Goal: Task Accomplishment & Management: Complete application form

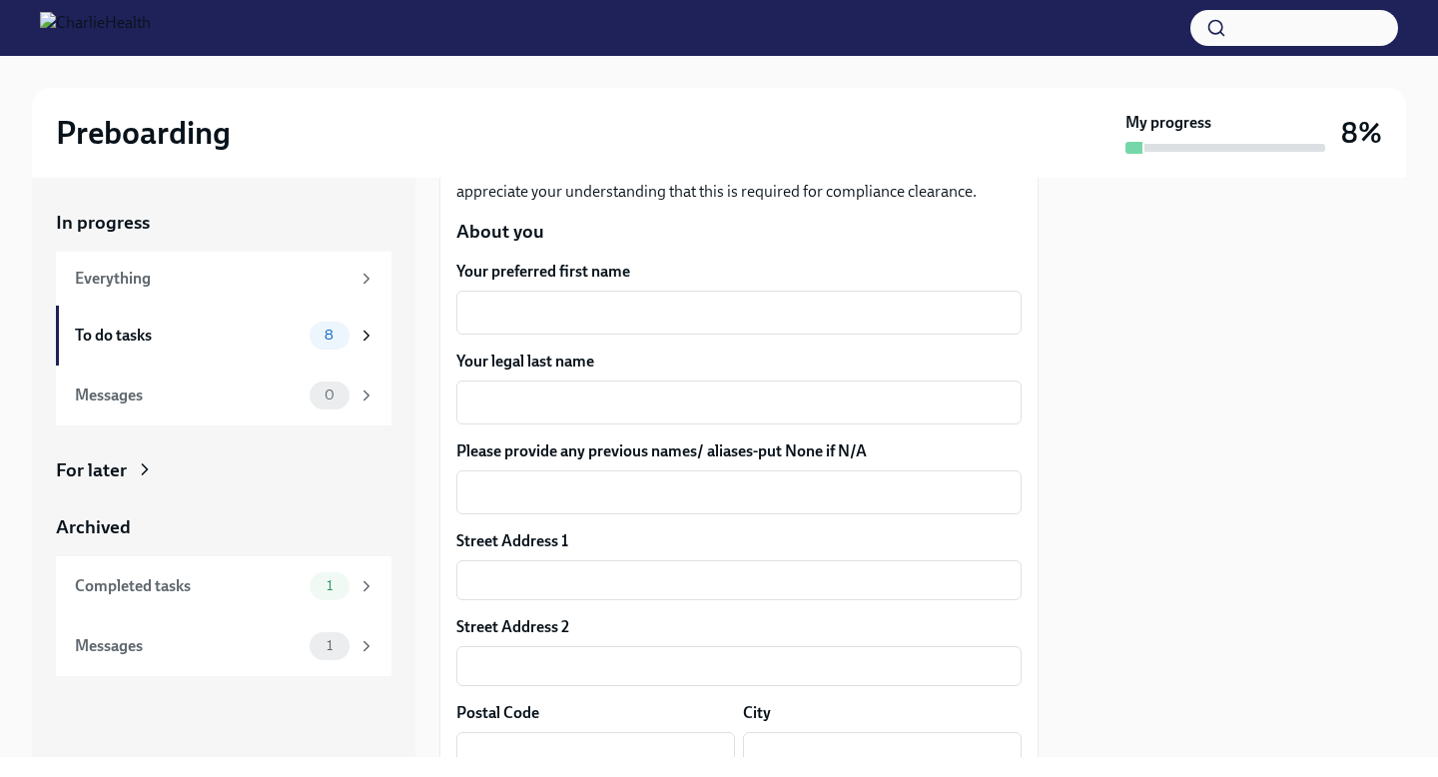
scroll to position [284, 0]
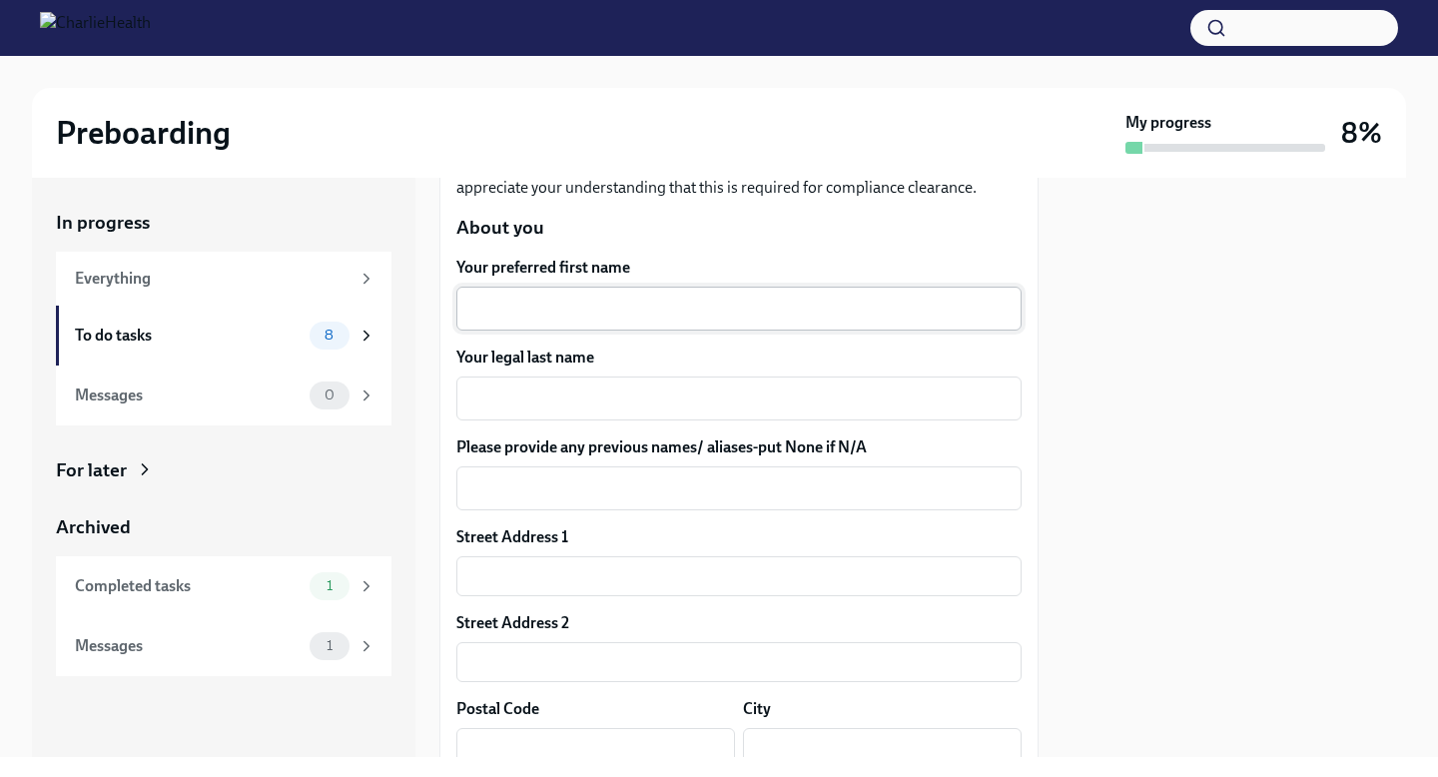
click at [488, 305] on textarea "Your preferred first name" at bounding box center [738, 308] width 541 height 24
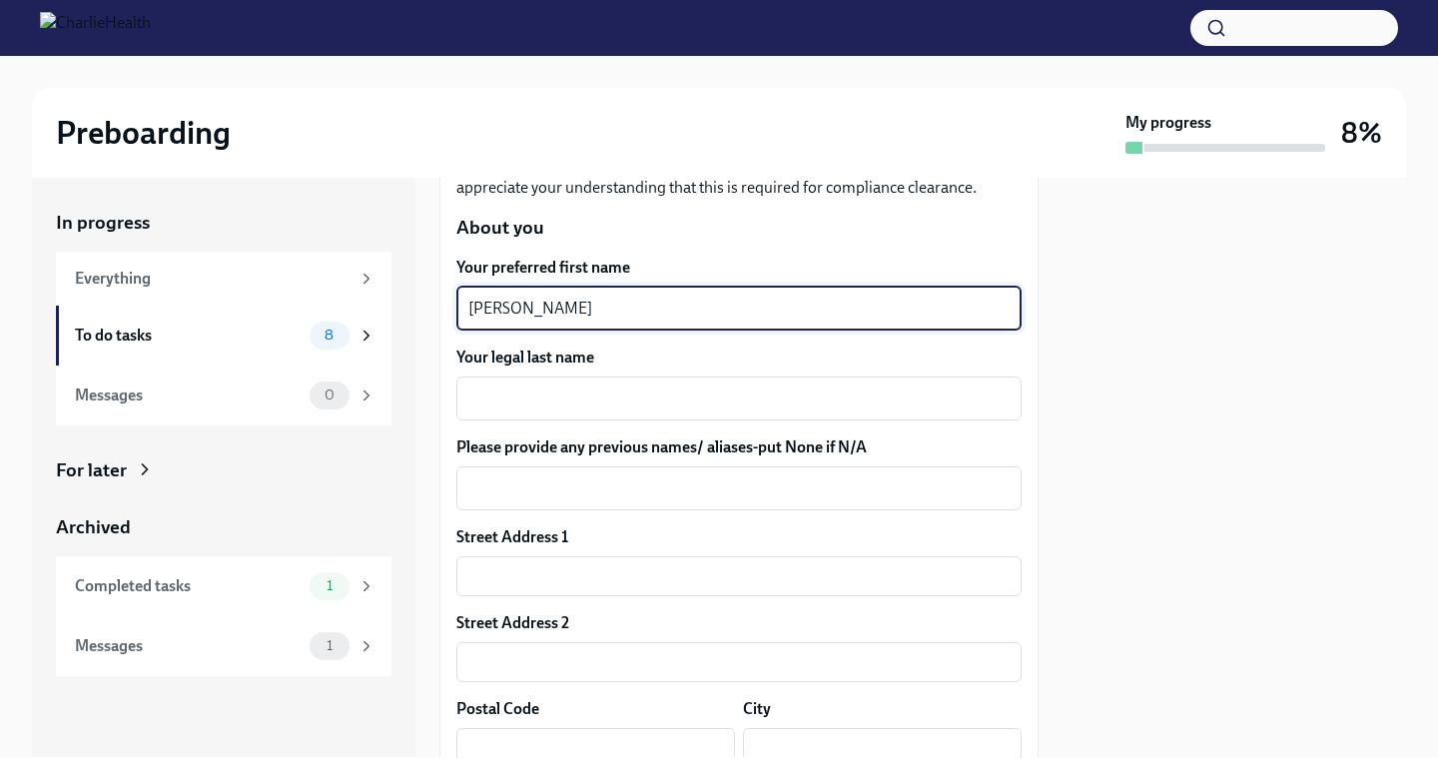
type textarea "[PERSON_NAME]"
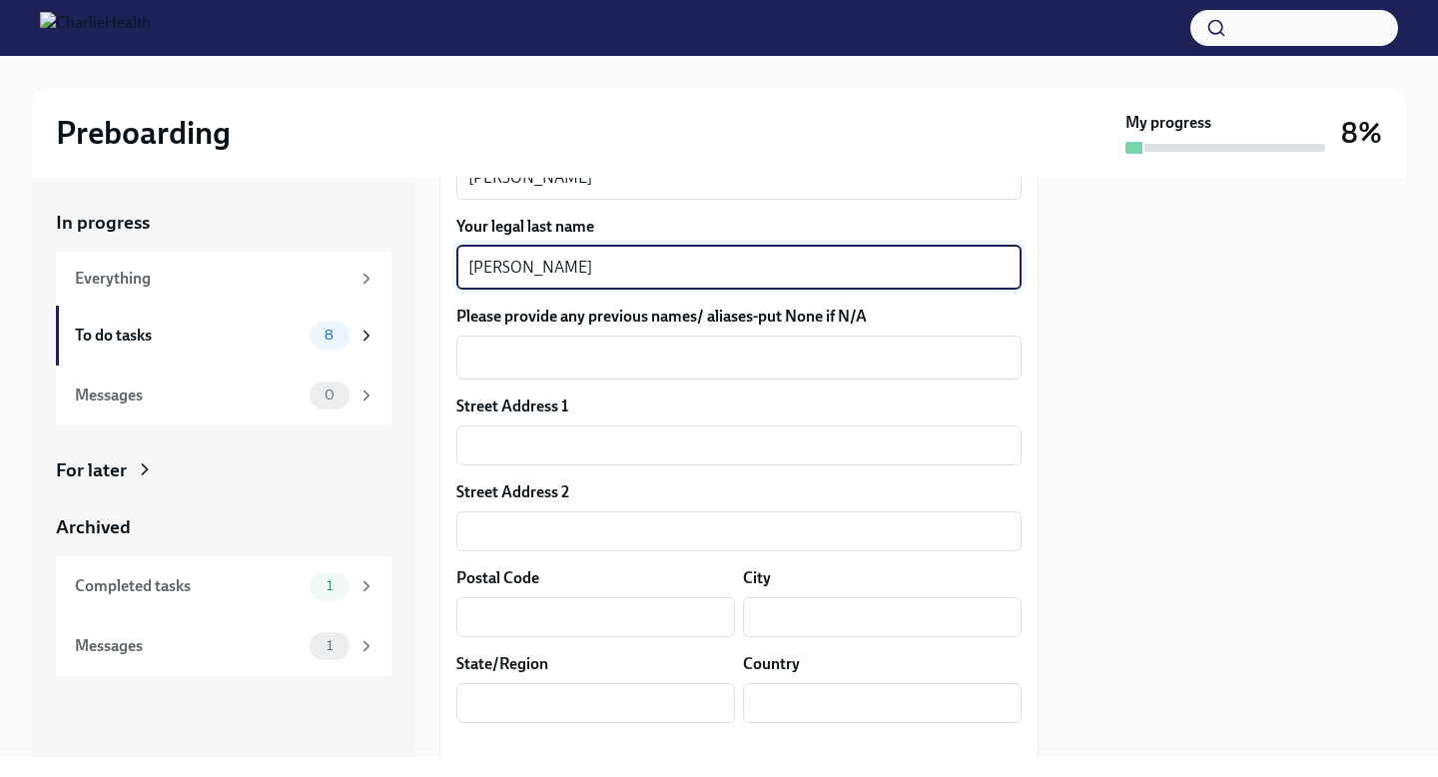
scroll to position [417, 0]
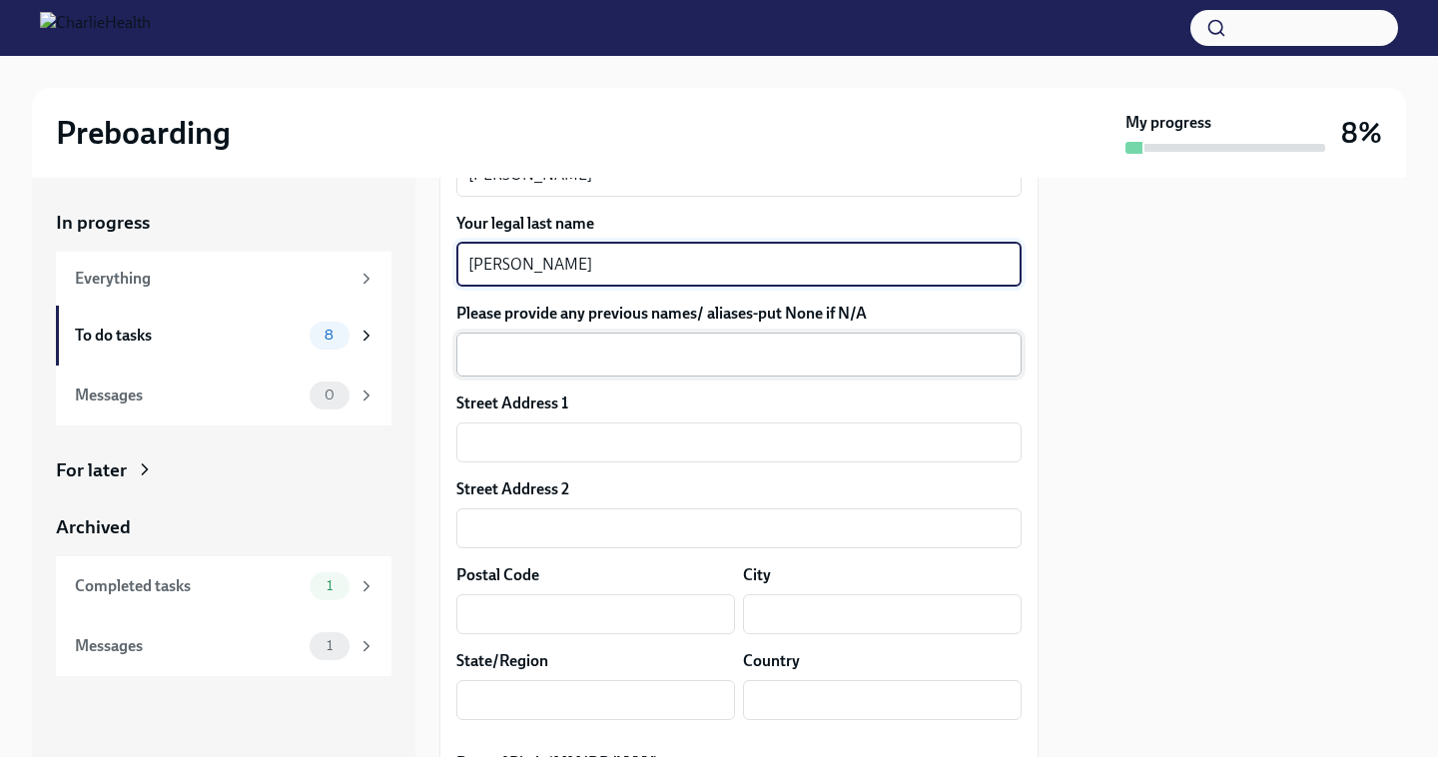
type textarea "[PERSON_NAME]"
click at [559, 351] on textarea "Please provide any previous names/ aliases-put None if N/A" at bounding box center [738, 354] width 541 height 24
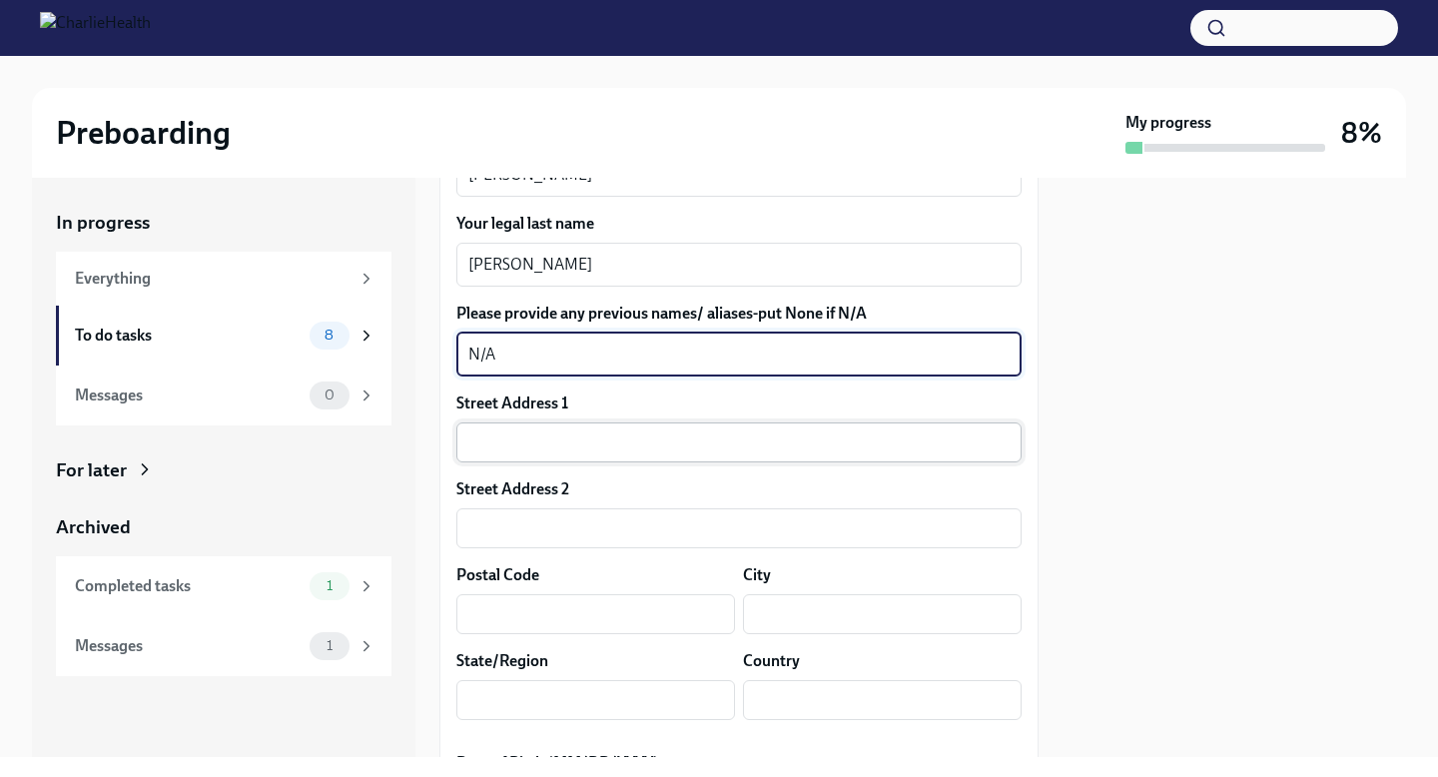
type textarea "N/A"
click at [568, 431] on input "text" at bounding box center [738, 442] width 565 height 40
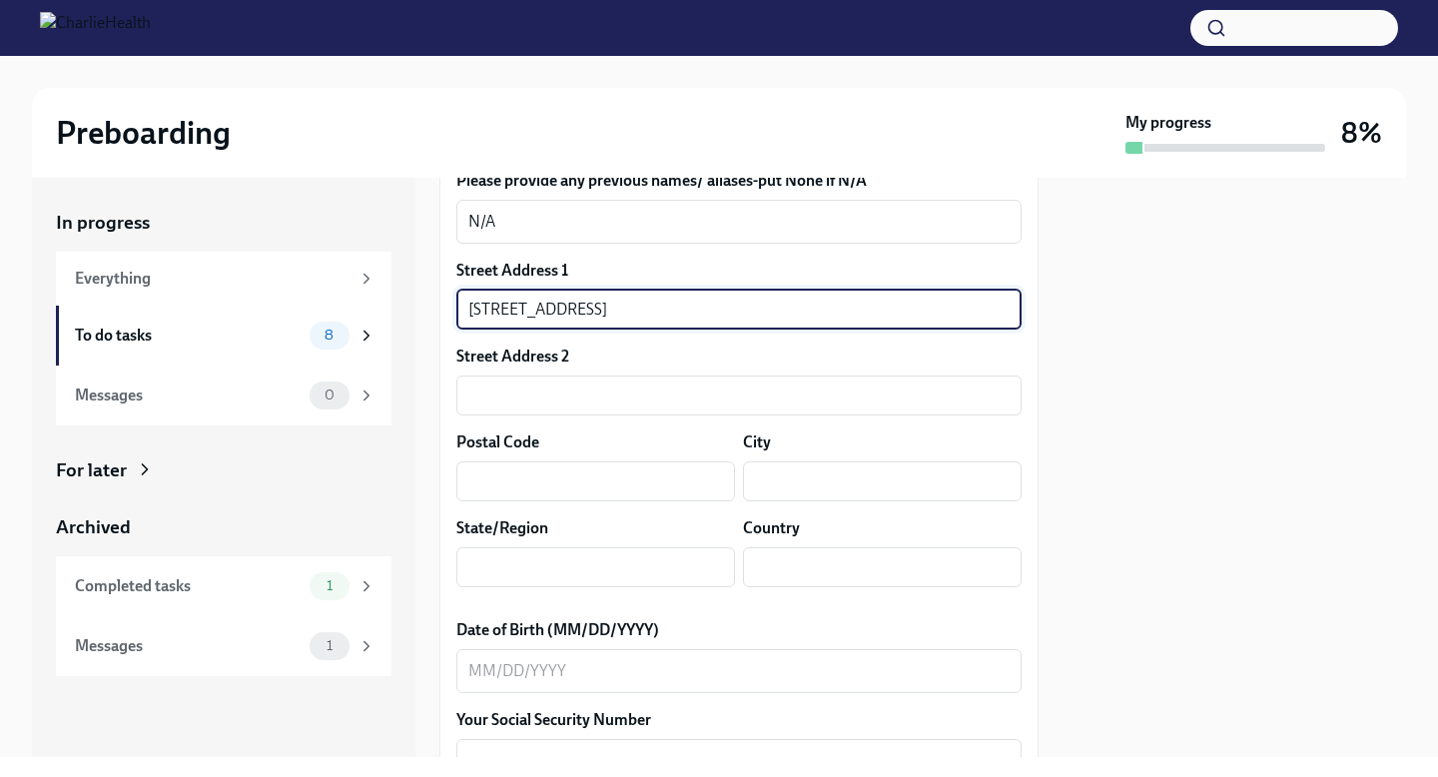
scroll to position [594, 0]
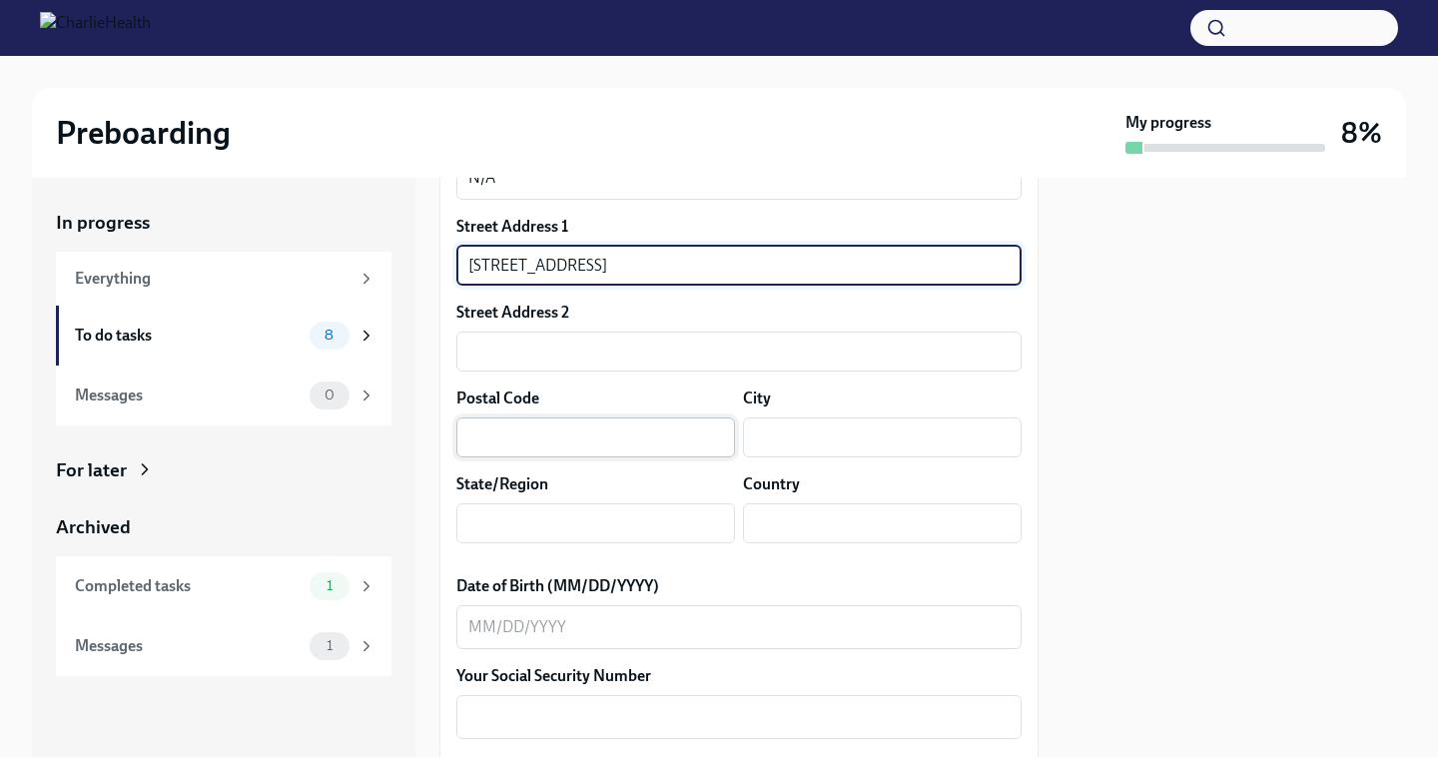
type input "[STREET_ADDRESS]"
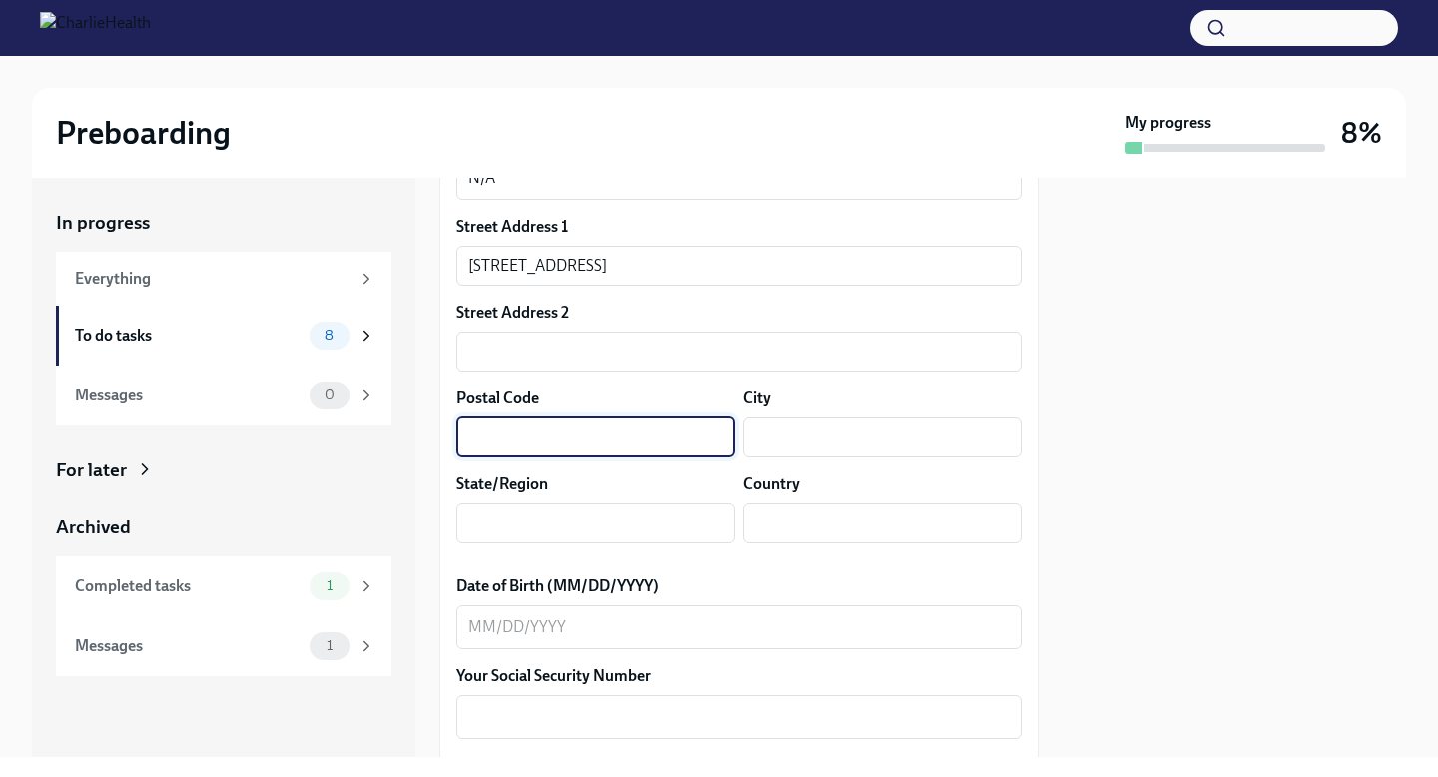
click at [514, 452] on input "text" at bounding box center [595, 437] width 279 height 40
type input "75034"
click at [769, 439] on input "text" at bounding box center [882, 437] width 279 height 40
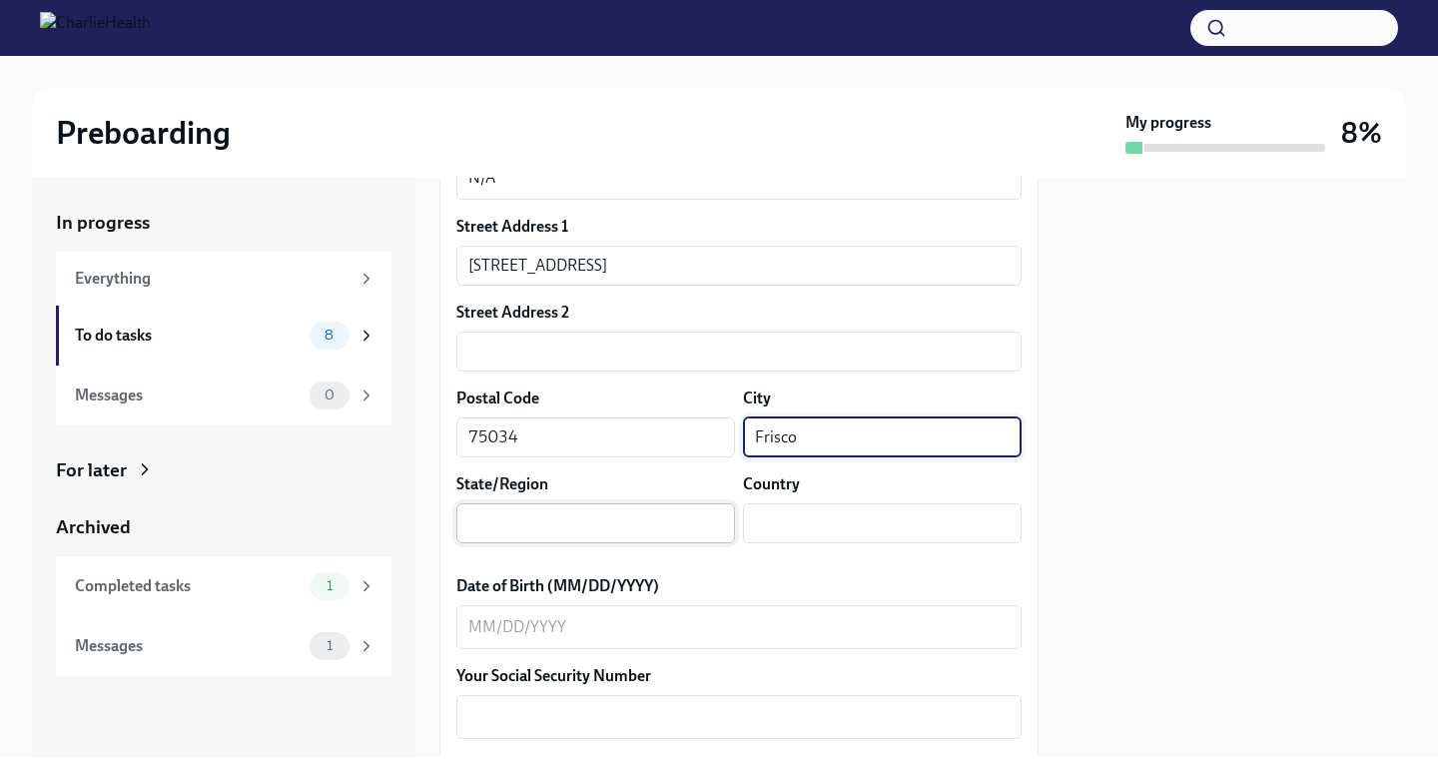
type input "Frisco"
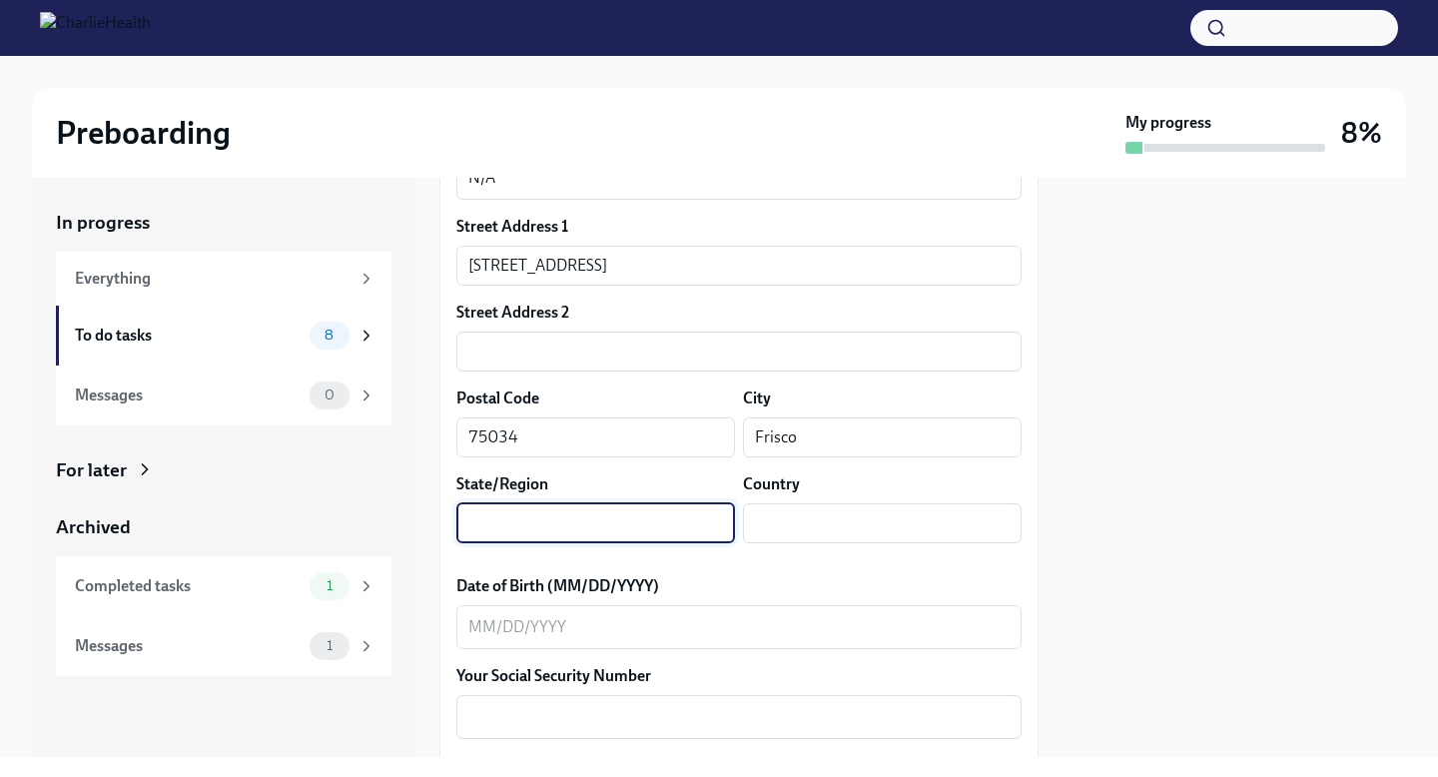
click at [693, 514] on input "text" at bounding box center [595, 523] width 279 height 40
type input "[US_STATE]"
click at [893, 530] on input "text" at bounding box center [882, 523] width 279 height 40
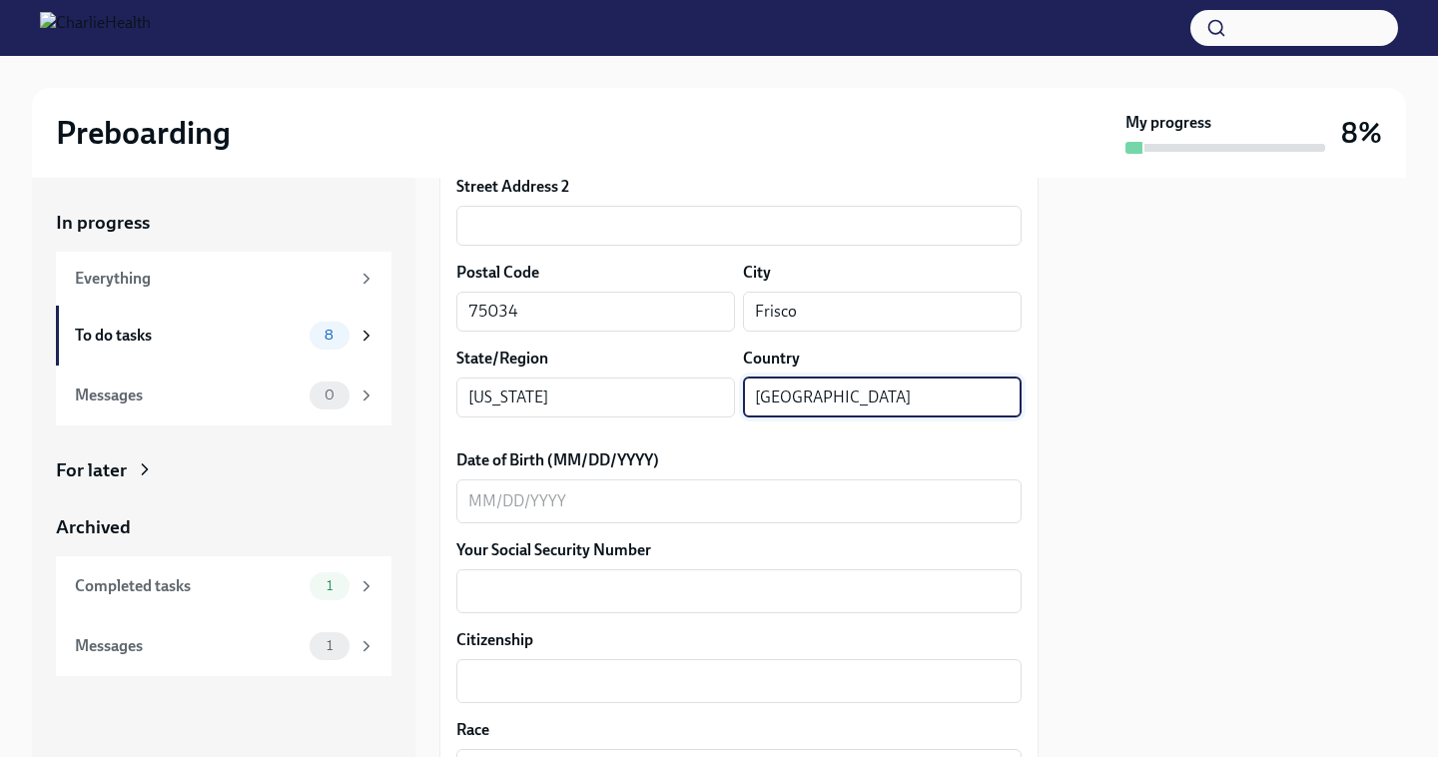
scroll to position [749, 0]
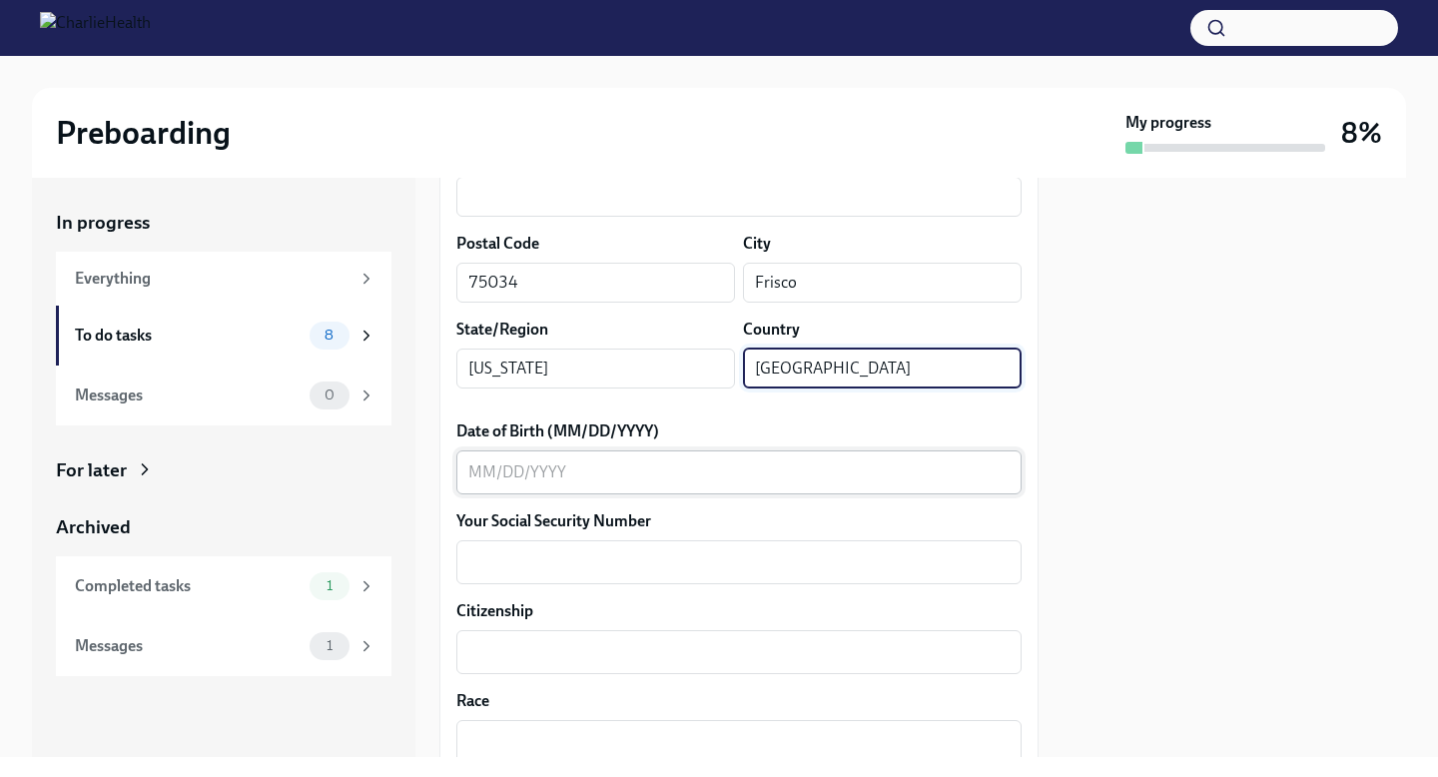
type input "[GEOGRAPHIC_DATA]"
click at [653, 467] on textarea "Date of Birth (MM/DD/YYYY)" at bounding box center [738, 472] width 541 height 24
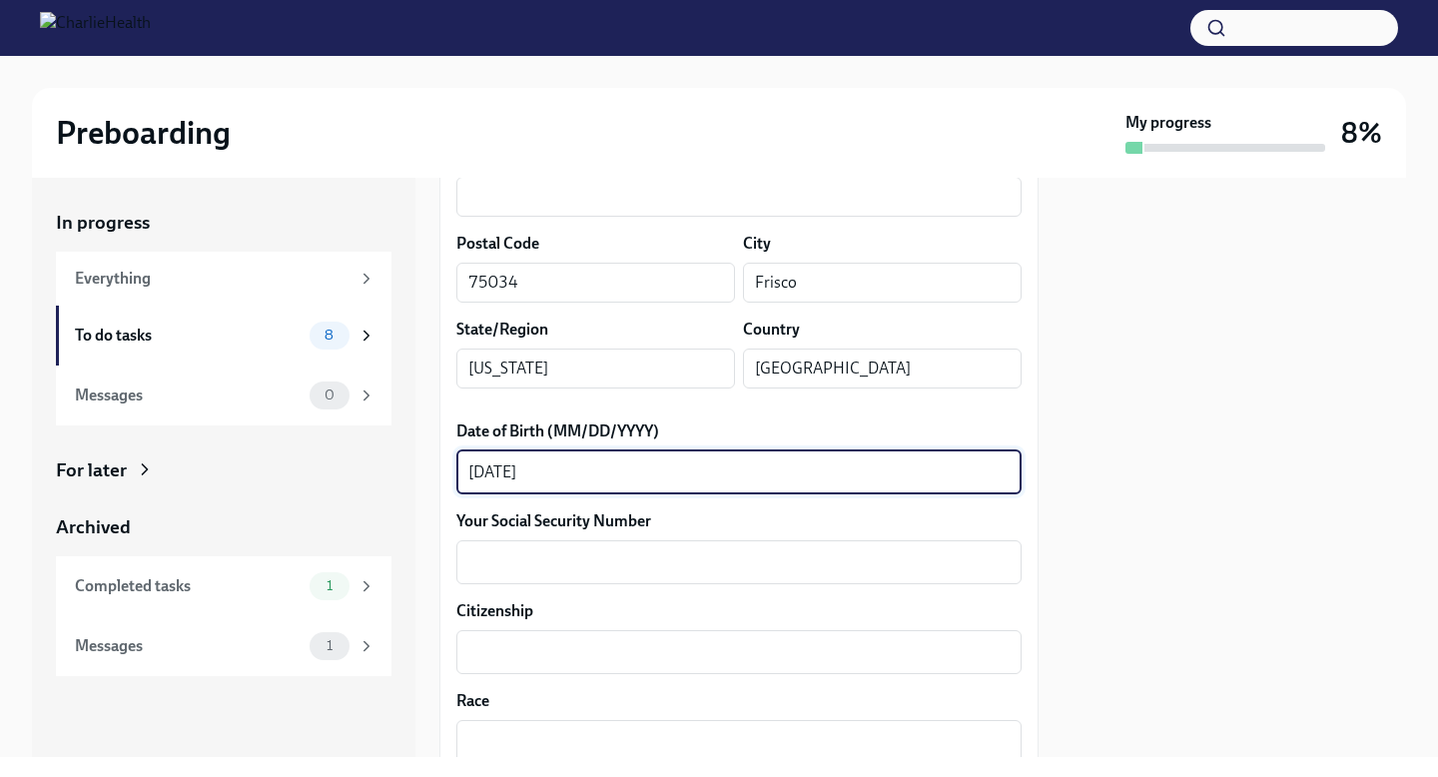
type textarea "[DATE]"
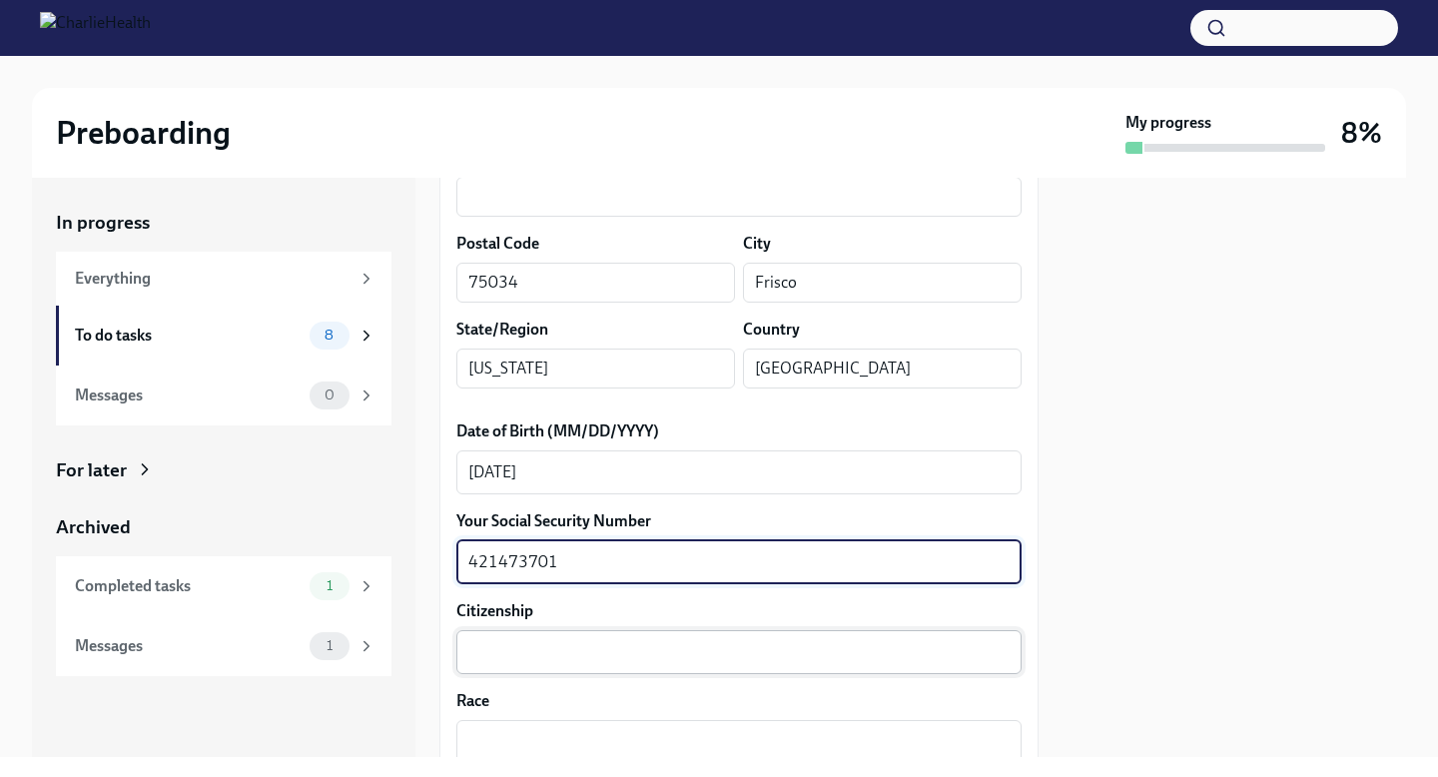
type textarea "421473701"
click at [629, 656] on textarea "Citizenship" at bounding box center [738, 652] width 541 height 24
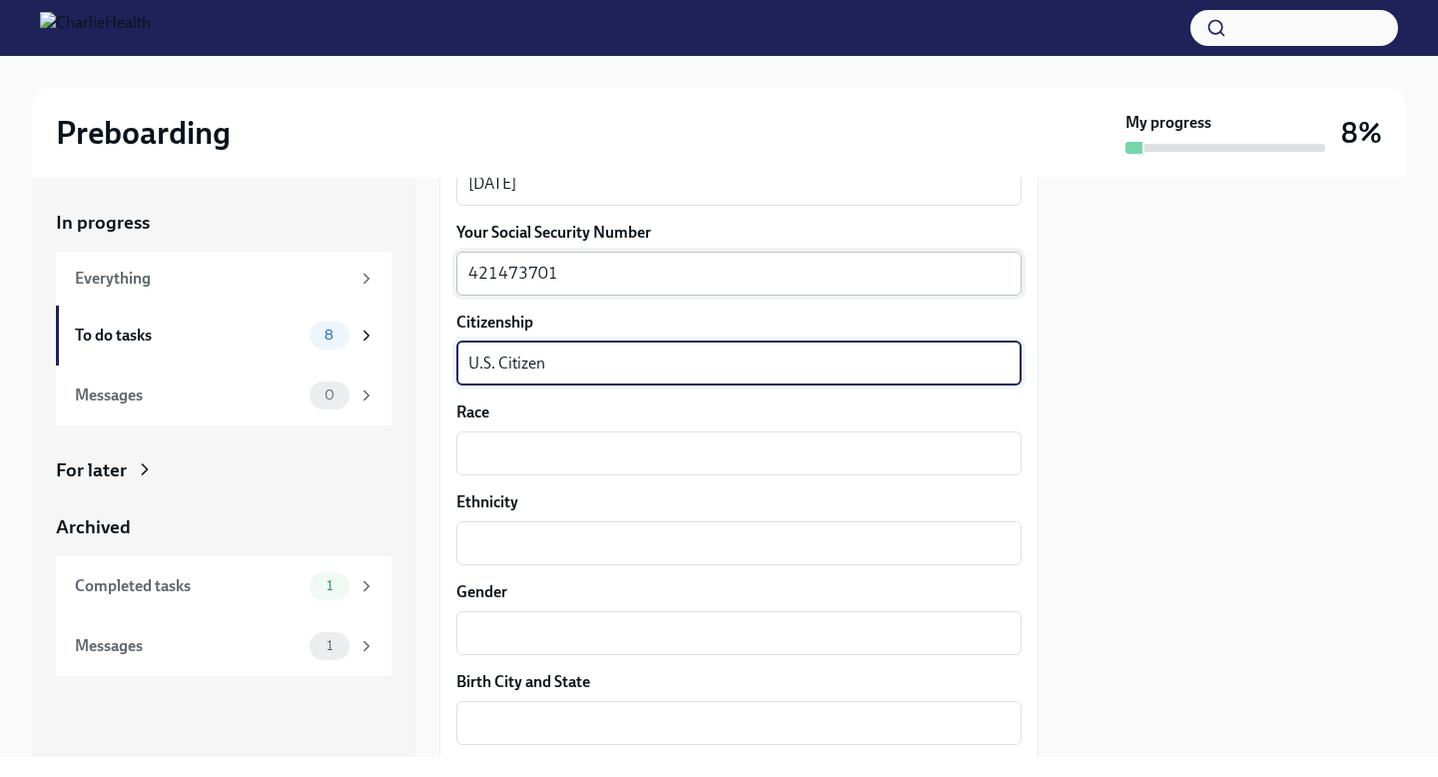
scroll to position [1045, 0]
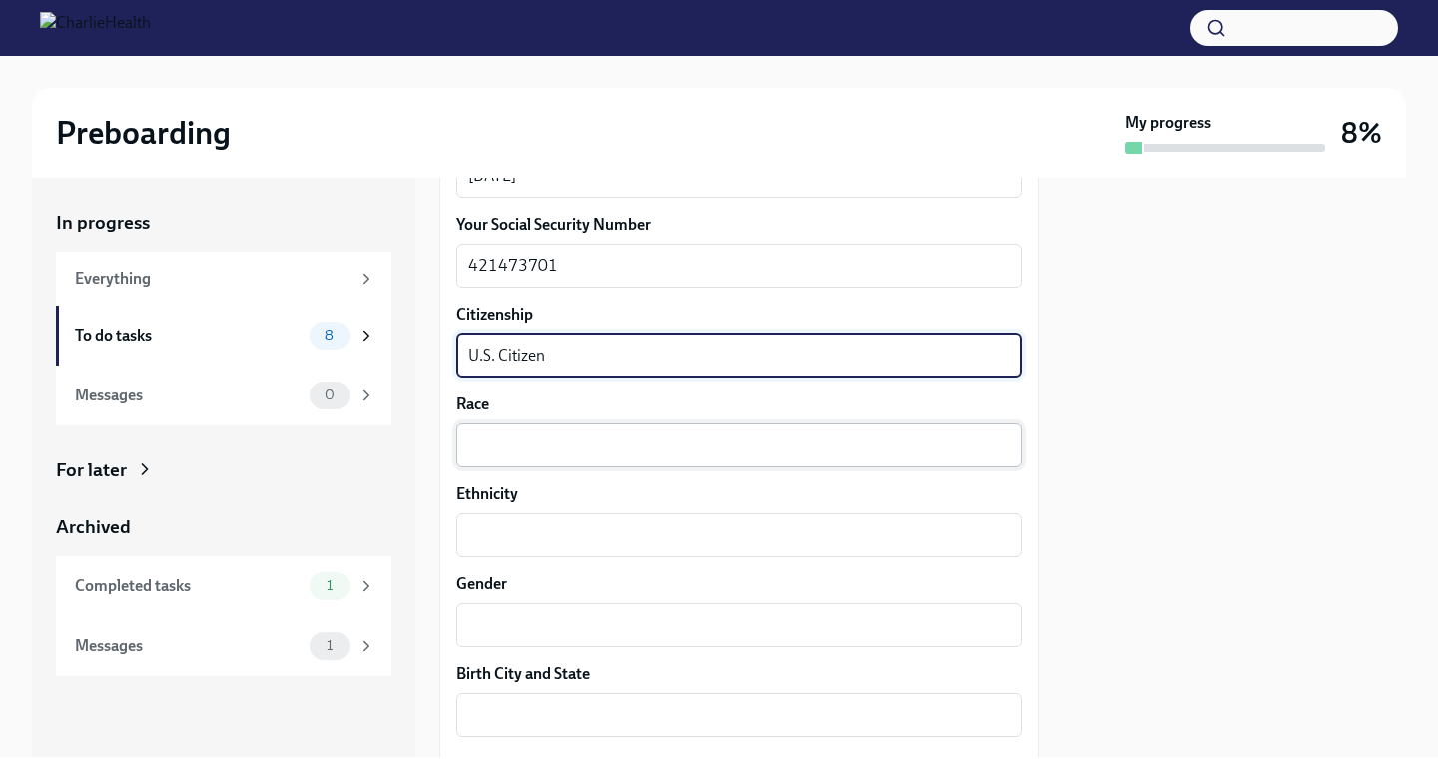
type textarea "U.S. Citizen"
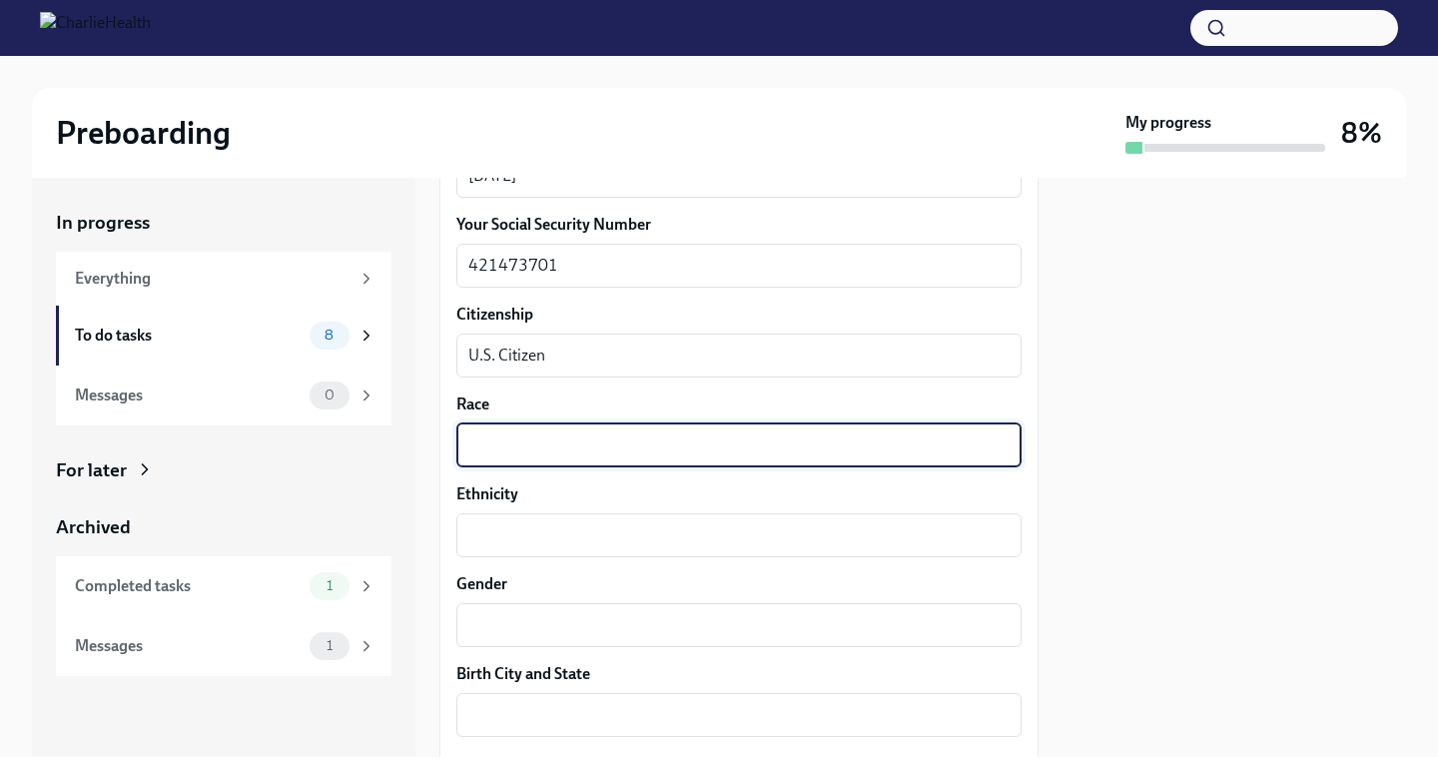
click at [572, 451] on textarea "Race" at bounding box center [738, 445] width 541 height 24
type textarea "White"
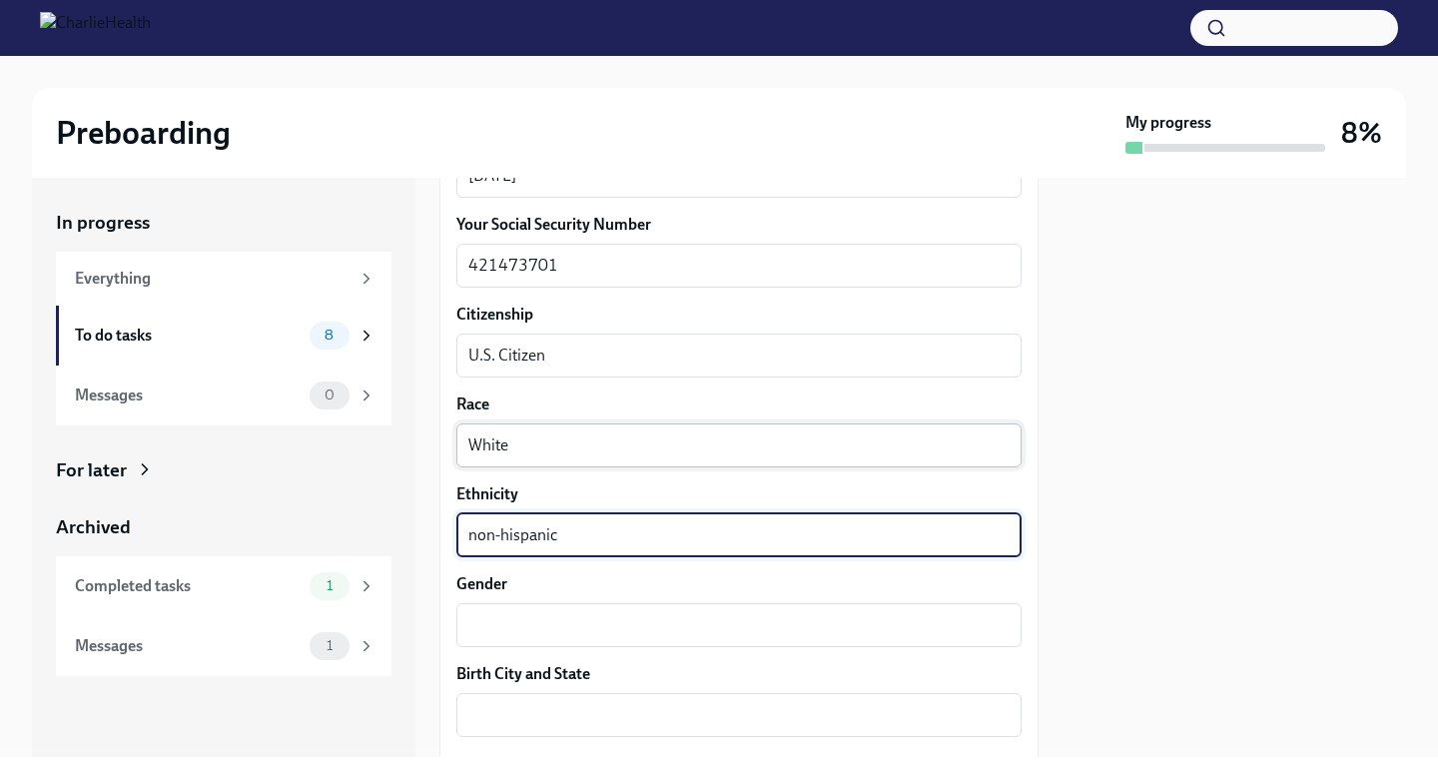
type textarea "non-hispanic"
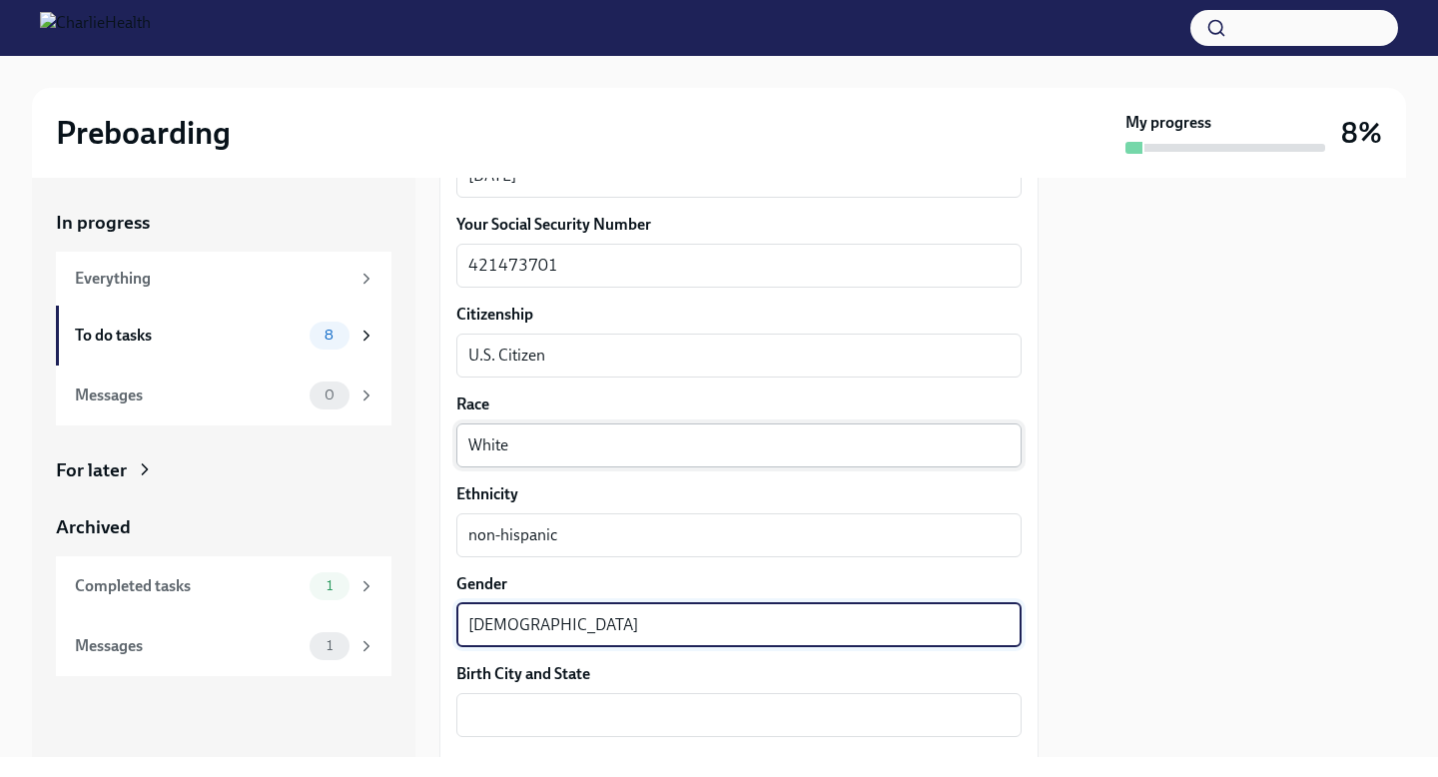
type textarea "[DEMOGRAPHIC_DATA]"
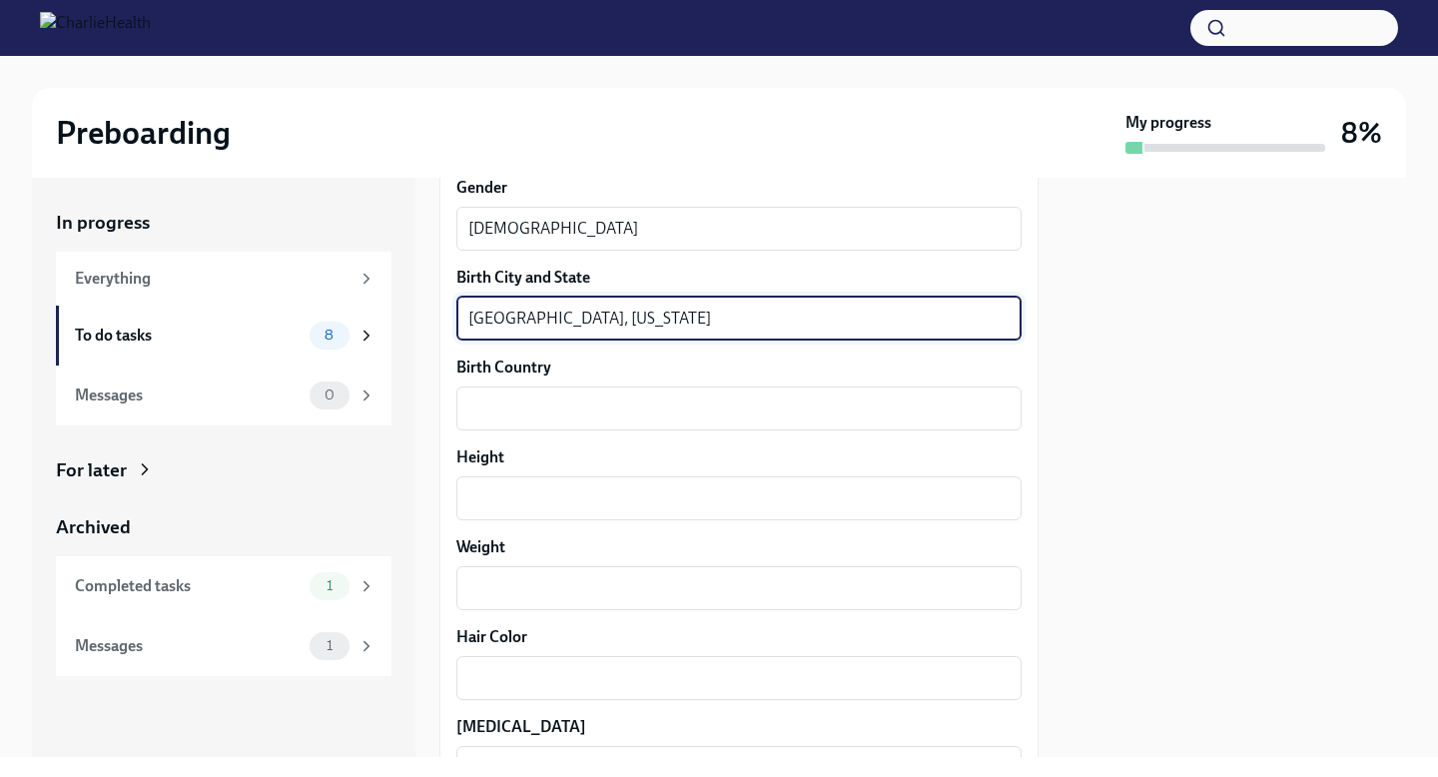
scroll to position [1450, 0]
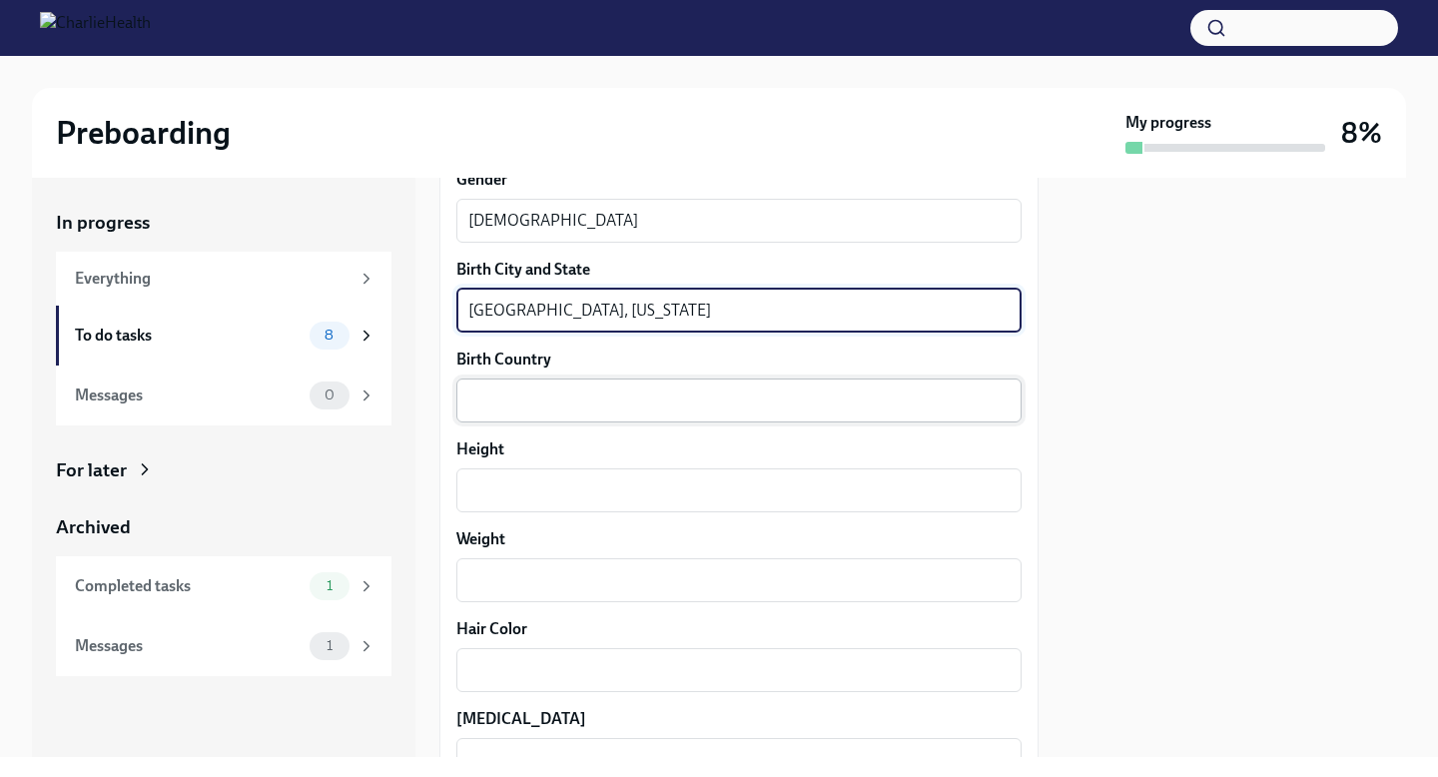
type textarea "[GEOGRAPHIC_DATA], [US_STATE]"
click at [544, 417] on div "x ​" at bounding box center [738, 400] width 565 height 44
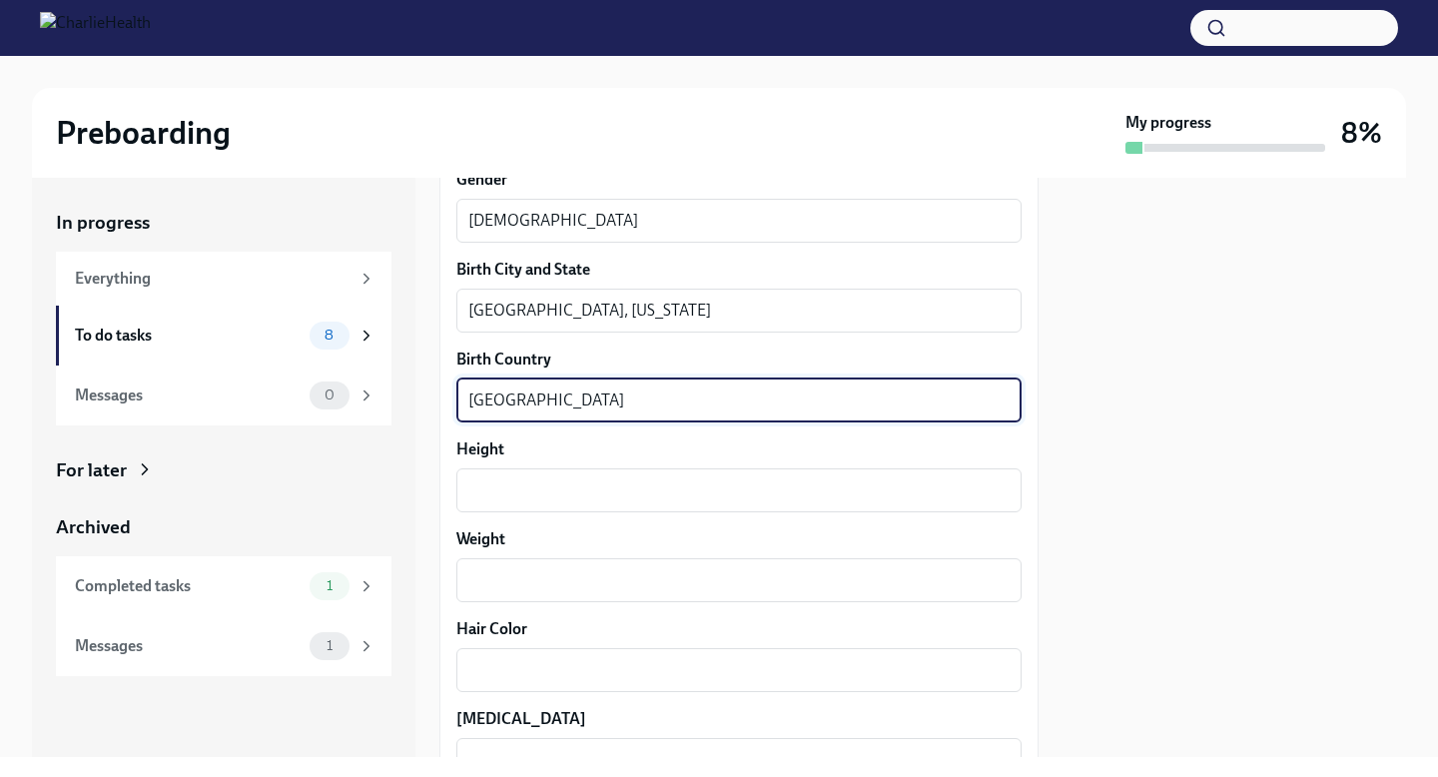
type textarea "[GEOGRAPHIC_DATA]"
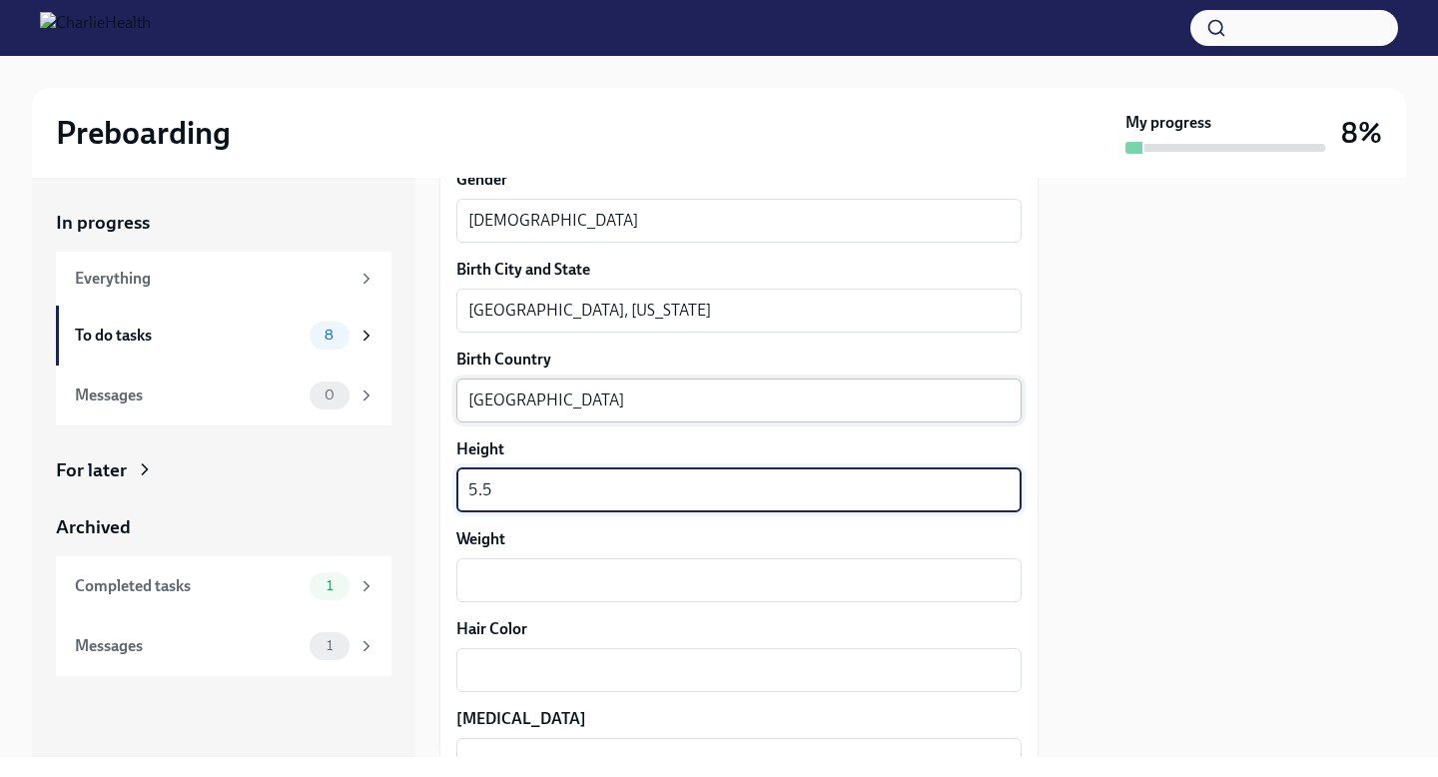
type textarea "5.5"
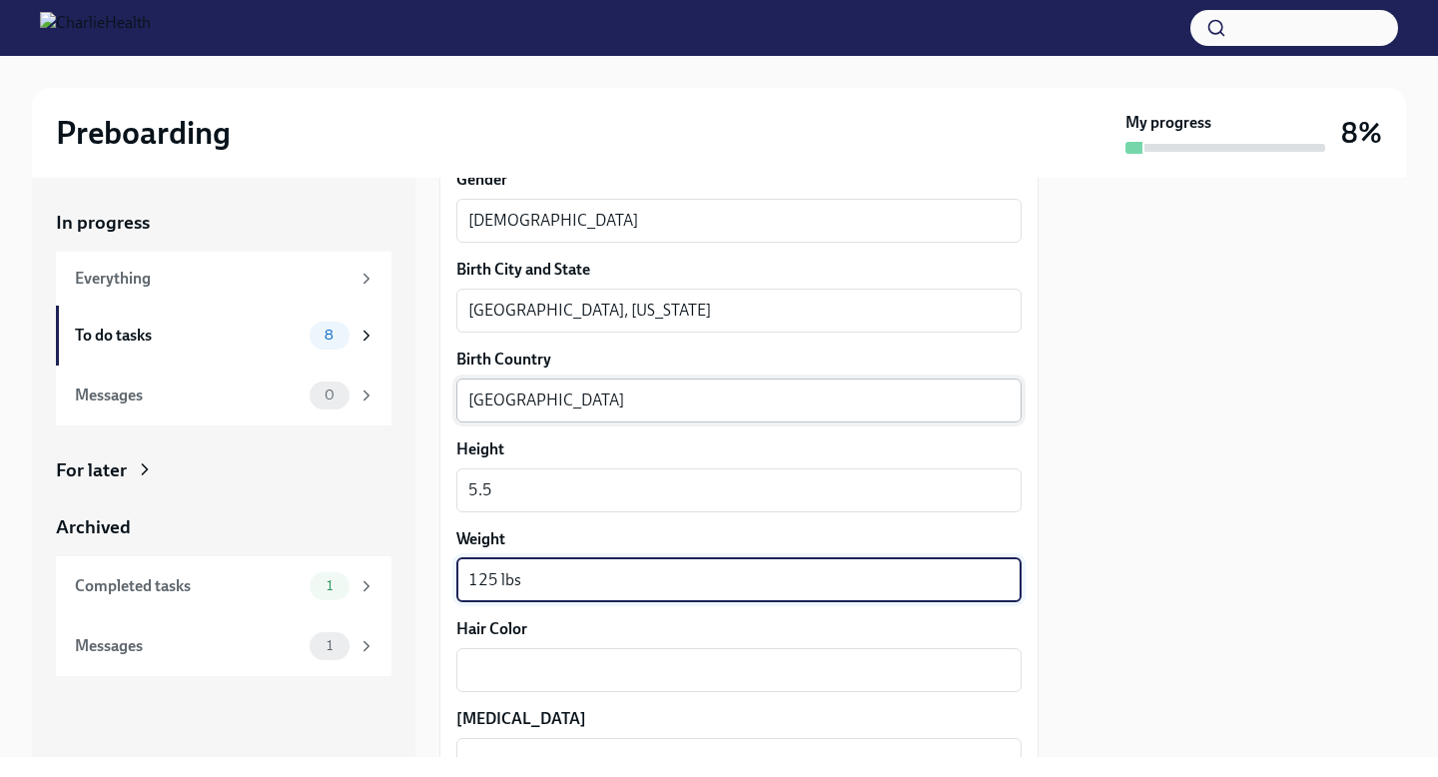
type textarea "125 lbs"
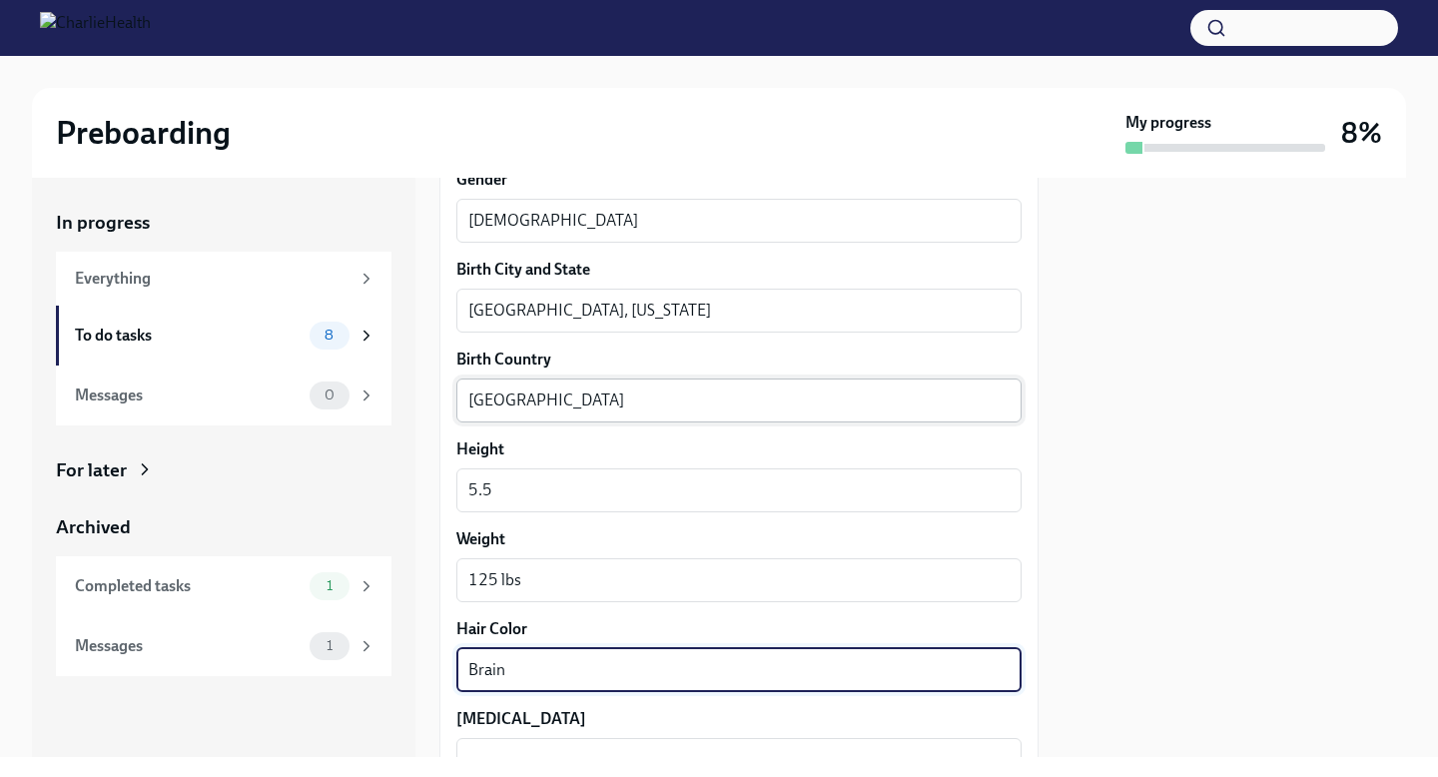
type textarea "Brain"
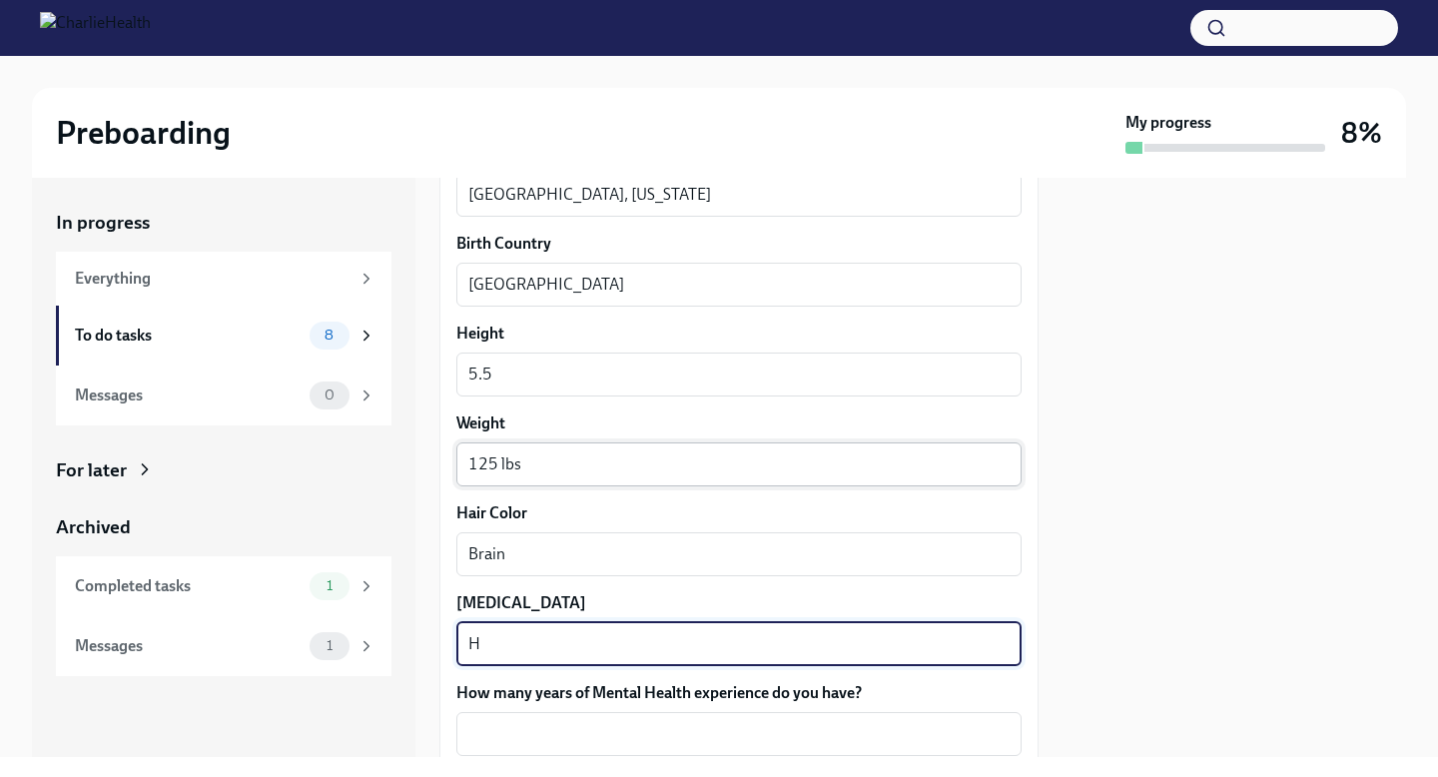
scroll to position [1577, 0]
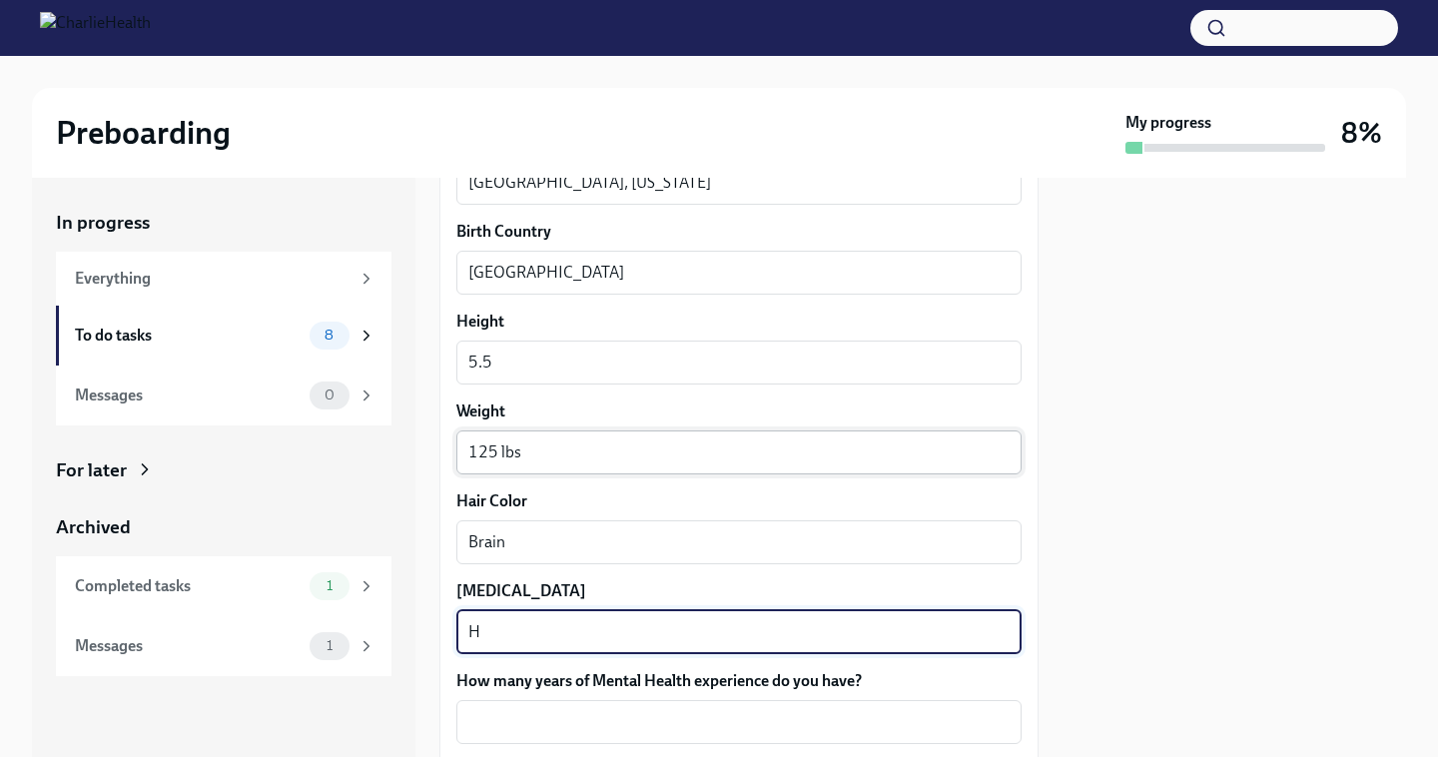
type textarea "H"
click at [546, 558] on div "Brain x ​" at bounding box center [738, 542] width 565 height 44
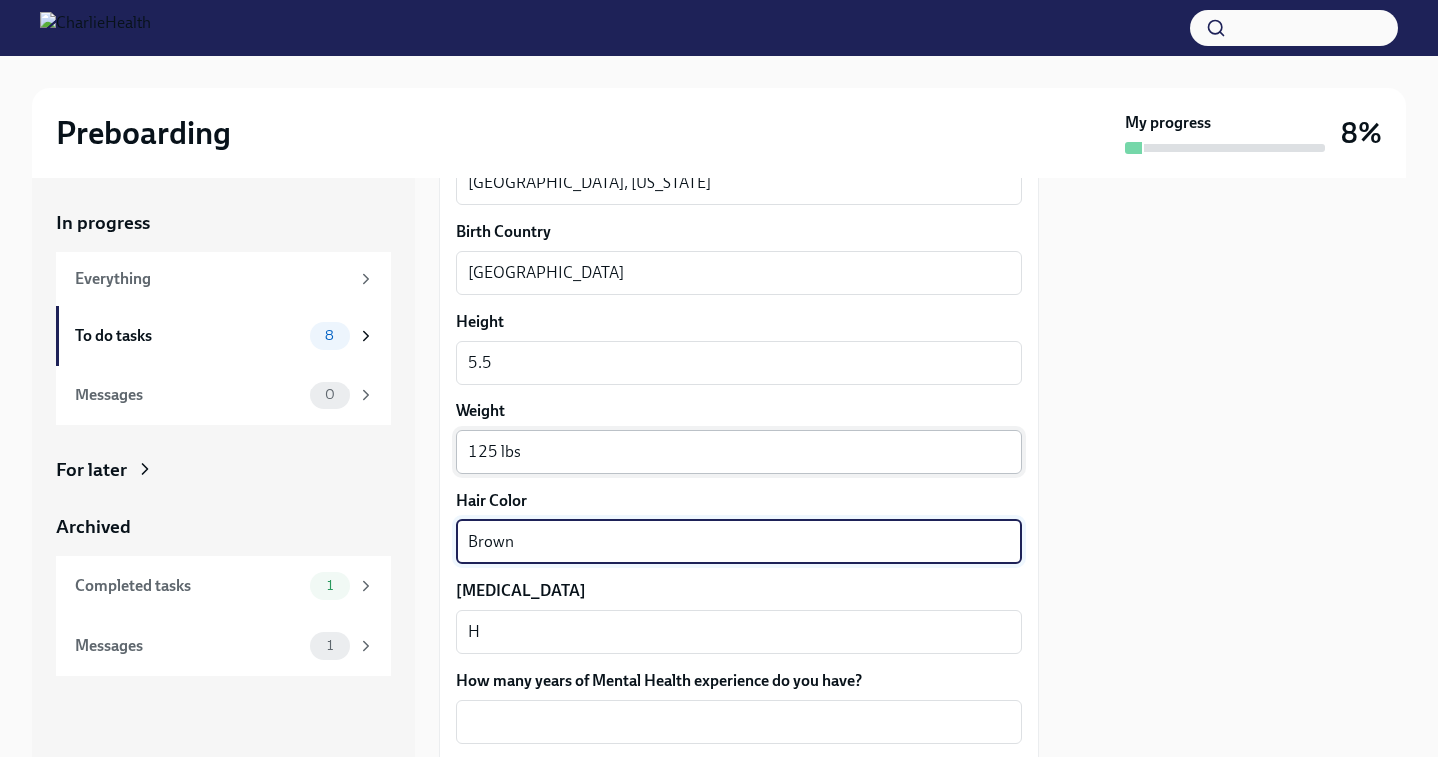
type textarea "Brown"
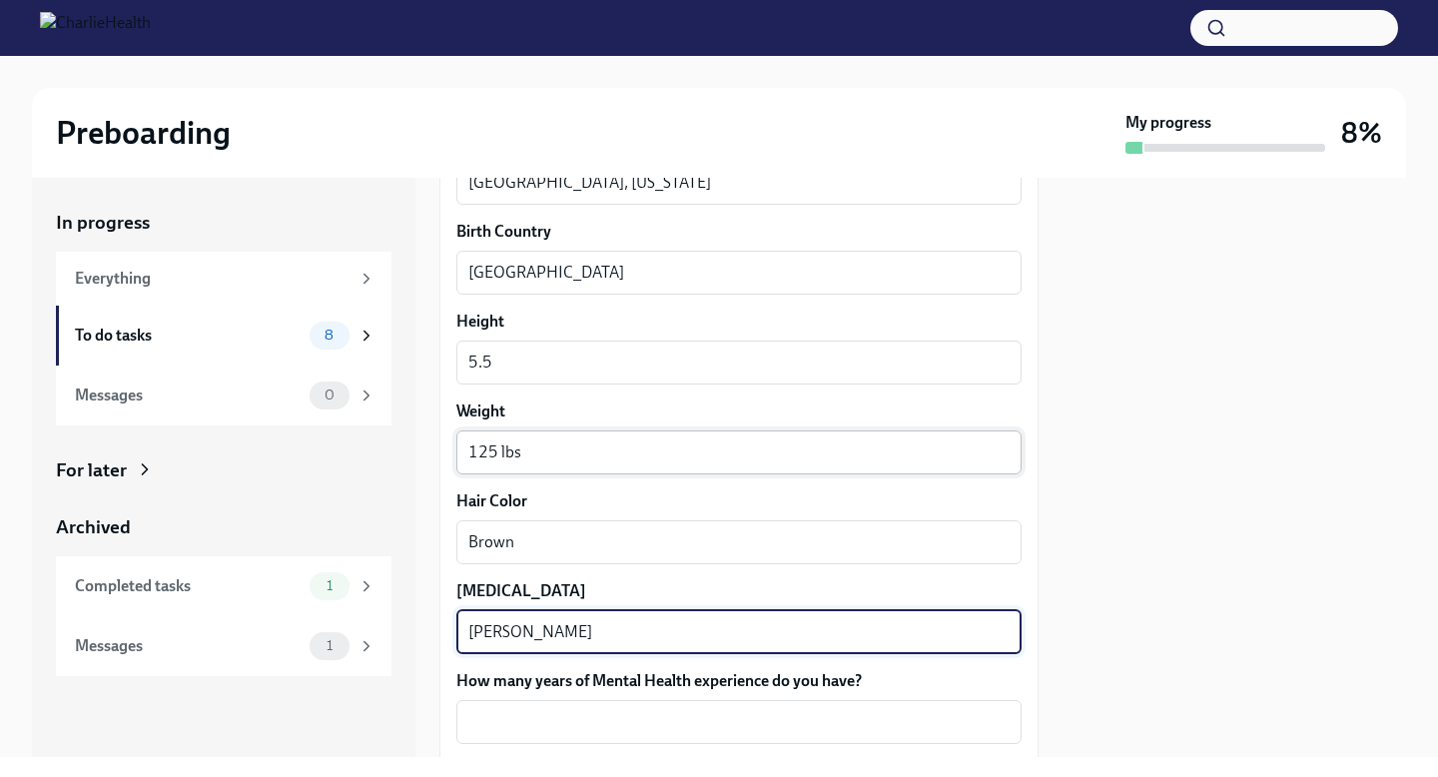
type textarea "[PERSON_NAME]"
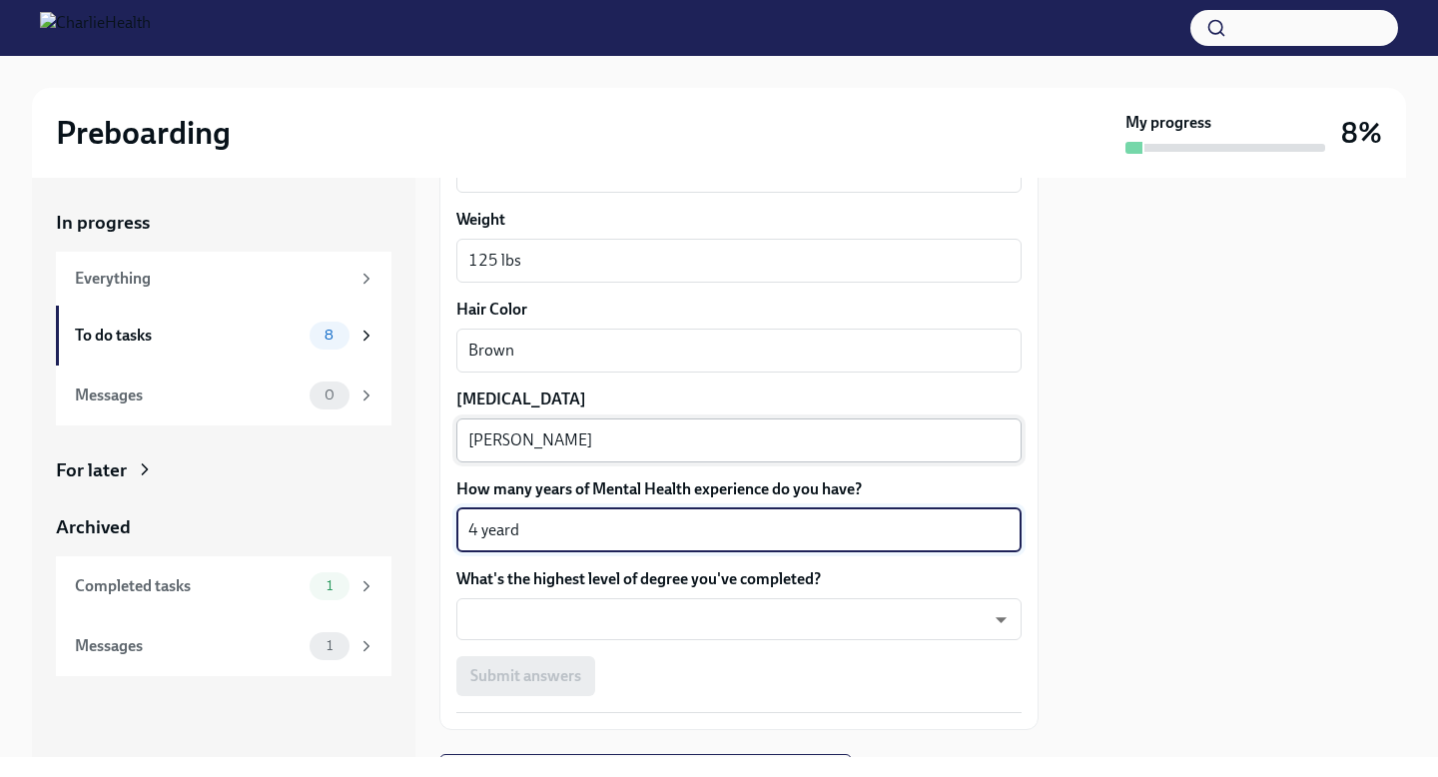
scroll to position [1870, 0]
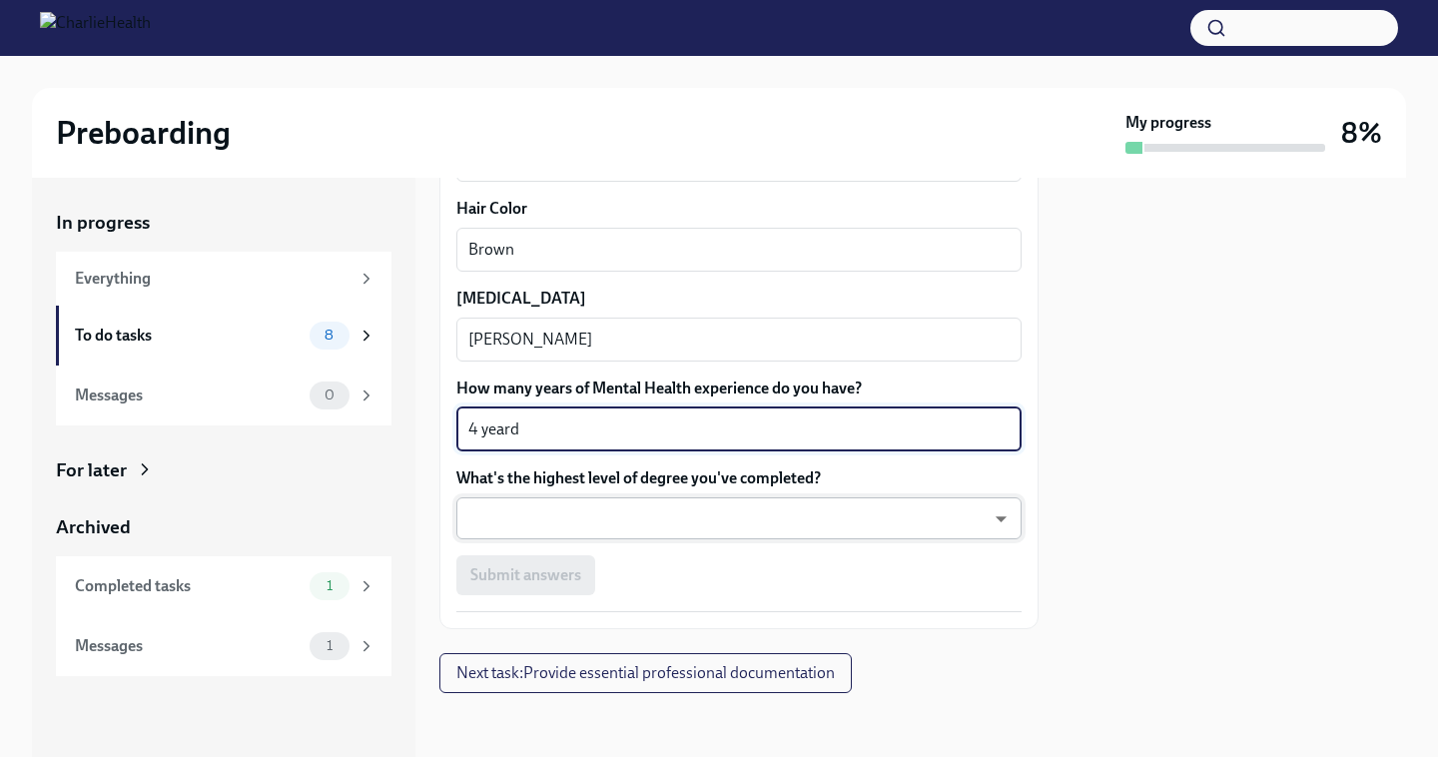
type textarea "4 yeard"
click at [631, 526] on body "Preboarding My progress 8% In progress Everything To do tasks 8 Messages 0 For …" at bounding box center [719, 388] width 1438 height 777
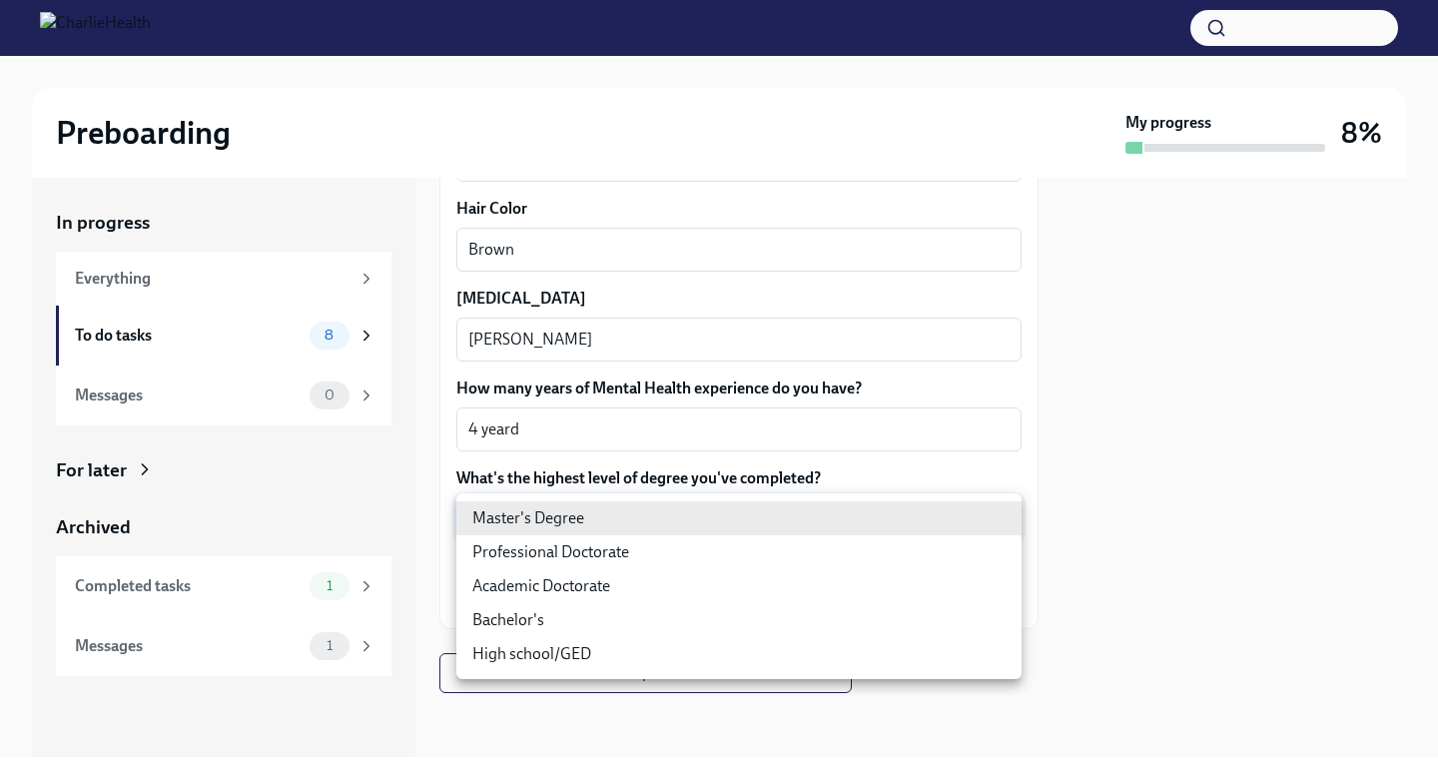
click at [582, 619] on li "Bachelor's" at bounding box center [738, 620] width 565 height 34
type input "oQxEXK86X"
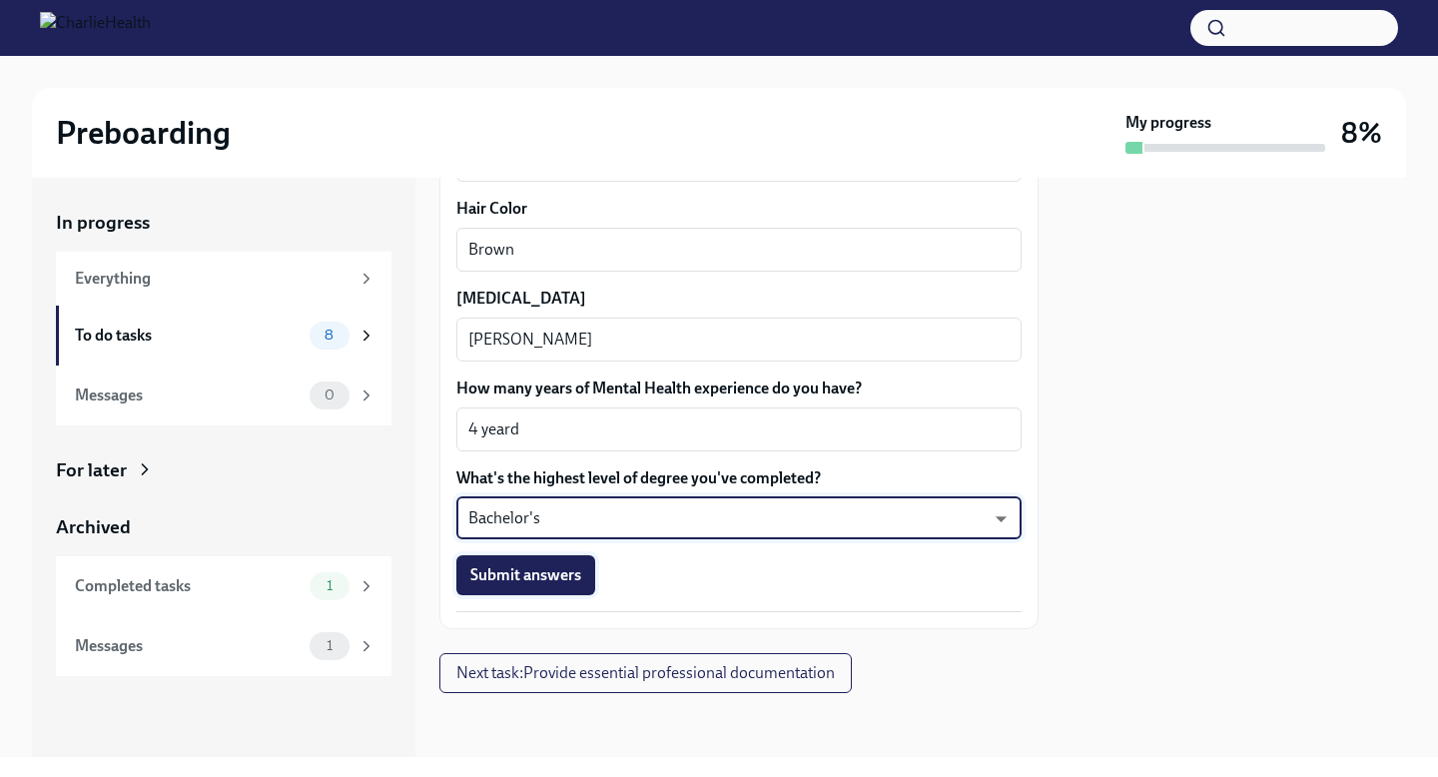
click at [548, 580] on span "Submit answers" at bounding box center [525, 575] width 111 height 20
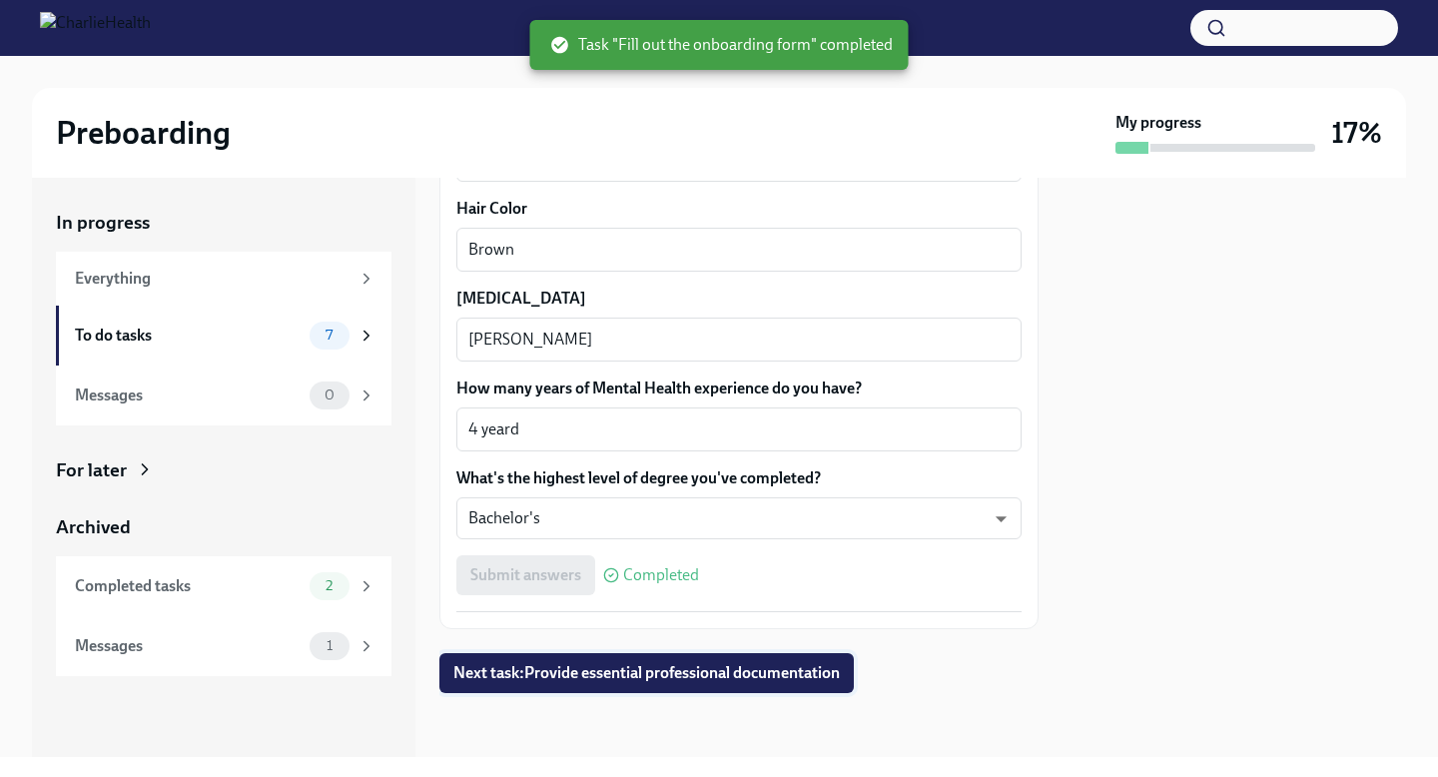
click at [547, 683] on button "Next task : Provide essential professional documentation" at bounding box center [646, 673] width 414 height 40
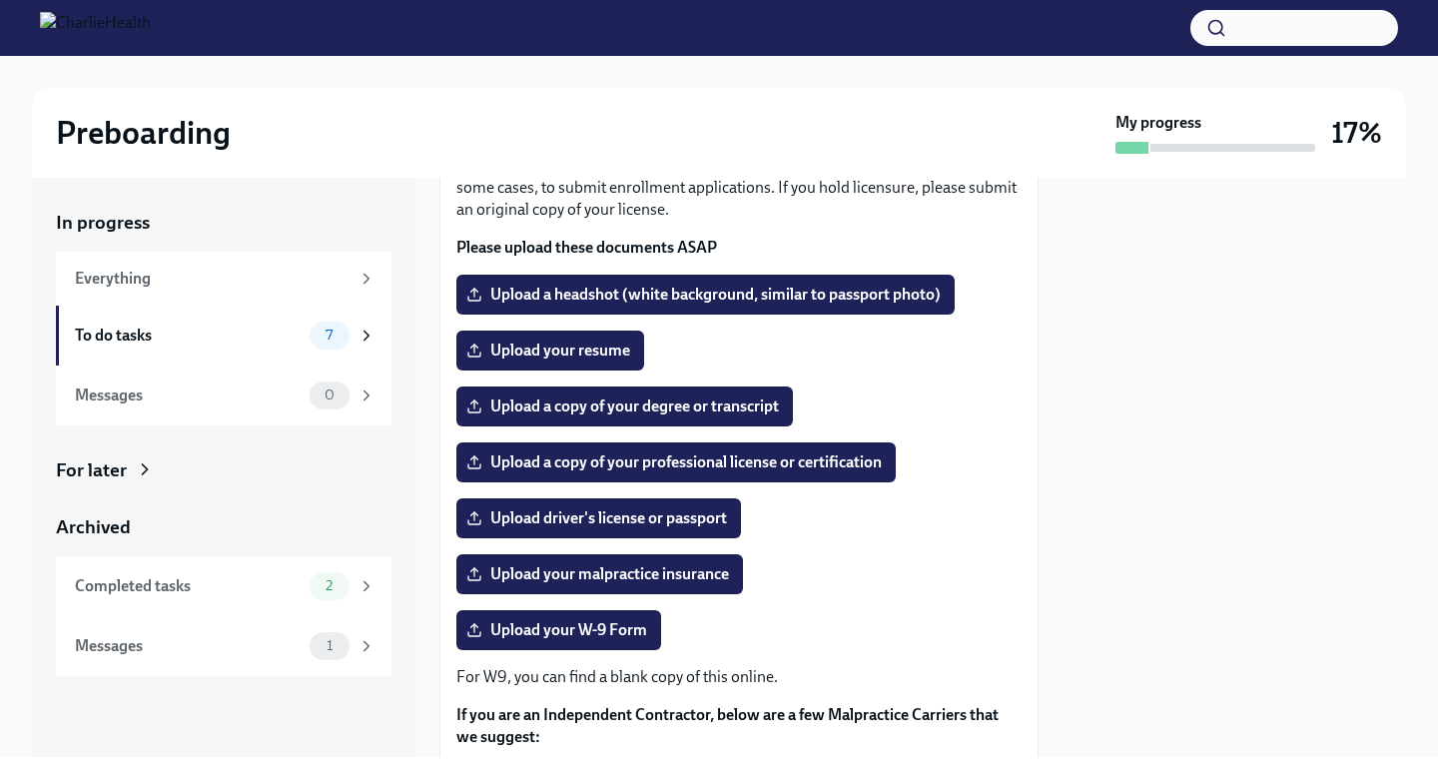
scroll to position [152, 0]
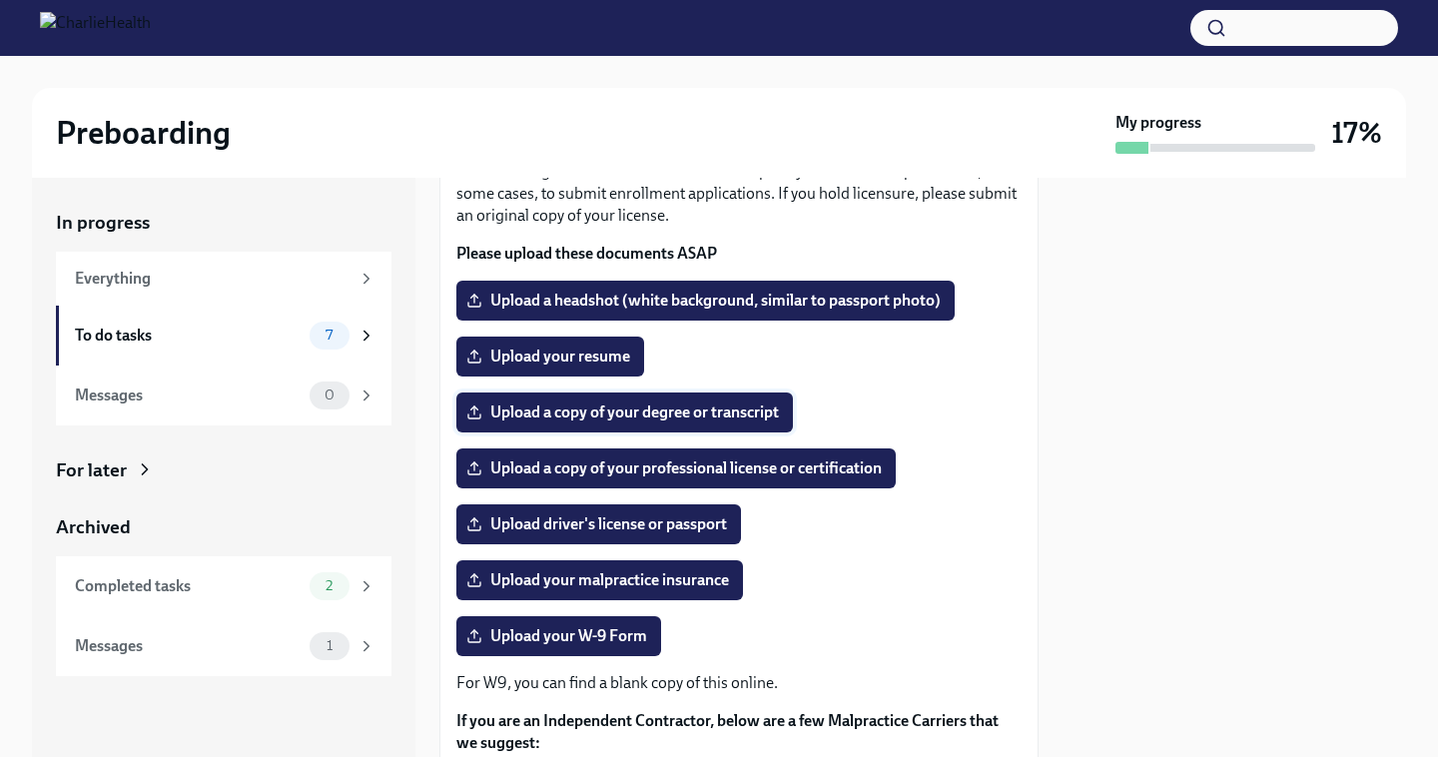
click at [610, 417] on span "Upload a copy of your degree or transcript" at bounding box center [624, 412] width 308 height 20
click at [0, 0] on input "Upload a copy of your degree or transcript" at bounding box center [0, 0] width 0 height 0
click at [757, 450] on label "Upload a copy of your professional license or certification" at bounding box center [675, 468] width 439 height 40
click at [0, 0] on input "Upload a copy of your professional license or certification" at bounding box center [0, 0] width 0 height 0
click at [587, 471] on span "Upload a copy of your professional license or certification" at bounding box center [675, 468] width 411 height 20
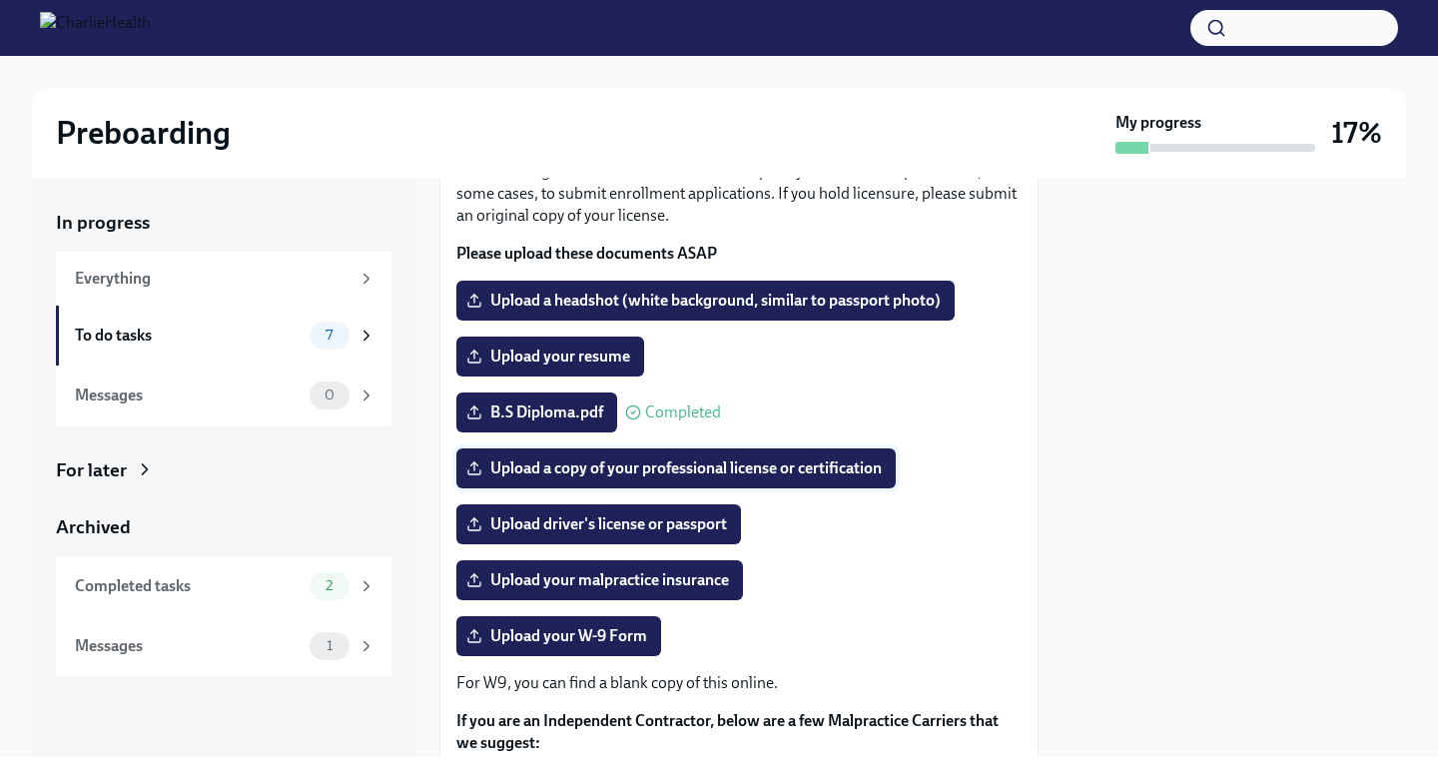
click at [0, 0] on input "Upload a copy of your professional license or certification" at bounding box center [0, 0] width 0 height 0
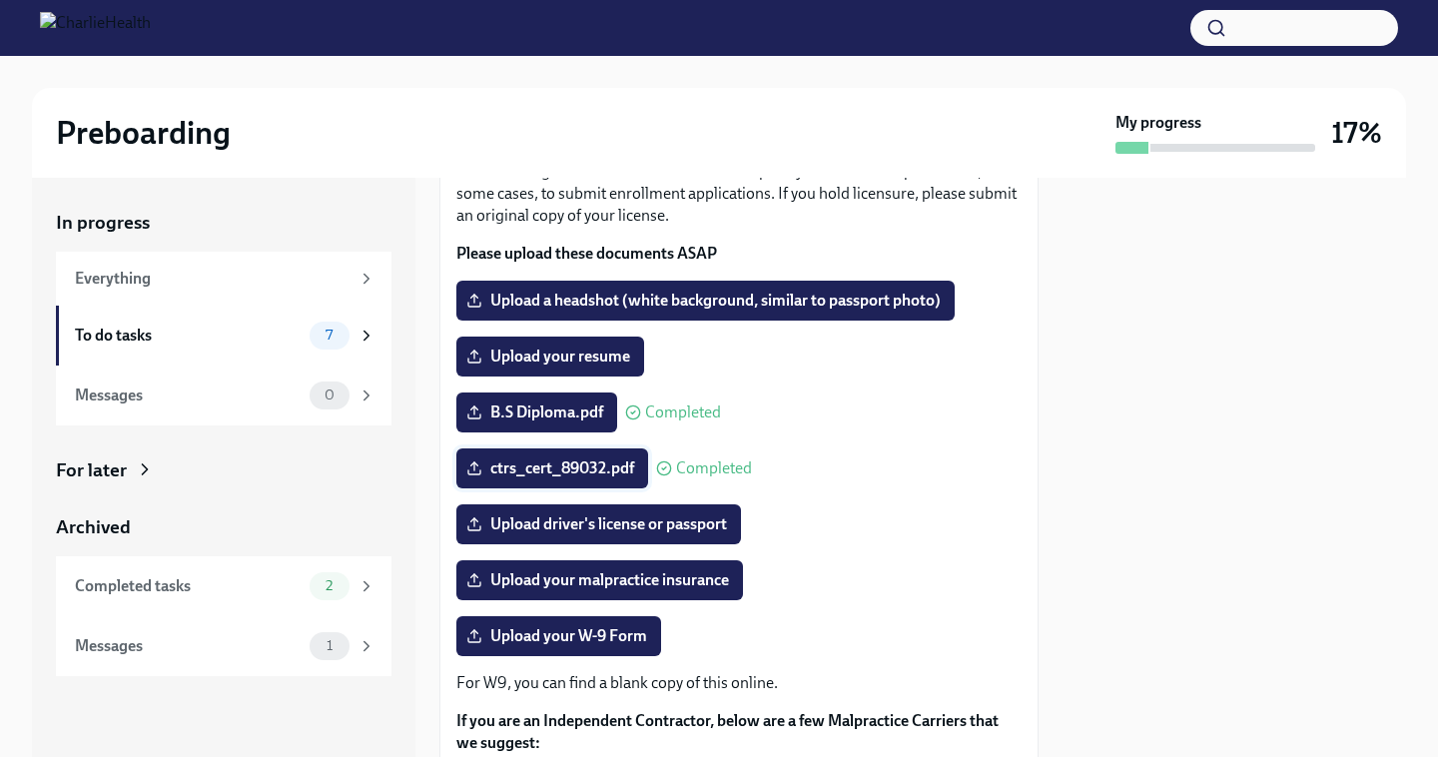
click at [525, 467] on span "ctrs_cert_89032.pdf" at bounding box center [552, 468] width 164 height 20
click at [0, 0] on input "ctrs_cert_89032.pdf" at bounding box center [0, 0] width 0 height 0
click at [559, 471] on span "ctrs_cert_89032.pdf" at bounding box center [552, 468] width 164 height 20
click at [0, 0] on input "ctrs_cert_89032.pdf" at bounding box center [0, 0] width 0 height 0
click at [530, 465] on span "ctrs_cert_89032.pdf" at bounding box center [552, 468] width 164 height 20
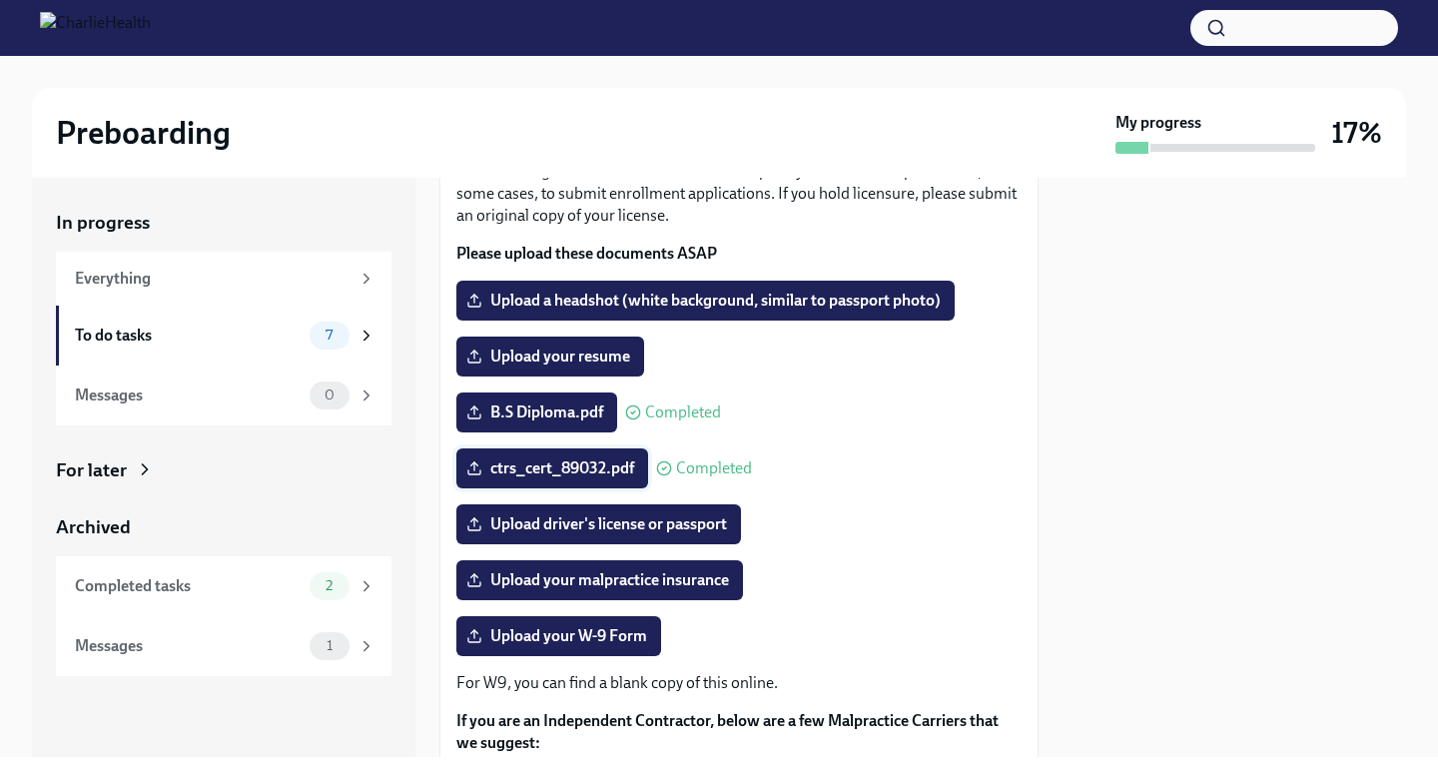
click at [0, 0] on input "ctrs_cert_89032.pdf" at bounding box center [0, 0] width 0 height 0
click at [576, 474] on span "Adaptive and Chair Yoga.pdf" at bounding box center [578, 468] width 217 height 20
click at [0, 0] on input "Adaptive and Chair Yoga.pdf" at bounding box center [0, 0] width 0 height 0
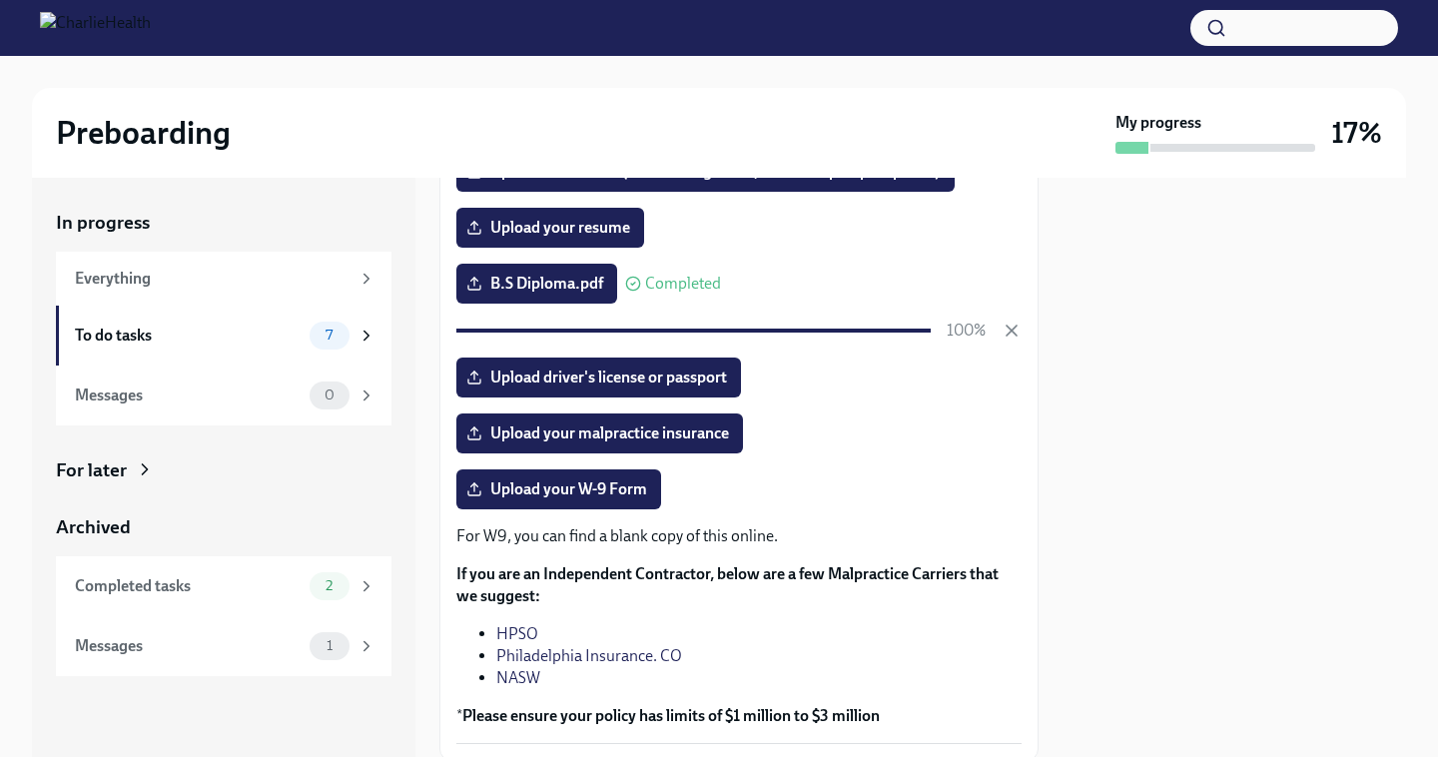
scroll to position [298, 0]
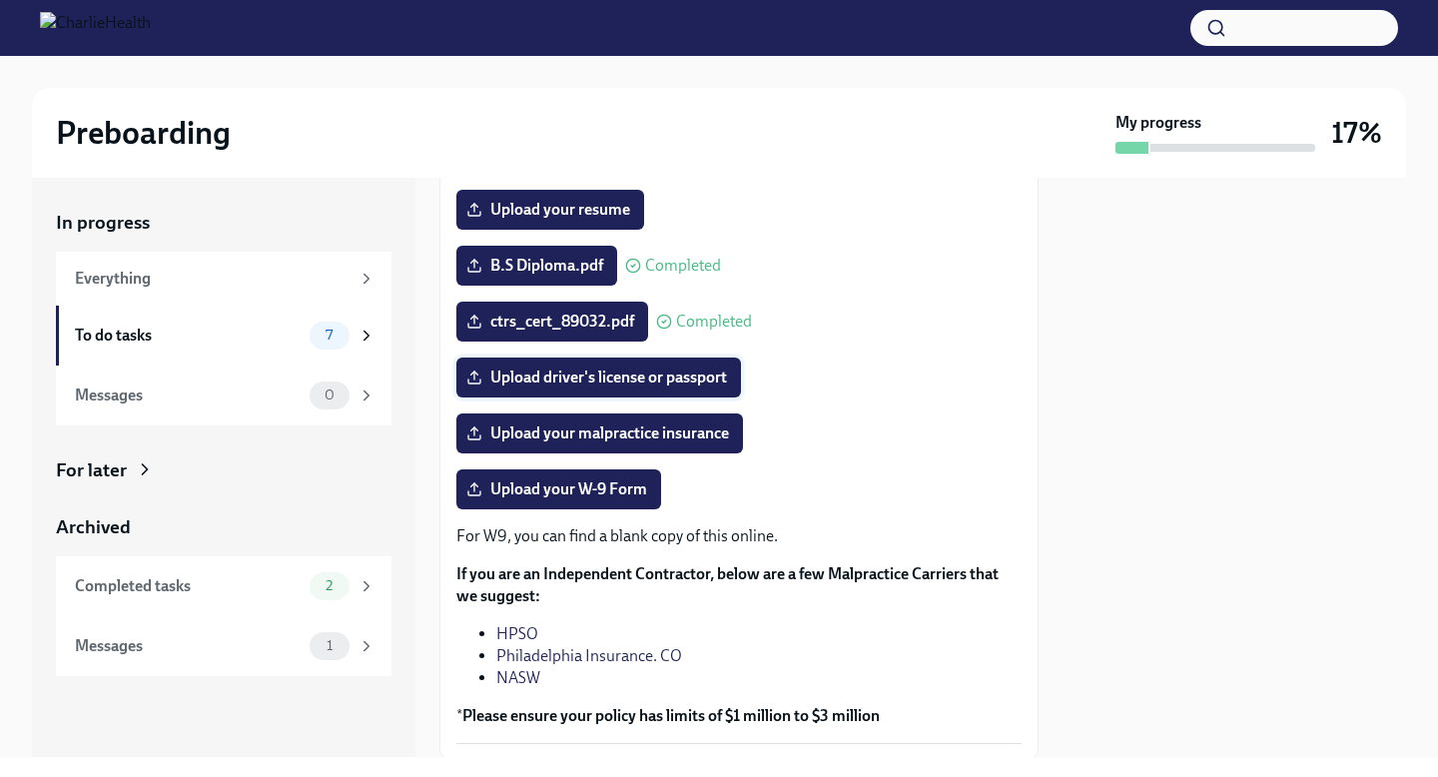
click at [589, 376] on span "Upload driver's license or passport" at bounding box center [598, 377] width 257 height 20
click at [0, 0] on input "Upload driver's license or passport" at bounding box center [0, 0] width 0 height 0
click at [551, 498] on span "Upload your W-9 Form" at bounding box center [558, 489] width 177 height 20
click at [0, 0] on input "Upload your W-9 Form" at bounding box center [0, 0] width 0 height 0
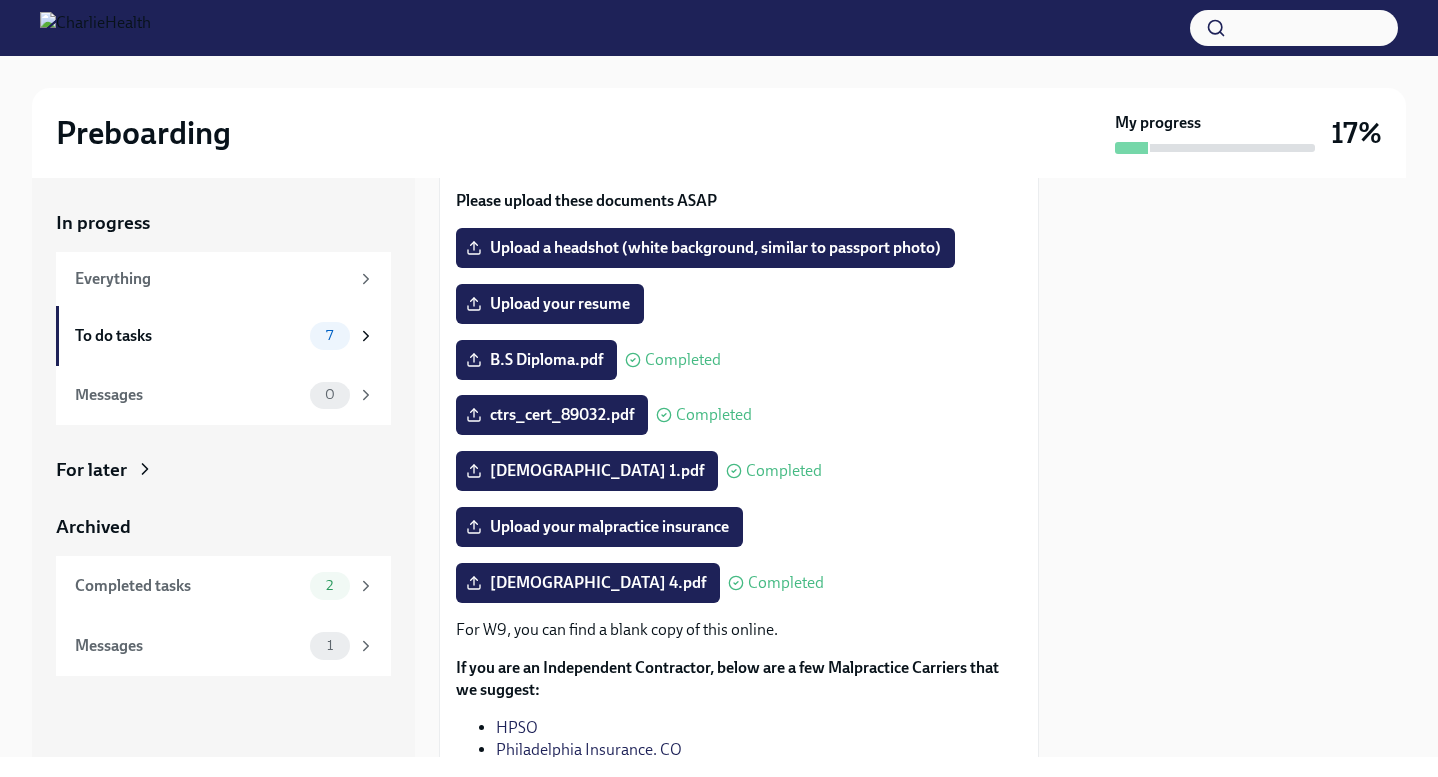
scroll to position [197, 0]
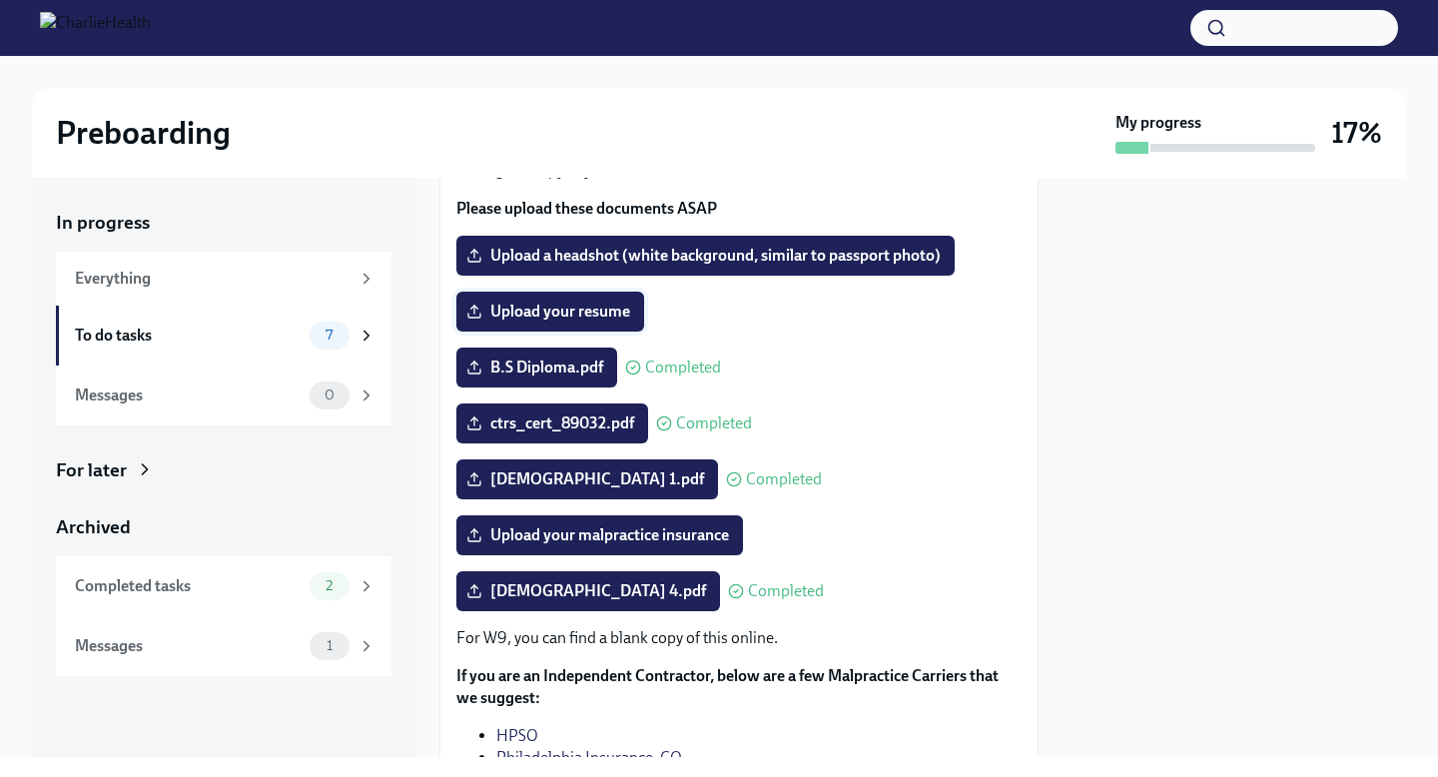
click at [542, 307] on span "Upload your resume" at bounding box center [550, 311] width 160 height 20
click at [0, 0] on input "Upload your resume" at bounding box center [0, 0] width 0 height 0
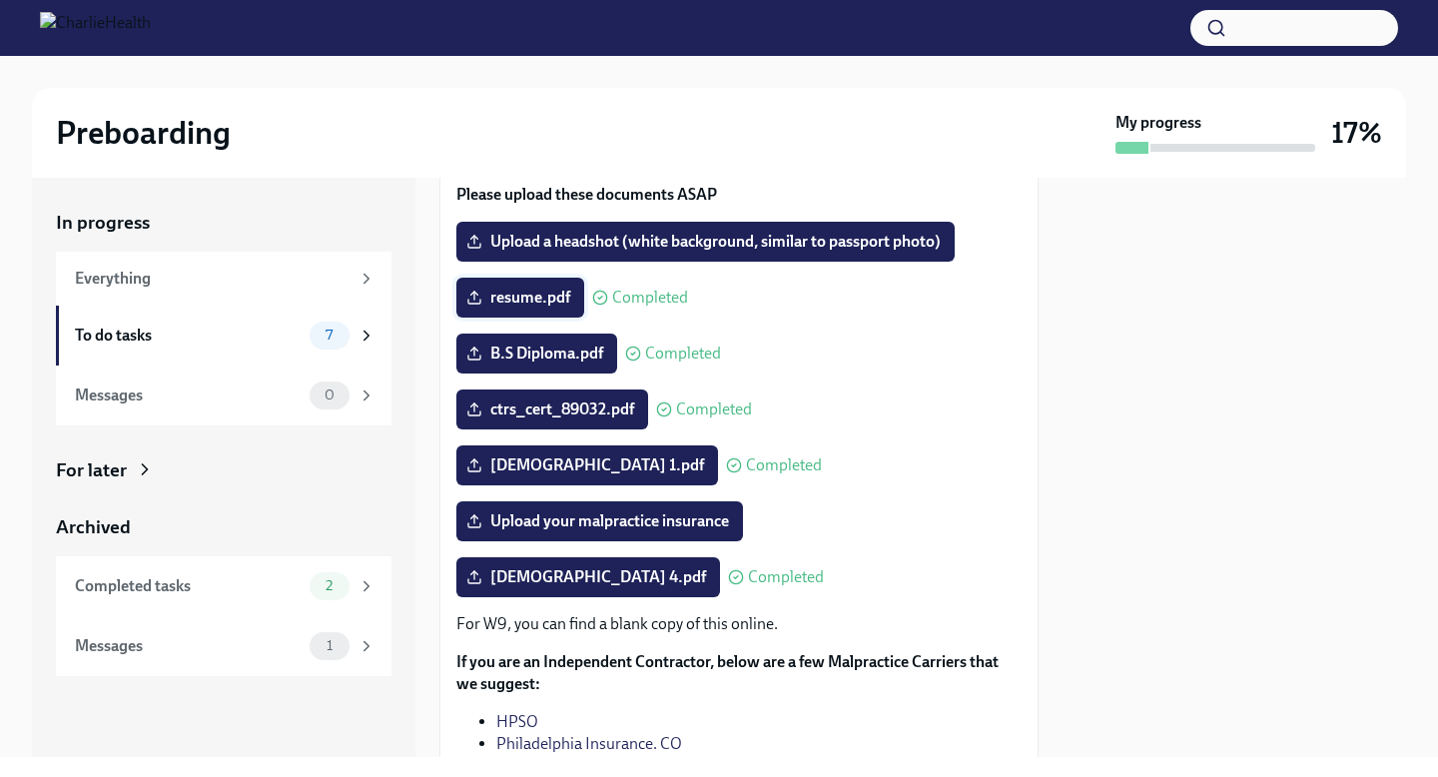
scroll to position [218, 0]
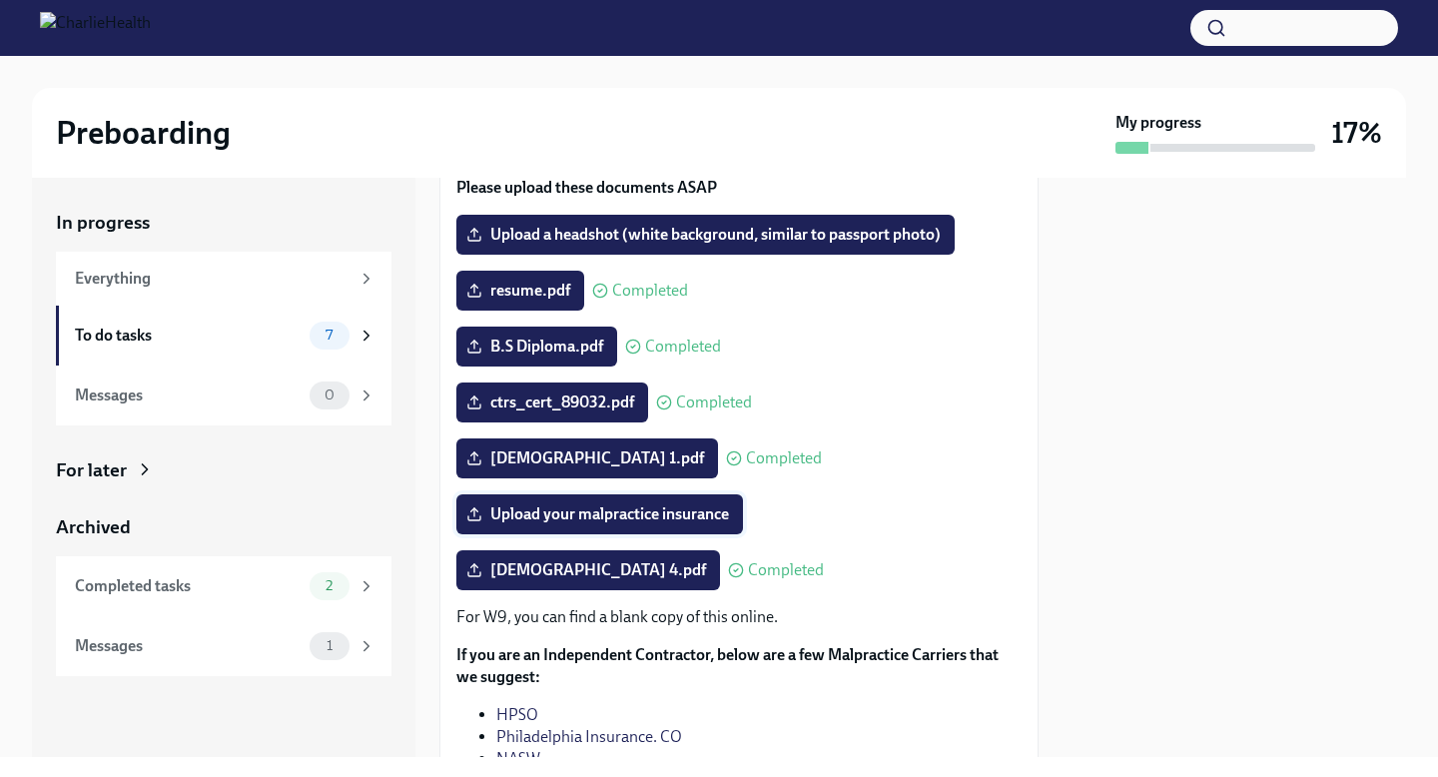
click at [522, 509] on span "Upload your malpractice insurance" at bounding box center [599, 514] width 259 height 20
click at [0, 0] on input "Upload your malpractice insurance" at bounding box center [0, 0] width 0 height 0
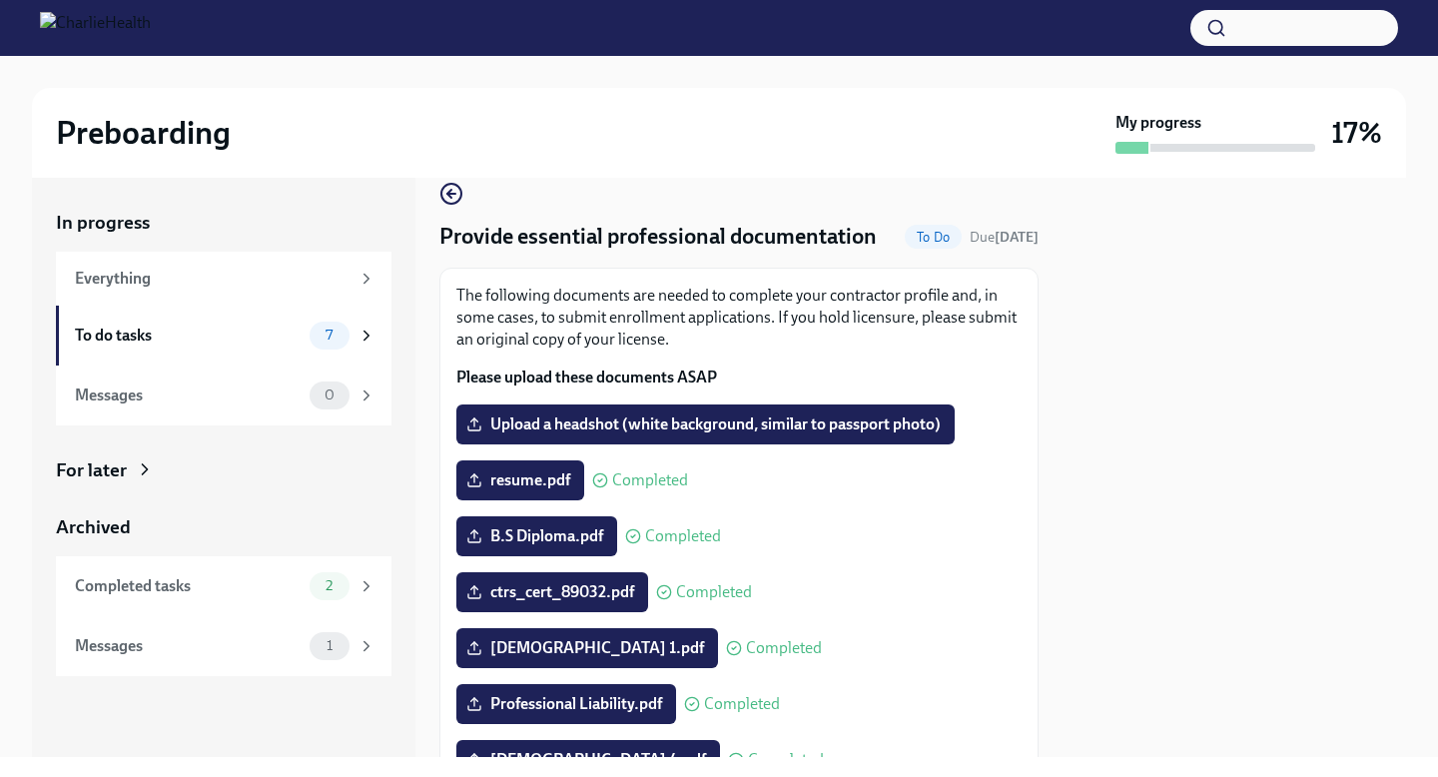
scroll to position [0, 0]
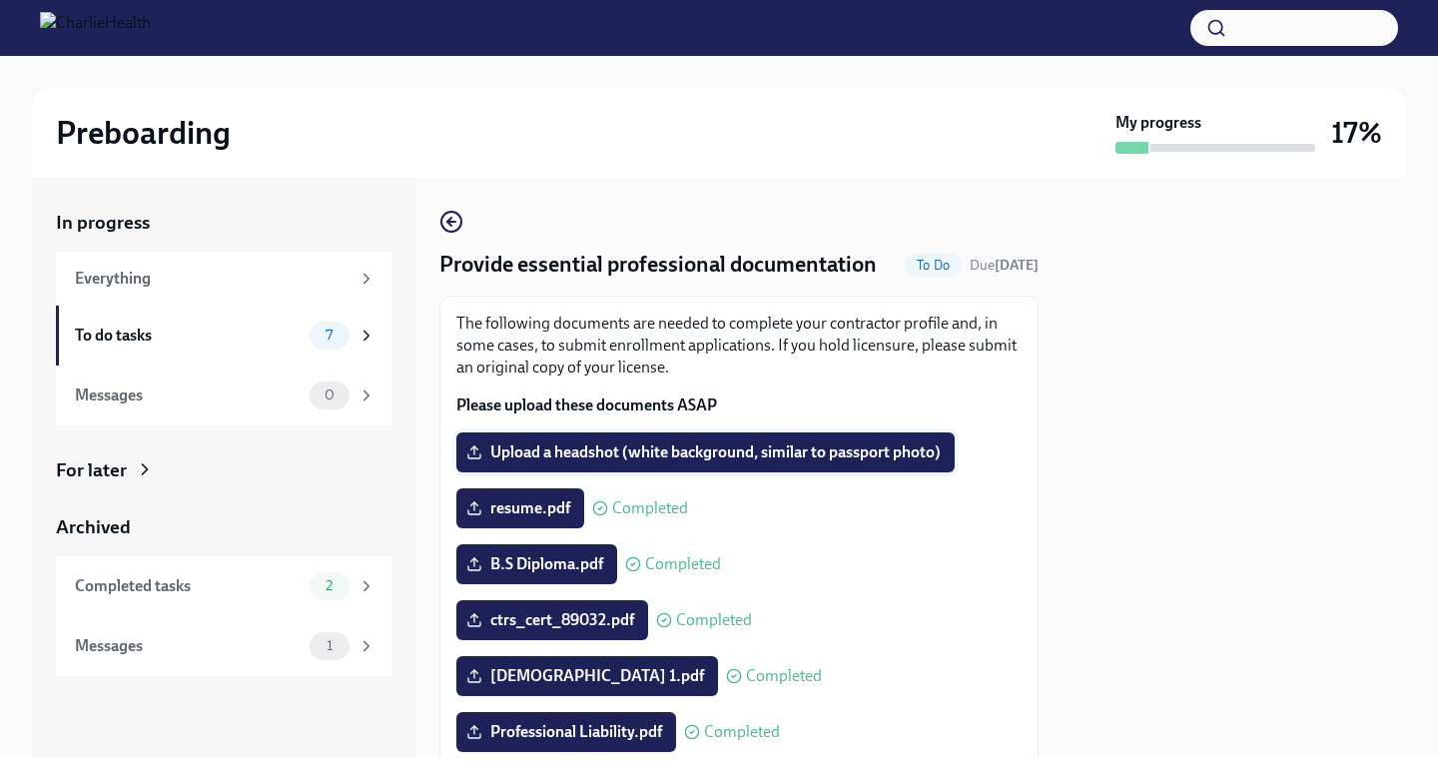
click at [598, 449] on span "Upload a headshot (white background, similar to passport photo)" at bounding box center [705, 452] width 470 height 20
click at [0, 0] on input "Upload a headshot (white background, similar to passport photo)" at bounding box center [0, 0] width 0 height 0
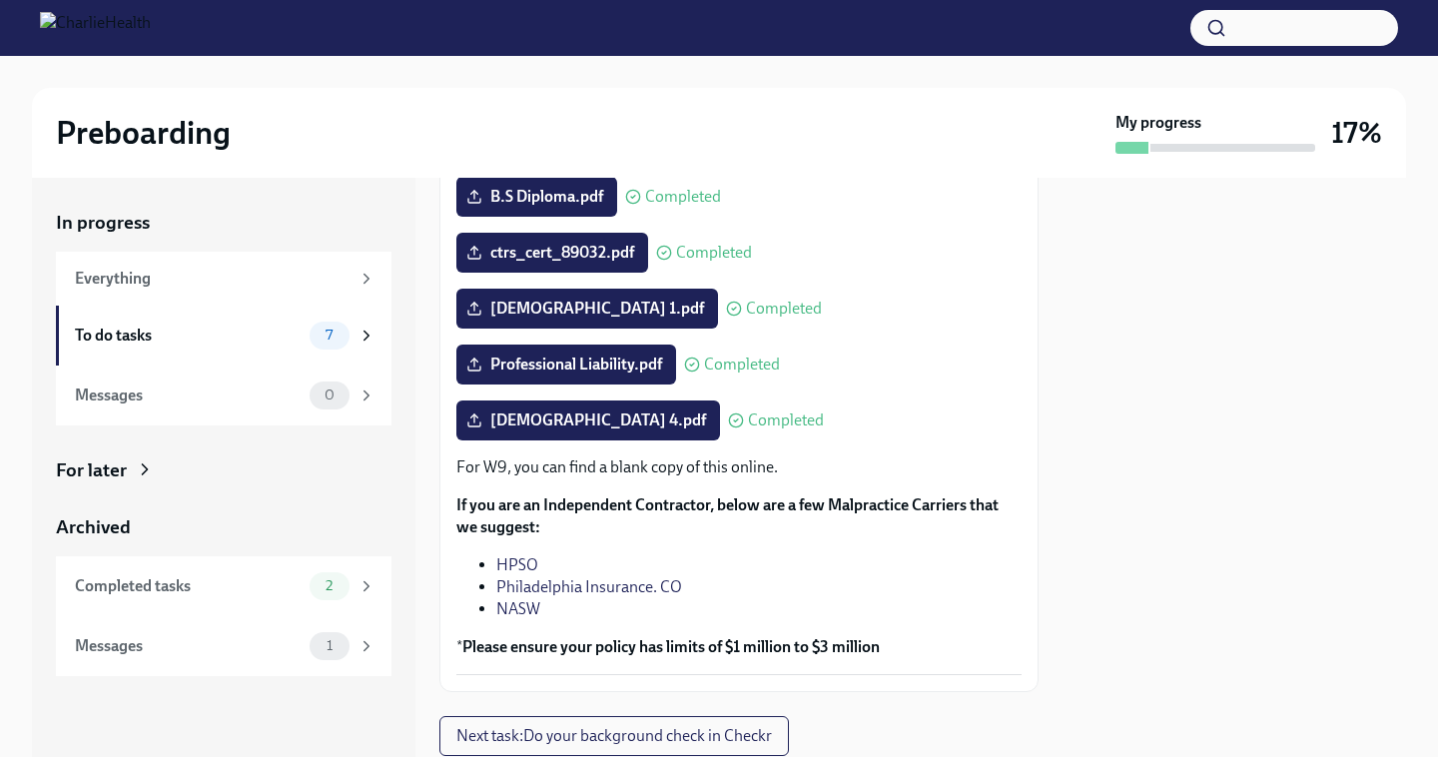
scroll to position [430, 0]
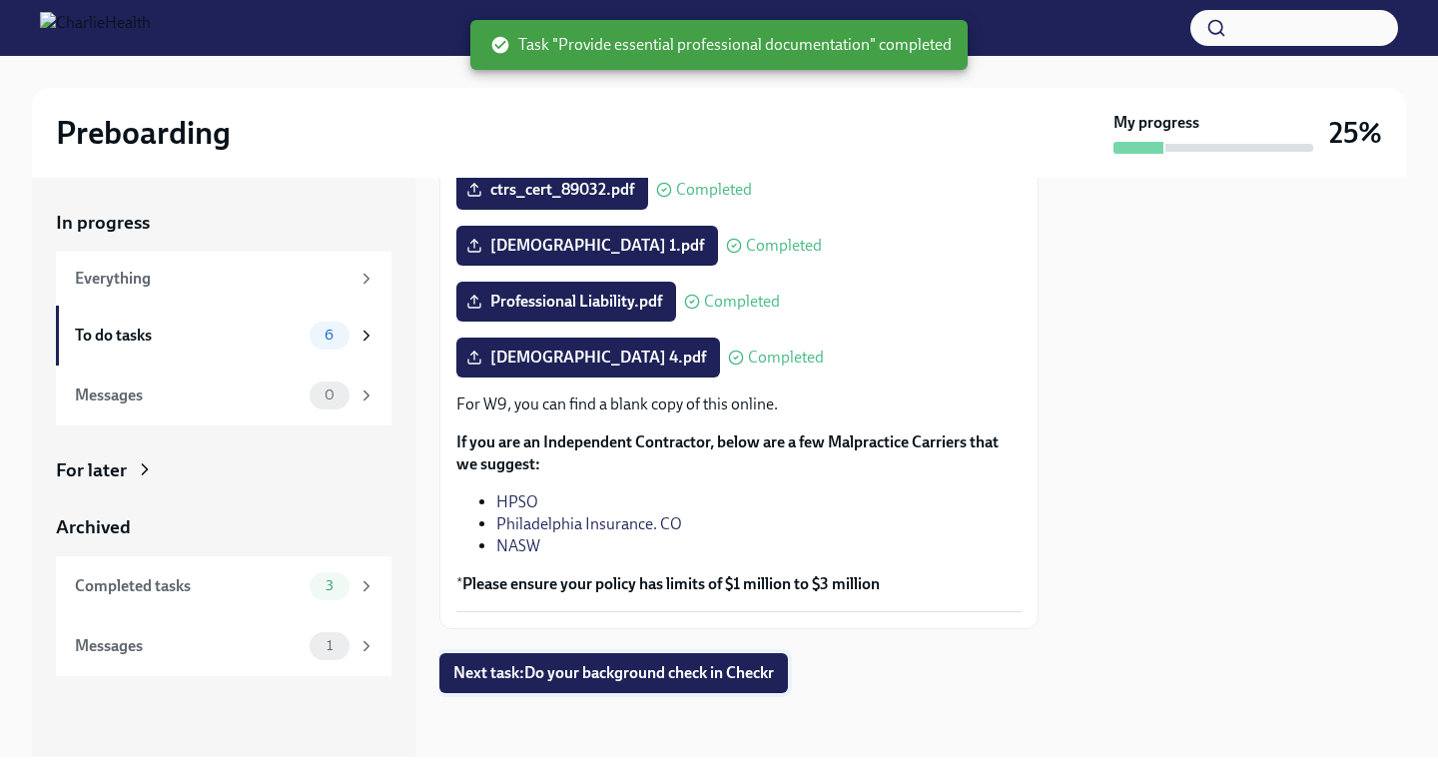
click at [620, 672] on span "Next task : Do your background check in Checkr" at bounding box center [613, 673] width 320 height 20
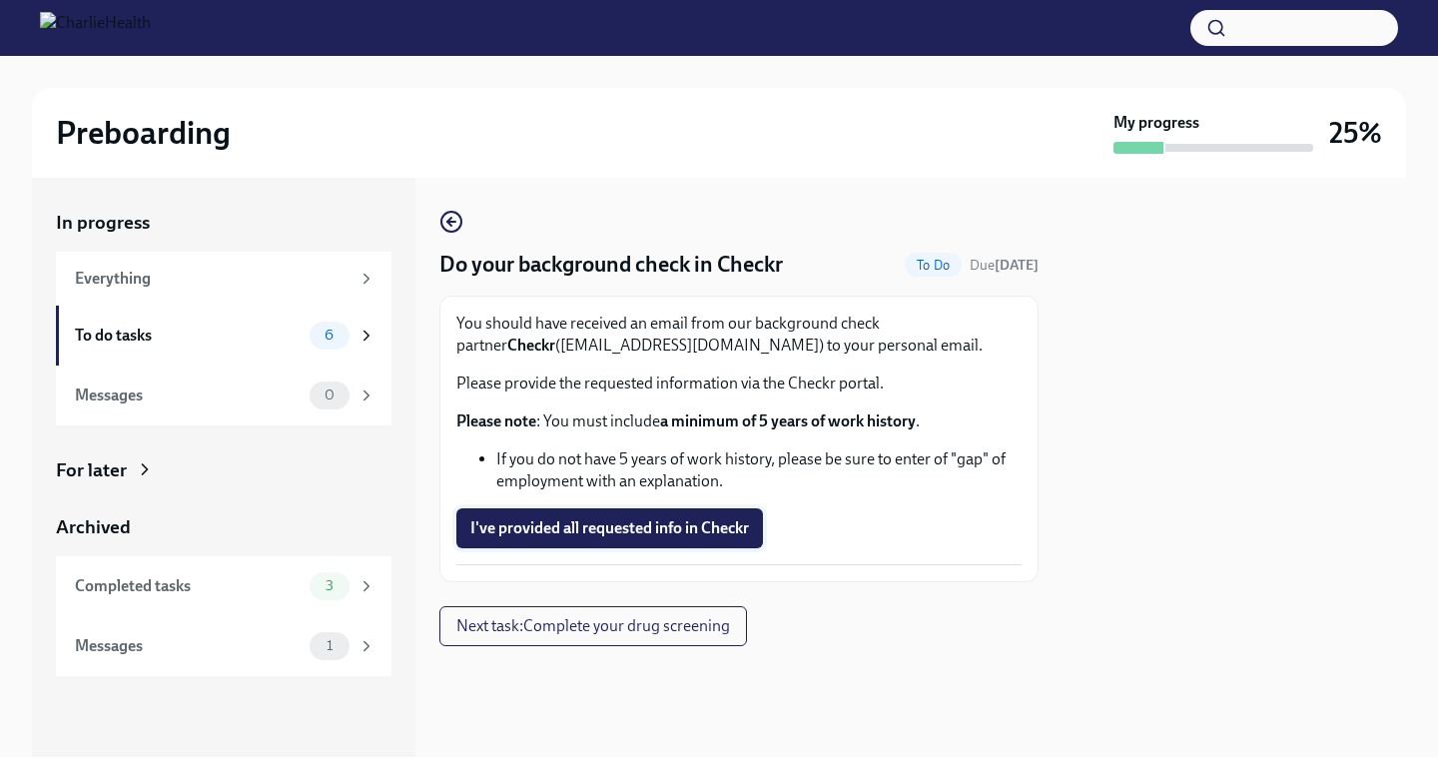
click at [557, 533] on span "I've provided all requested info in Checkr" at bounding box center [609, 528] width 279 height 20
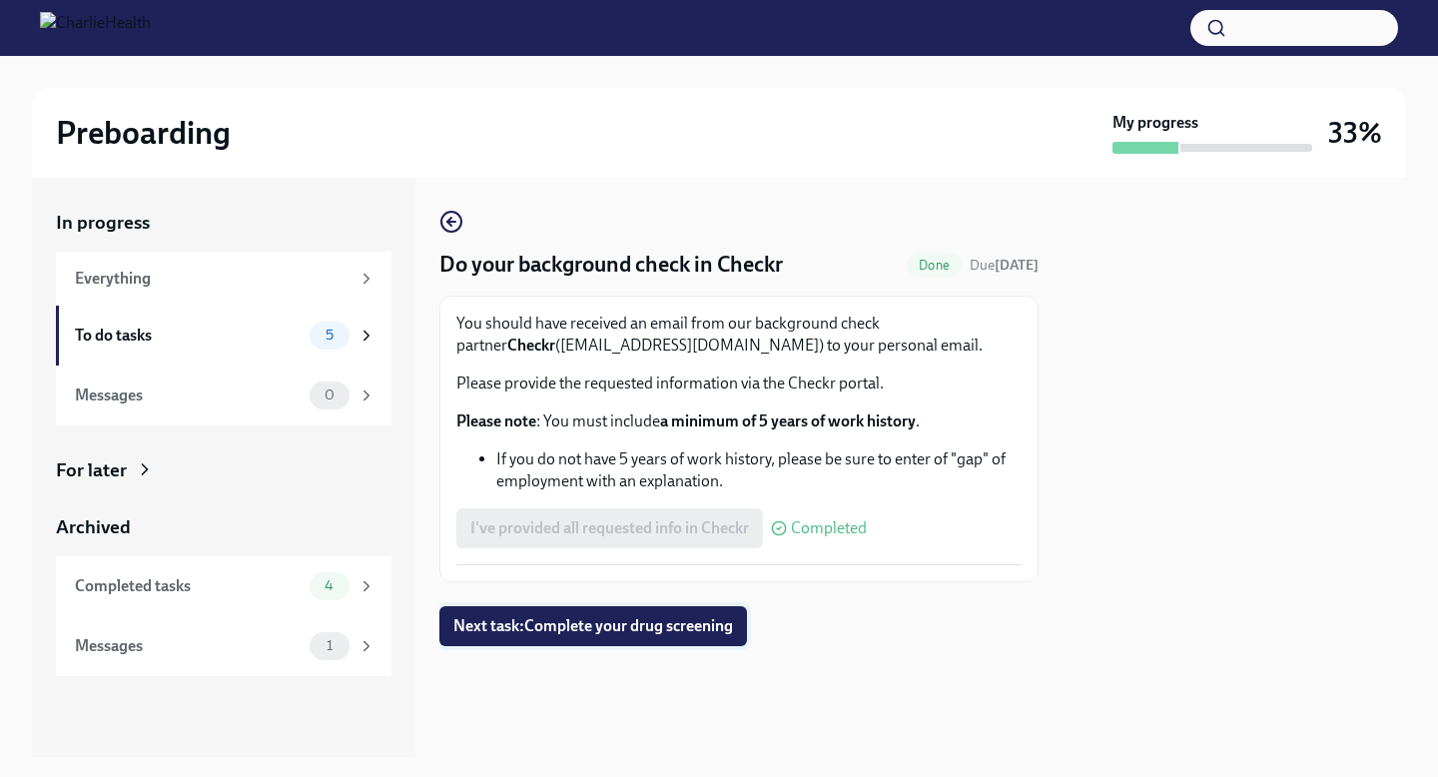
click at [581, 632] on span "Next task : Complete your drug screening" at bounding box center [593, 626] width 280 height 20
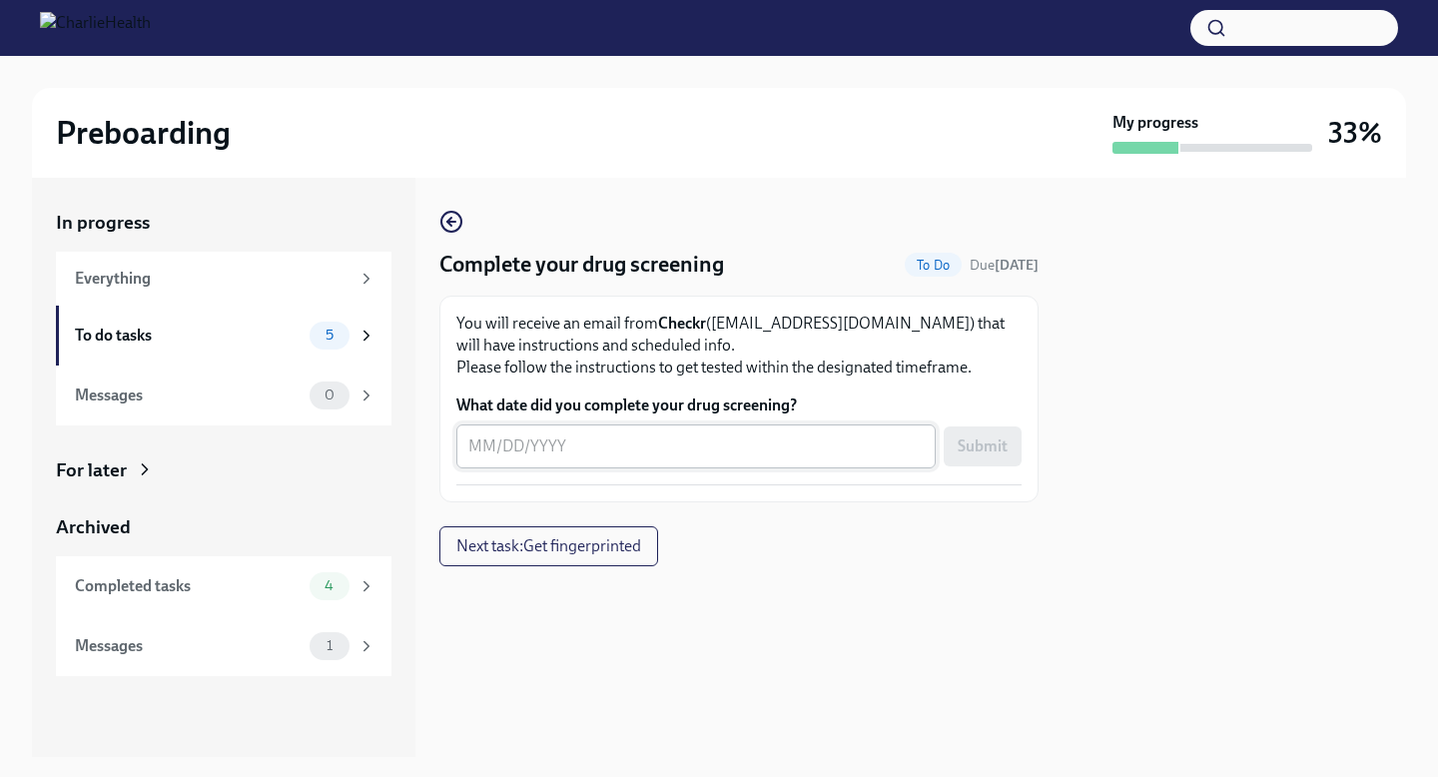
click at [473, 449] on textarea "What date did you complete your drug screening?" at bounding box center [695, 446] width 455 height 24
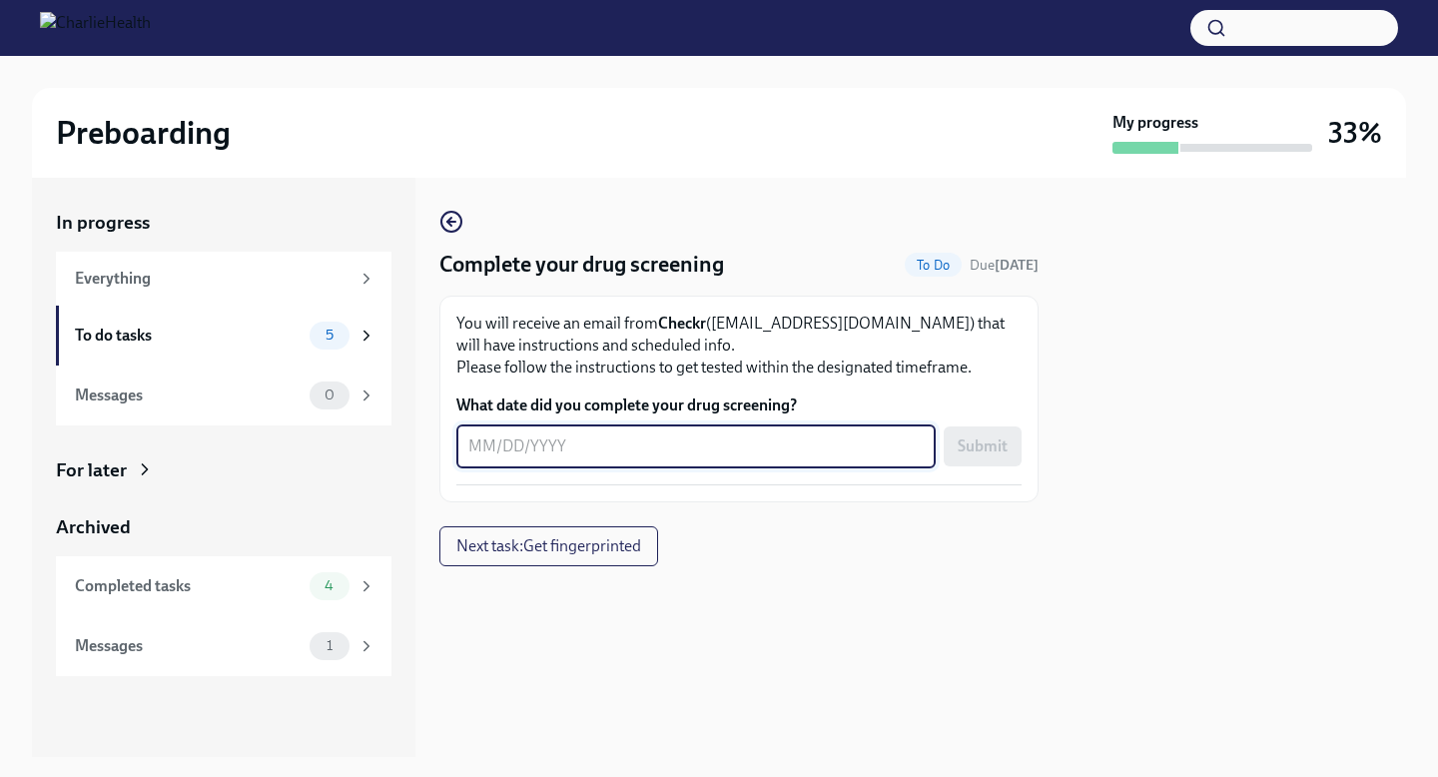
type textarea "8"
type textarea "[DATE]"
click at [986, 445] on span "Submit" at bounding box center [982, 446] width 50 height 20
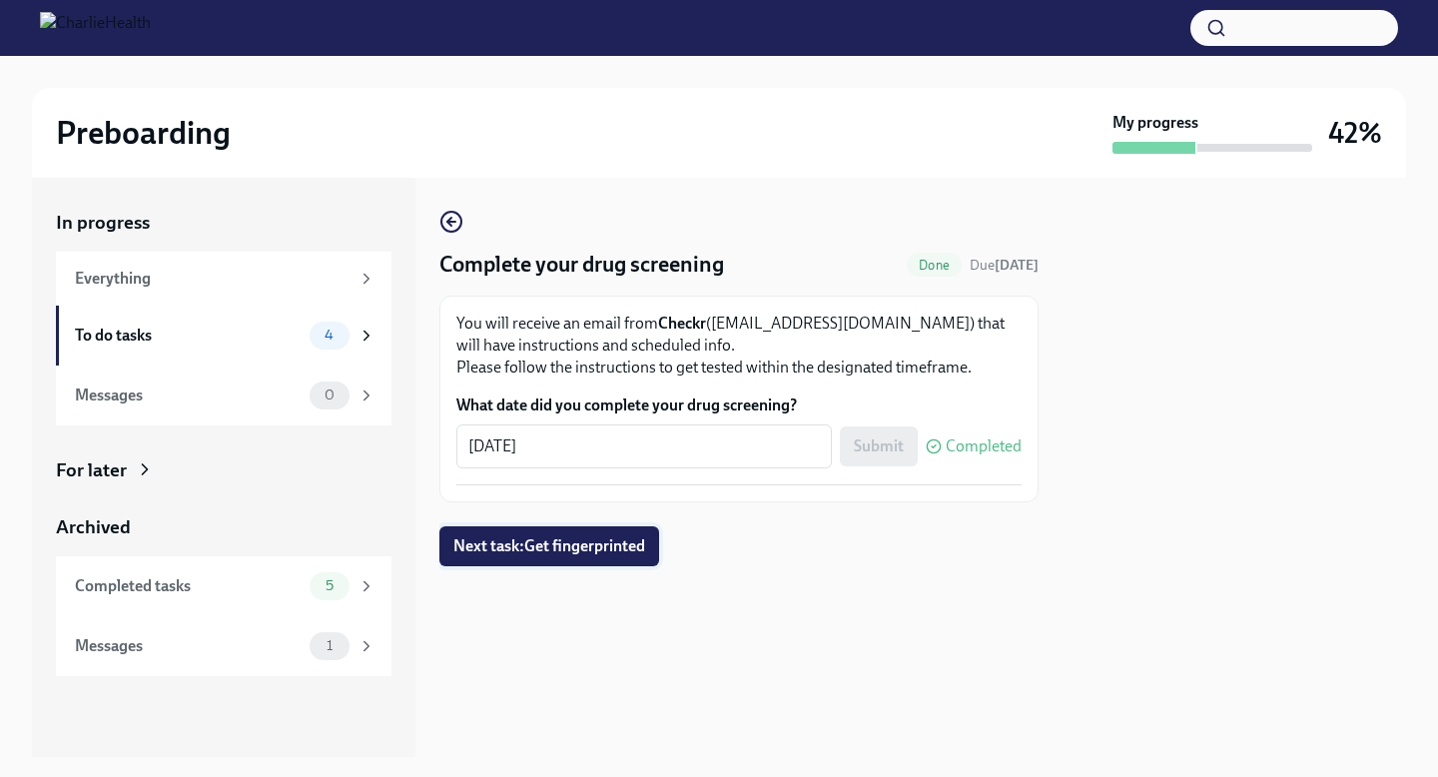
click at [549, 551] on span "Next task : Get fingerprinted" at bounding box center [549, 546] width 192 height 20
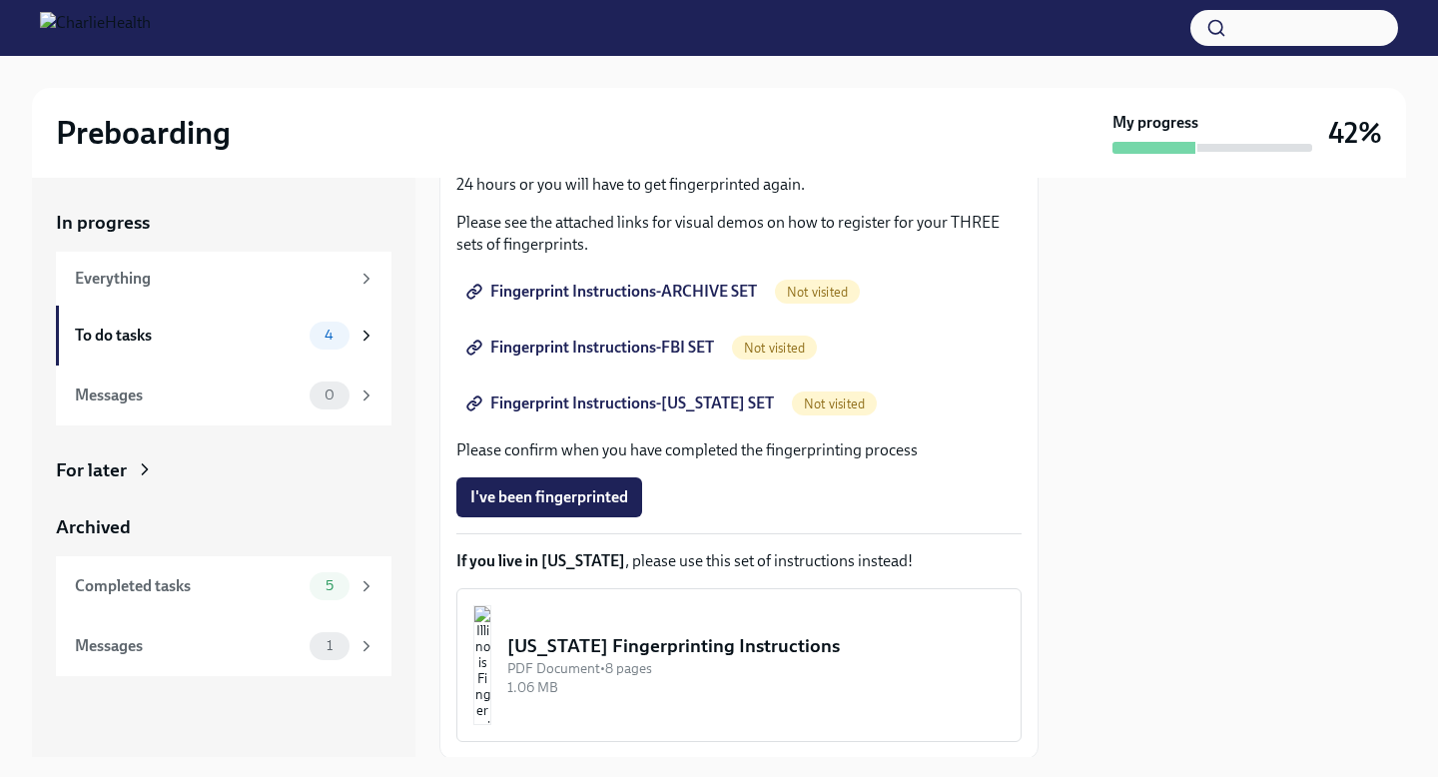
scroll to position [454, 0]
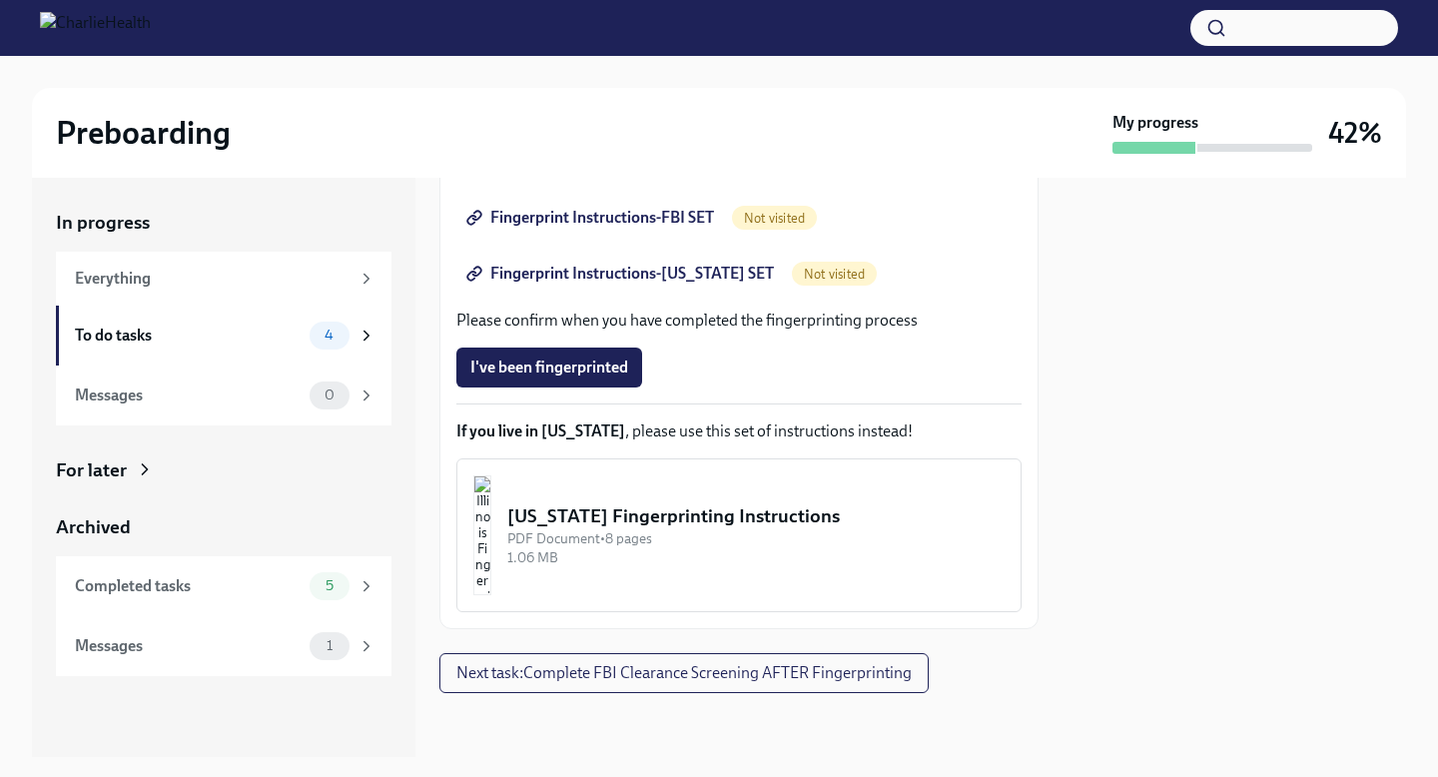
click at [726, 521] on div "[US_STATE] Fingerprinting Instructions" at bounding box center [755, 516] width 497 height 26
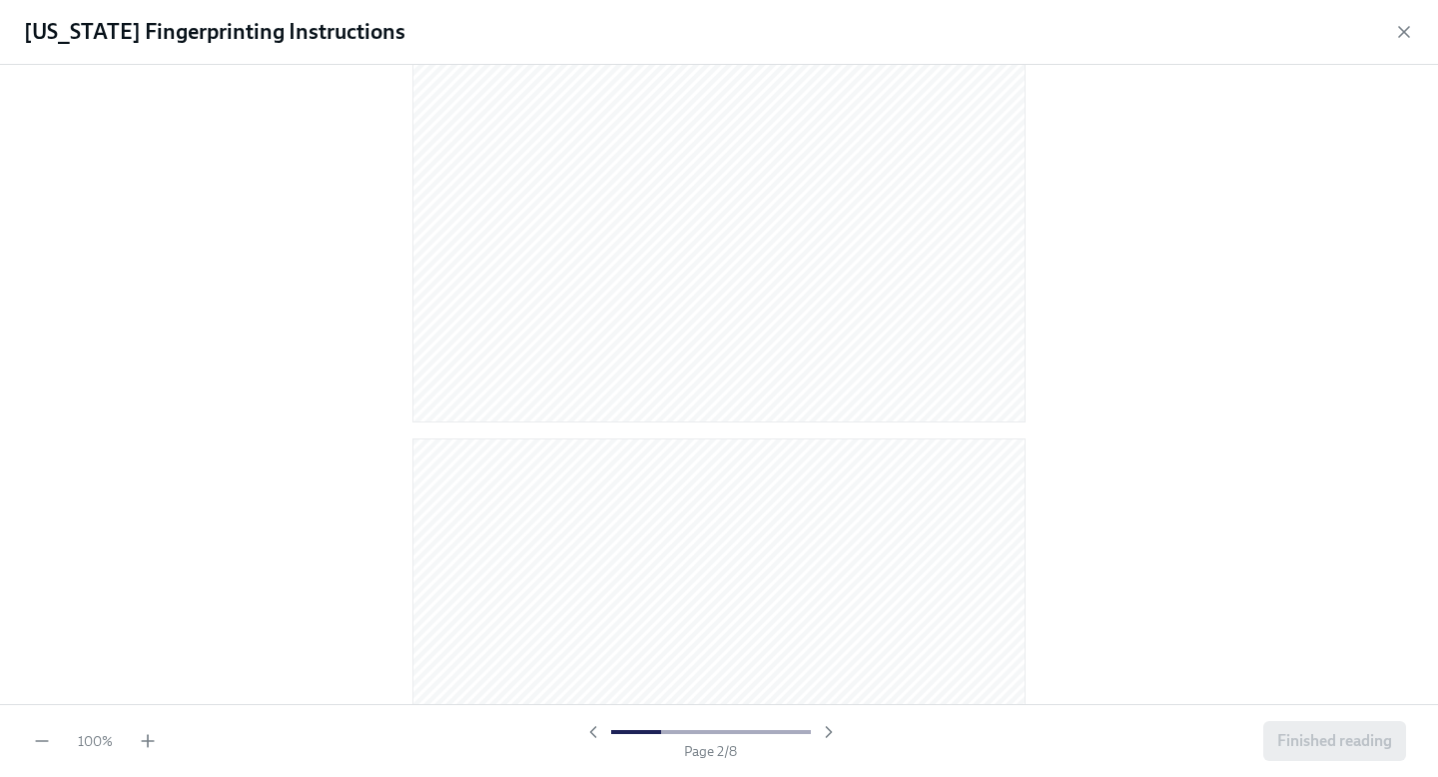
scroll to position [0, 0]
click at [1399, 32] on icon "button" at bounding box center [1404, 32] width 20 height 20
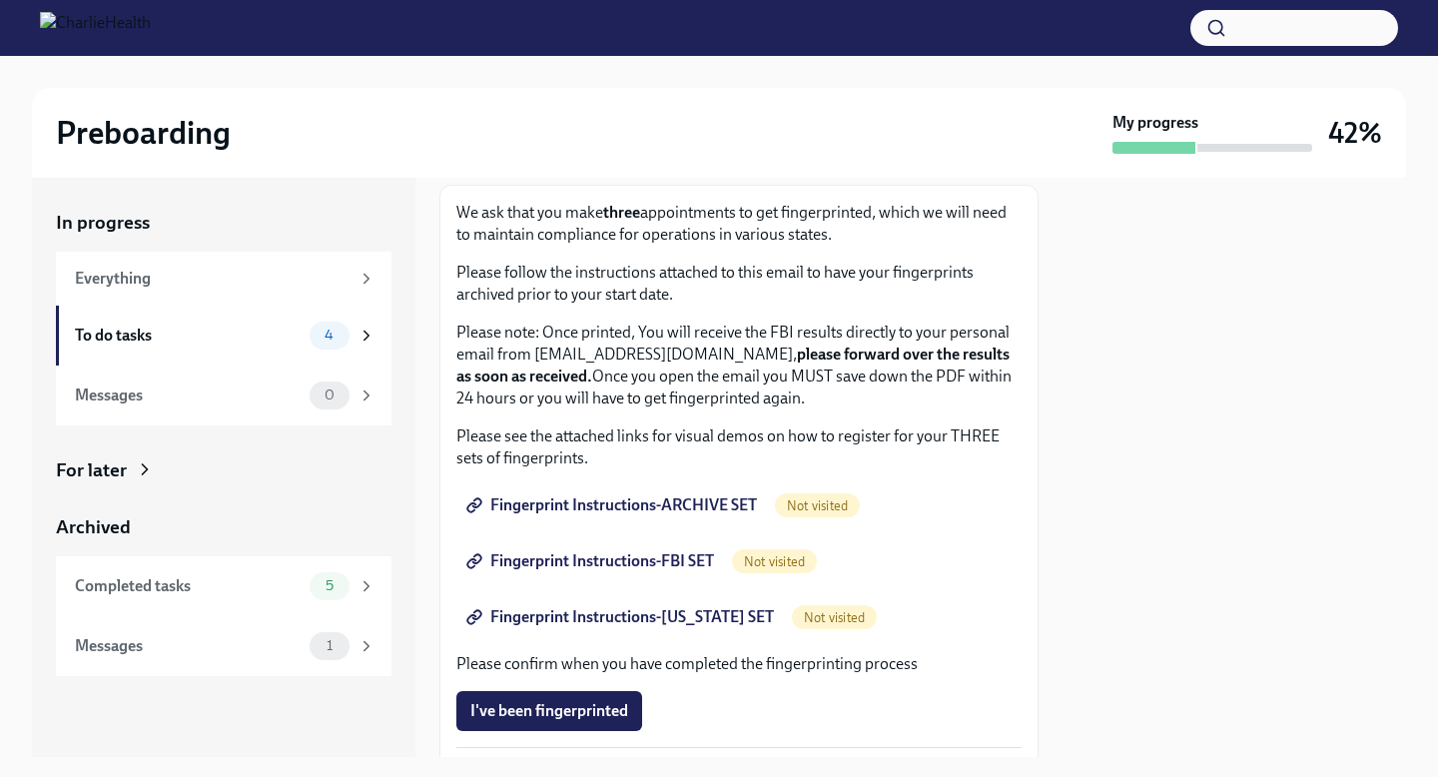
scroll to position [112, 0]
click at [596, 499] on span "Fingerprint Instructions-ARCHIVE SET" at bounding box center [613, 504] width 287 height 20
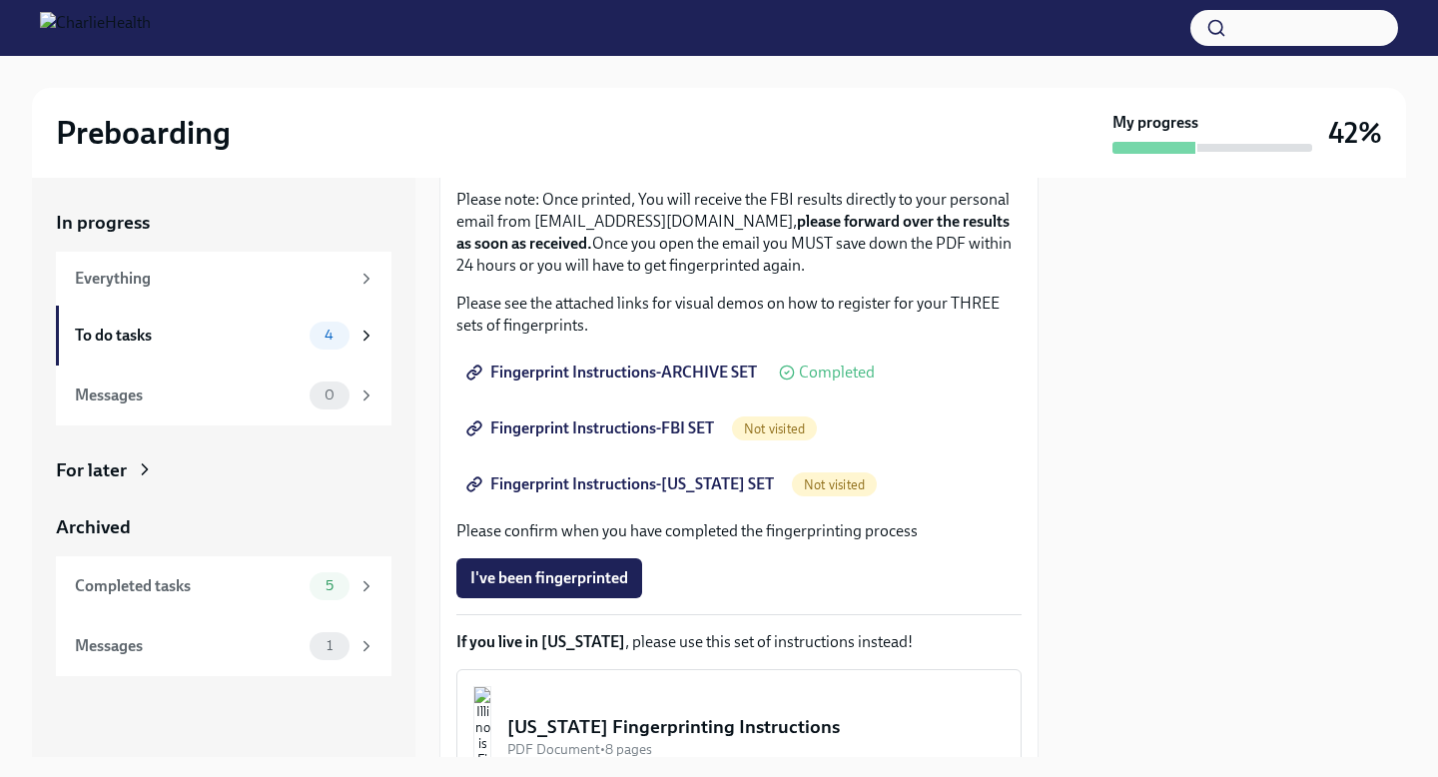
scroll to position [196, 0]
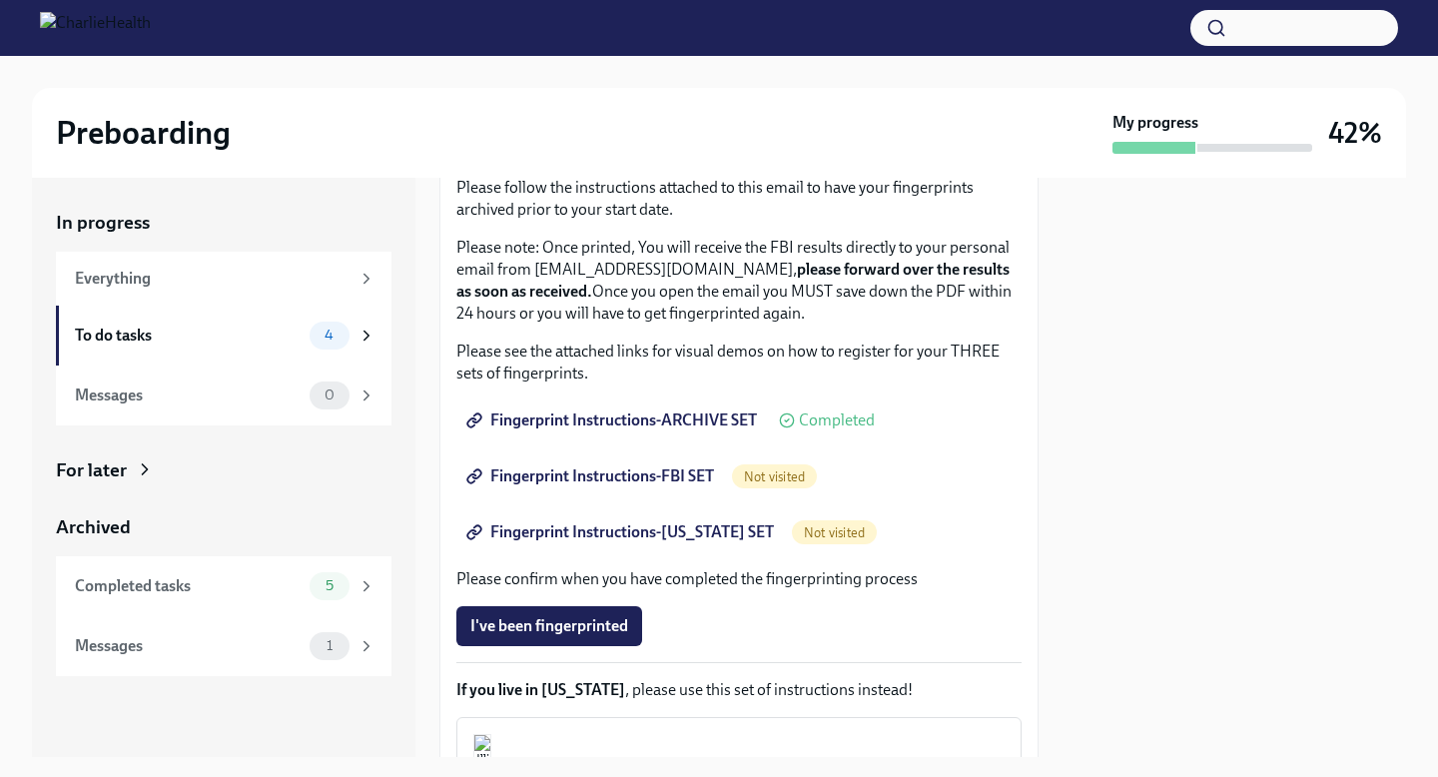
click at [627, 475] on span "Fingerprint Instructions-FBI SET" at bounding box center [592, 476] width 244 height 20
click at [585, 421] on span "Fingerprint Instructions-ARCHIVE SET" at bounding box center [613, 420] width 287 height 20
click at [650, 391] on div "We ask that you make three appointments to get fingerprinted, which we will nee…" at bounding box center [738, 494] width 565 height 754
click at [641, 439] on link "Fingerprint Instructions-ARCHIVE SET" at bounding box center [613, 420] width 314 height 40
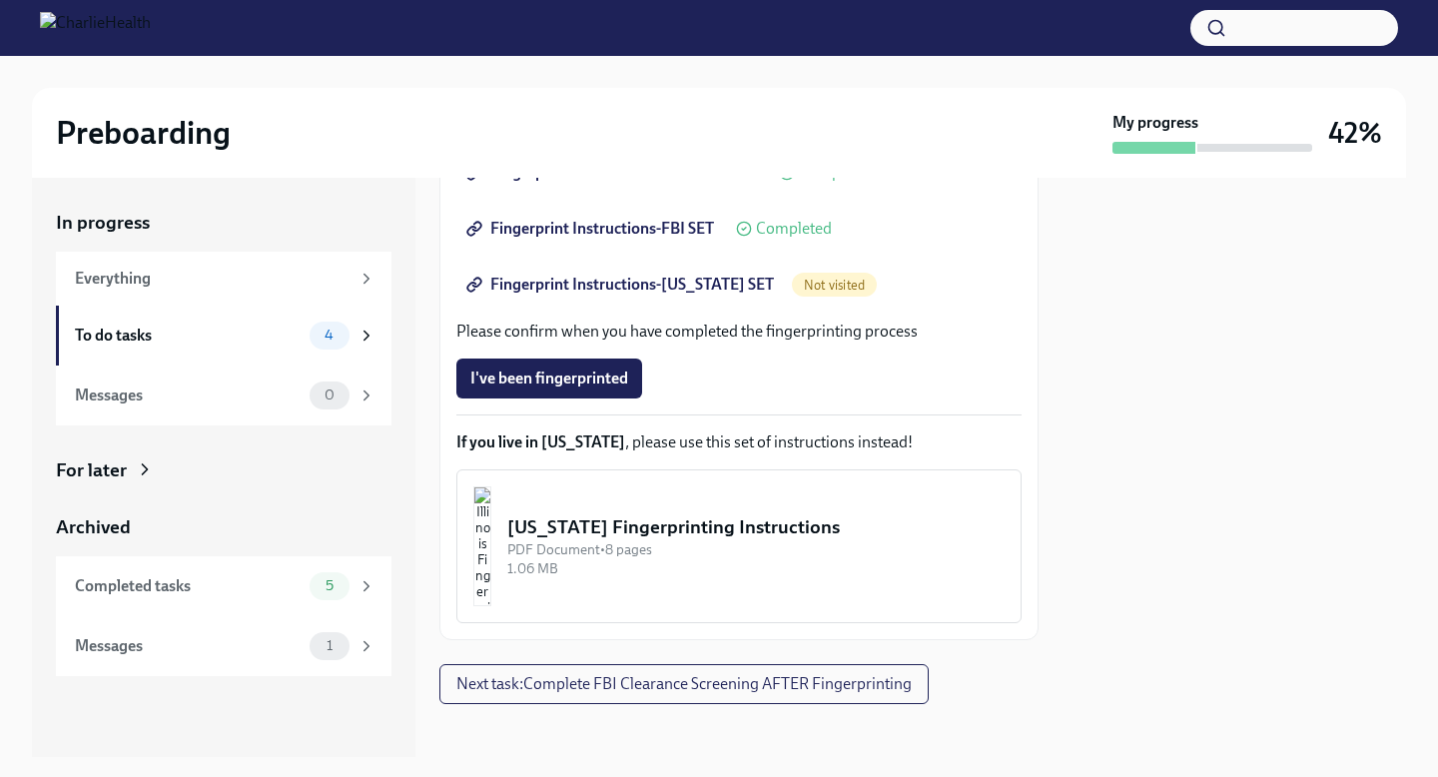
scroll to position [454, 0]
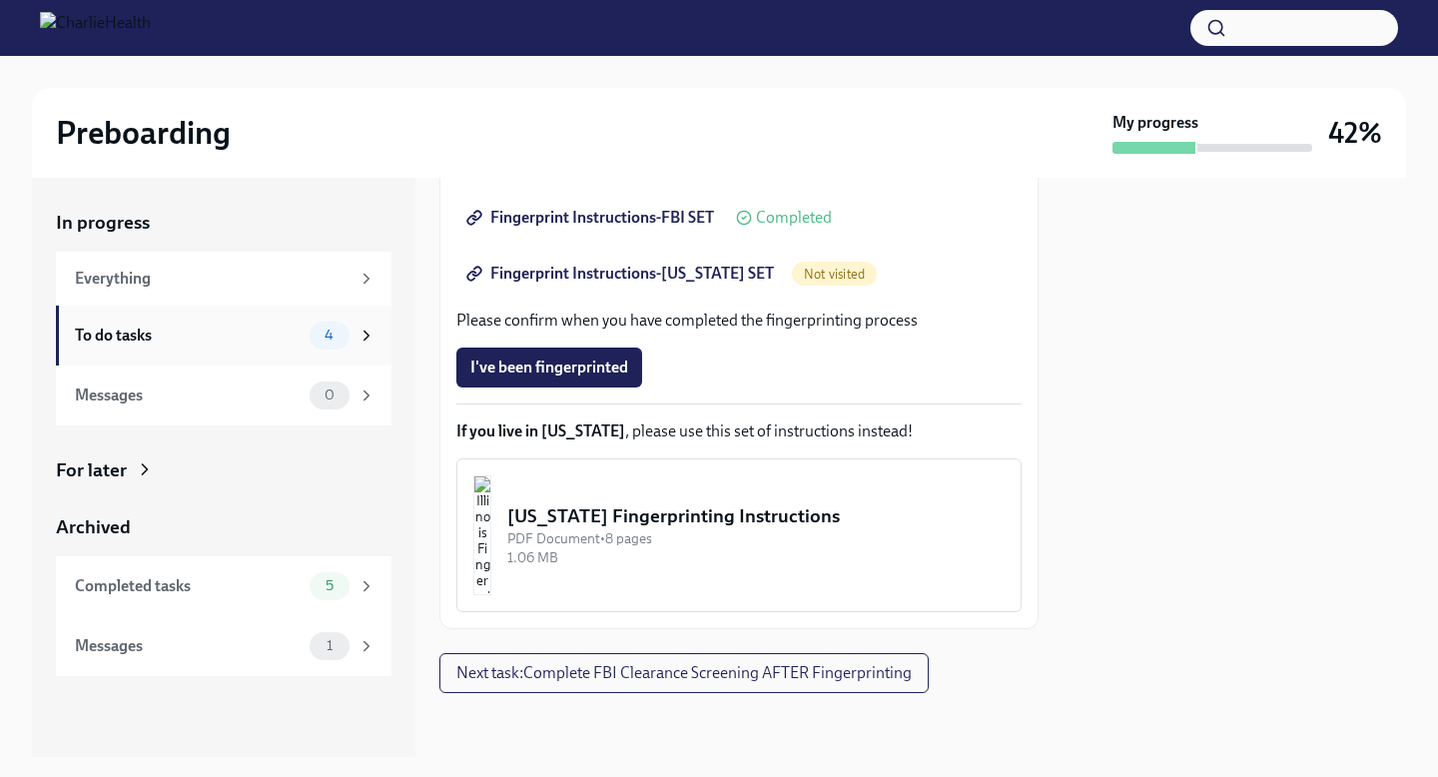
click at [358, 337] on icon at bounding box center [366, 335] width 18 height 18
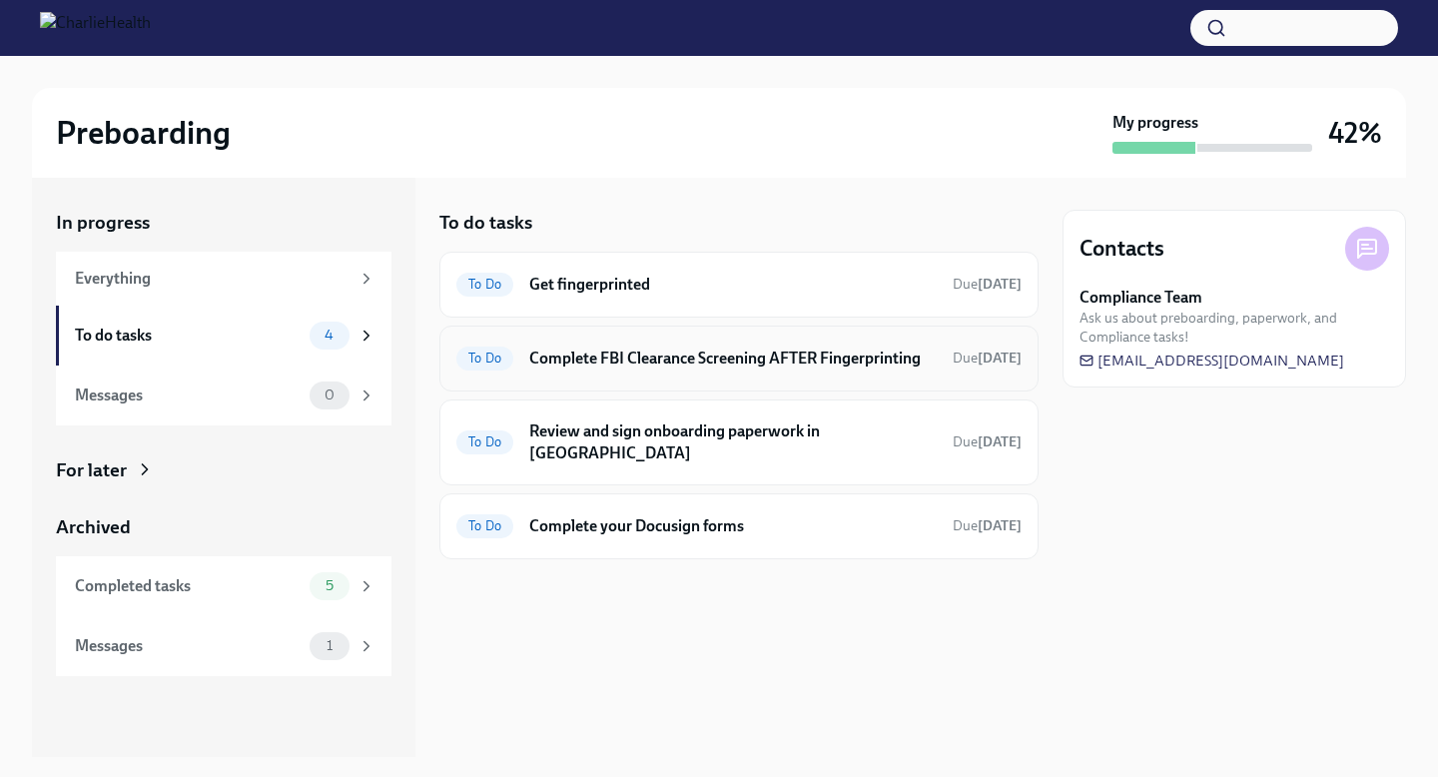
click at [625, 367] on h6 "Complete FBI Clearance Screening AFTER Fingerprinting" at bounding box center [732, 358] width 407 height 22
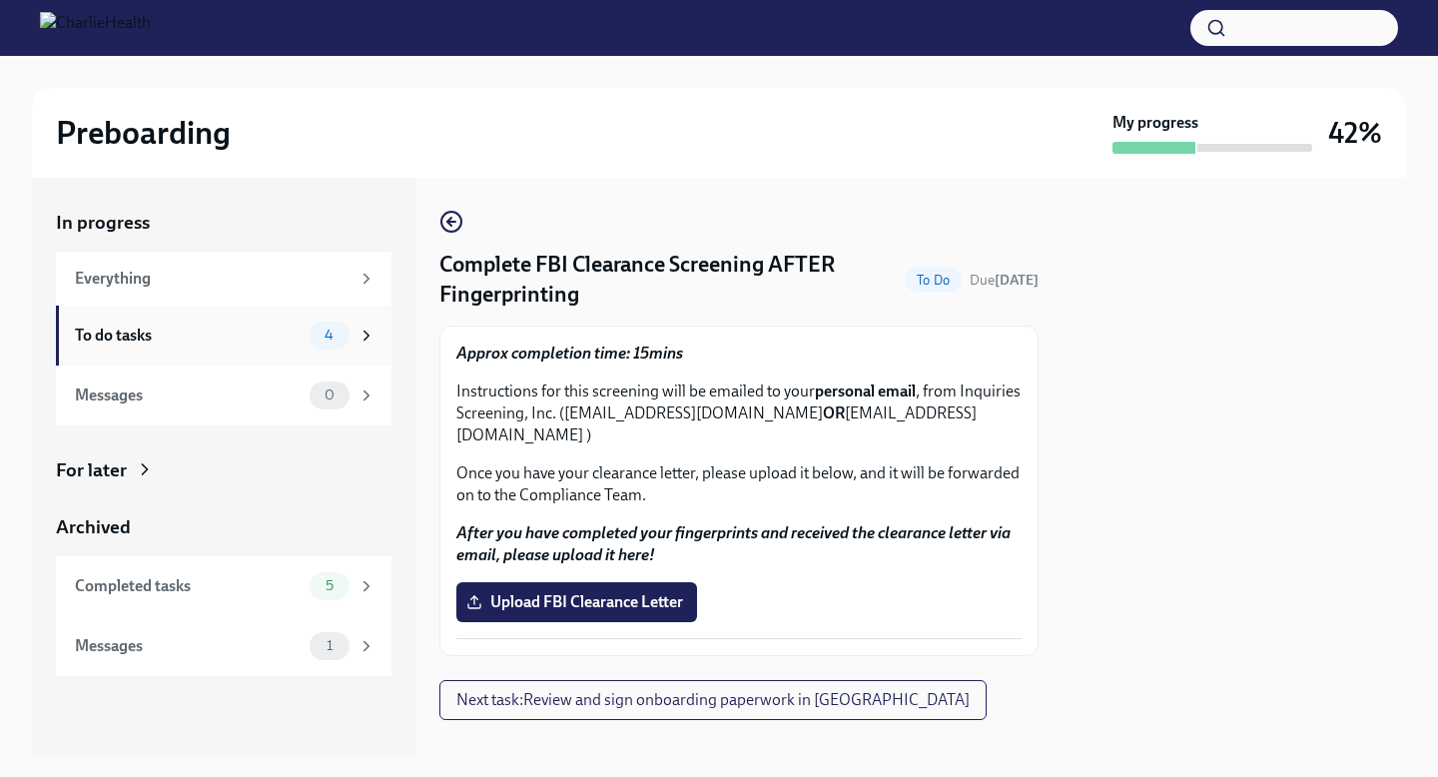
click at [292, 332] on div "To do tasks" at bounding box center [188, 335] width 227 height 22
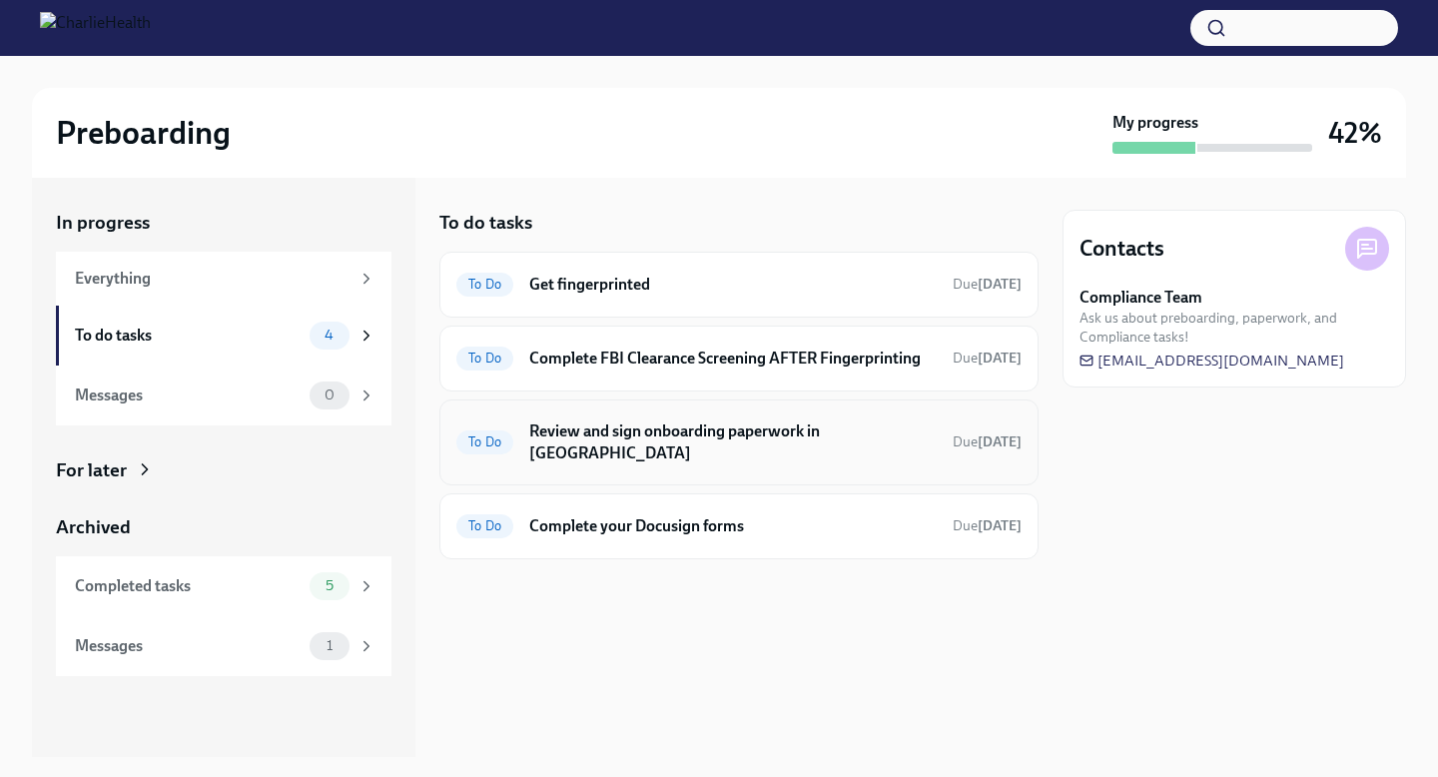
click at [634, 442] on h6 "Review and sign onboarding paperwork in [GEOGRAPHIC_DATA]" at bounding box center [732, 442] width 407 height 44
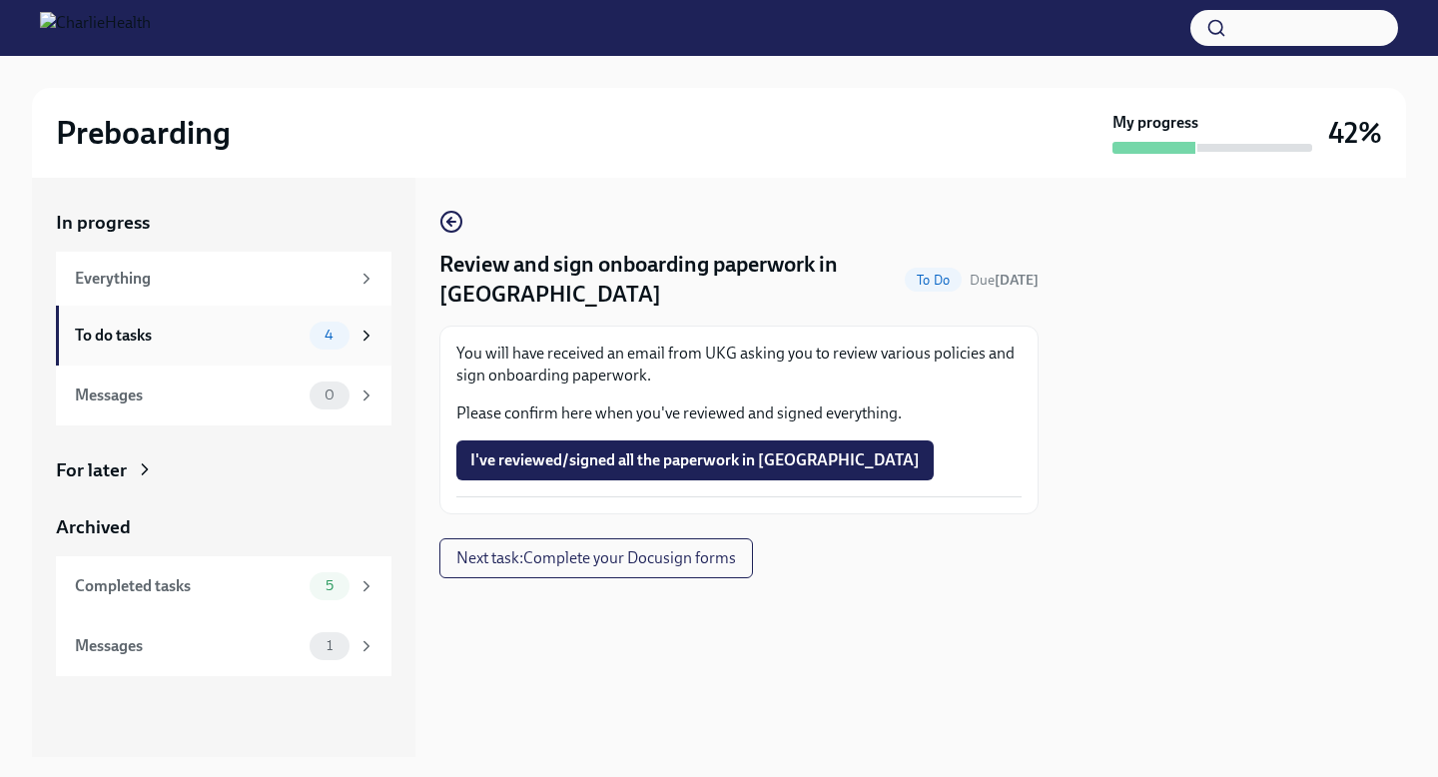
click at [302, 343] on div "To do tasks 4" at bounding box center [225, 335] width 300 height 28
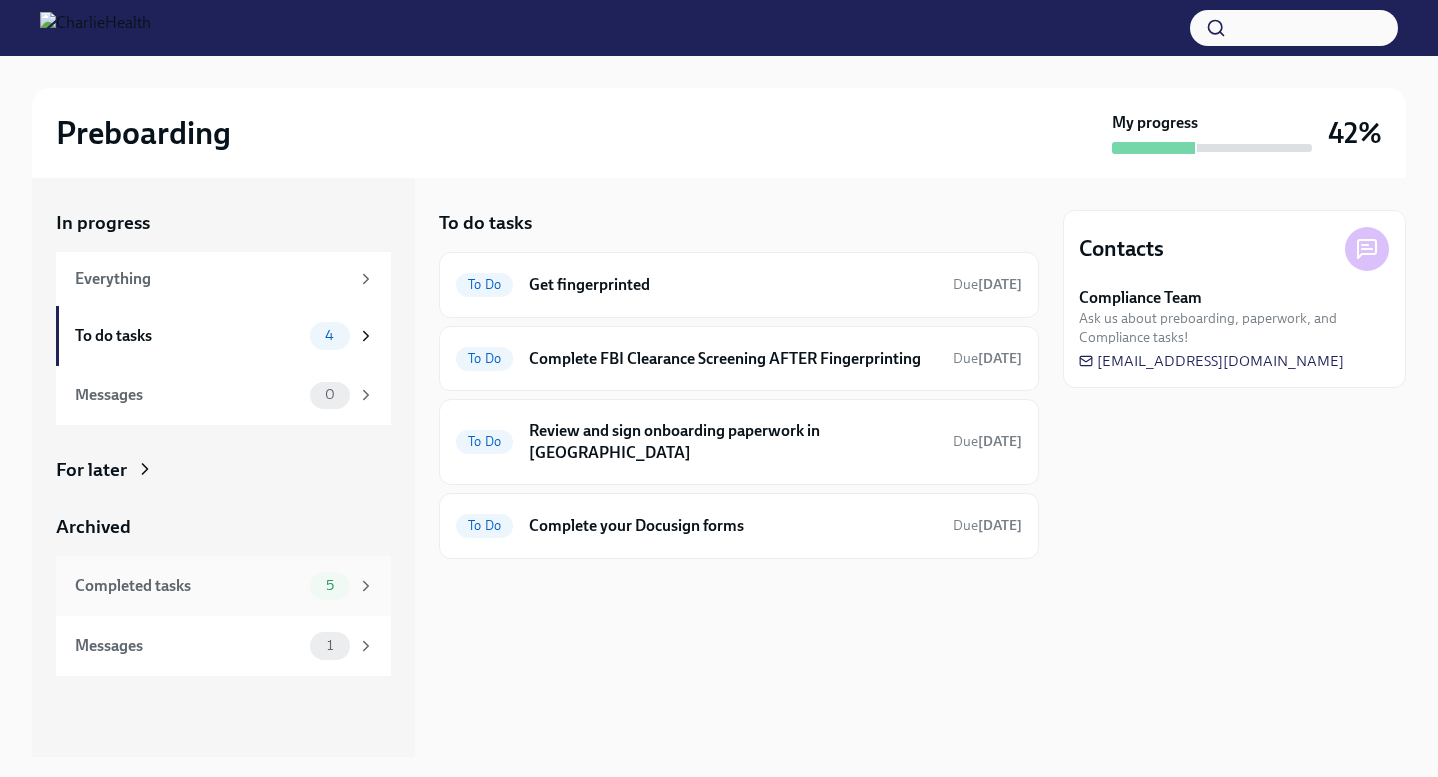
click at [204, 594] on div "Completed tasks" at bounding box center [188, 586] width 227 height 22
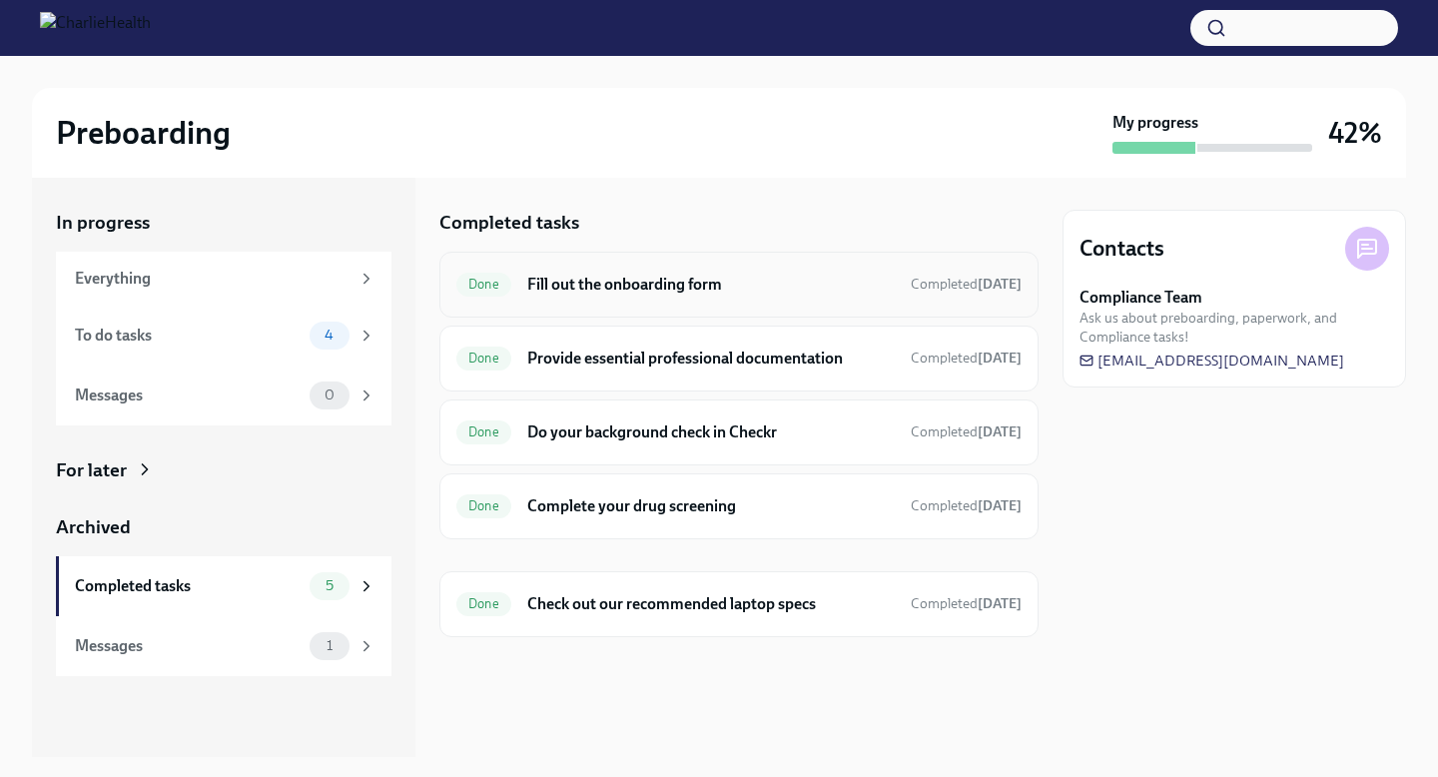
click at [665, 291] on h6 "Fill out the onboarding form" at bounding box center [710, 285] width 367 height 22
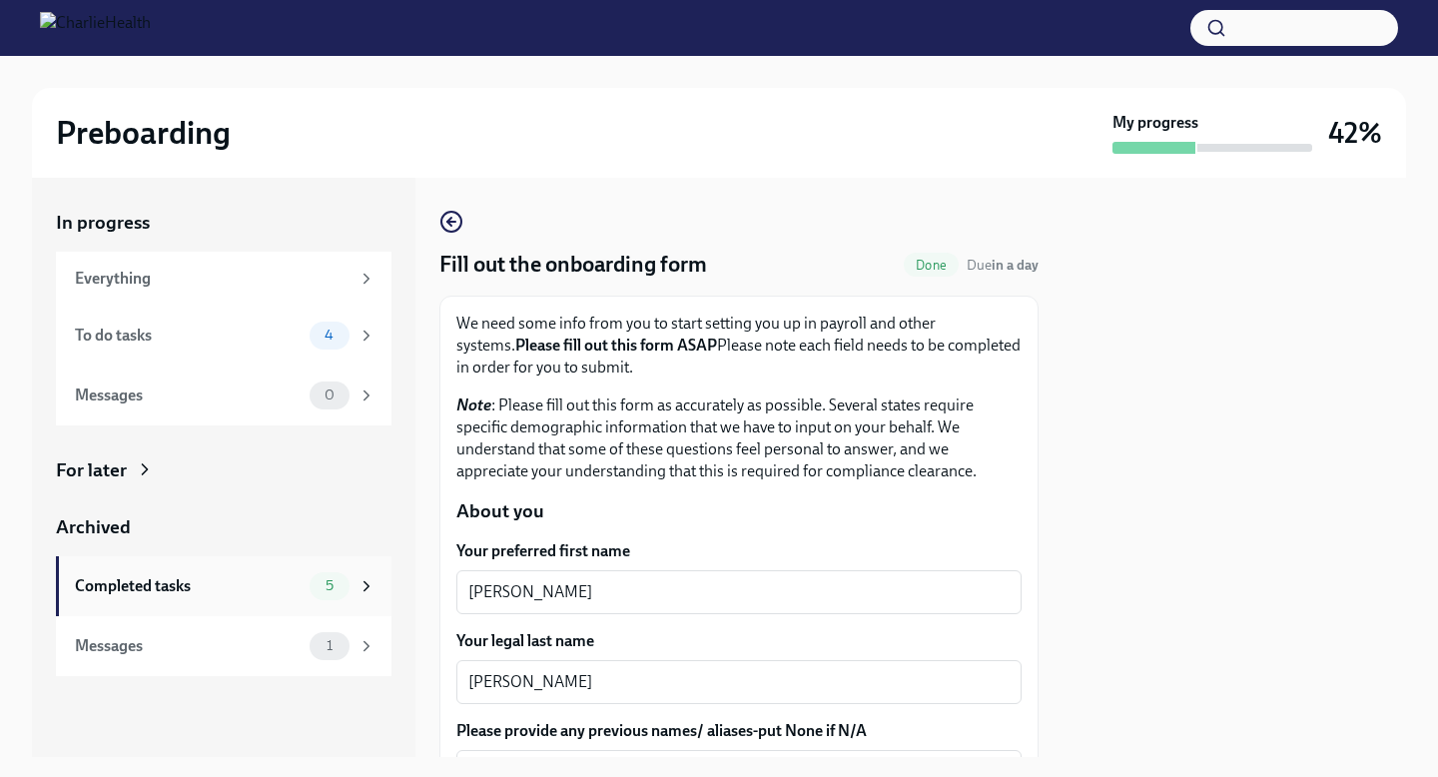
click at [255, 579] on div "Completed tasks" at bounding box center [188, 586] width 227 height 22
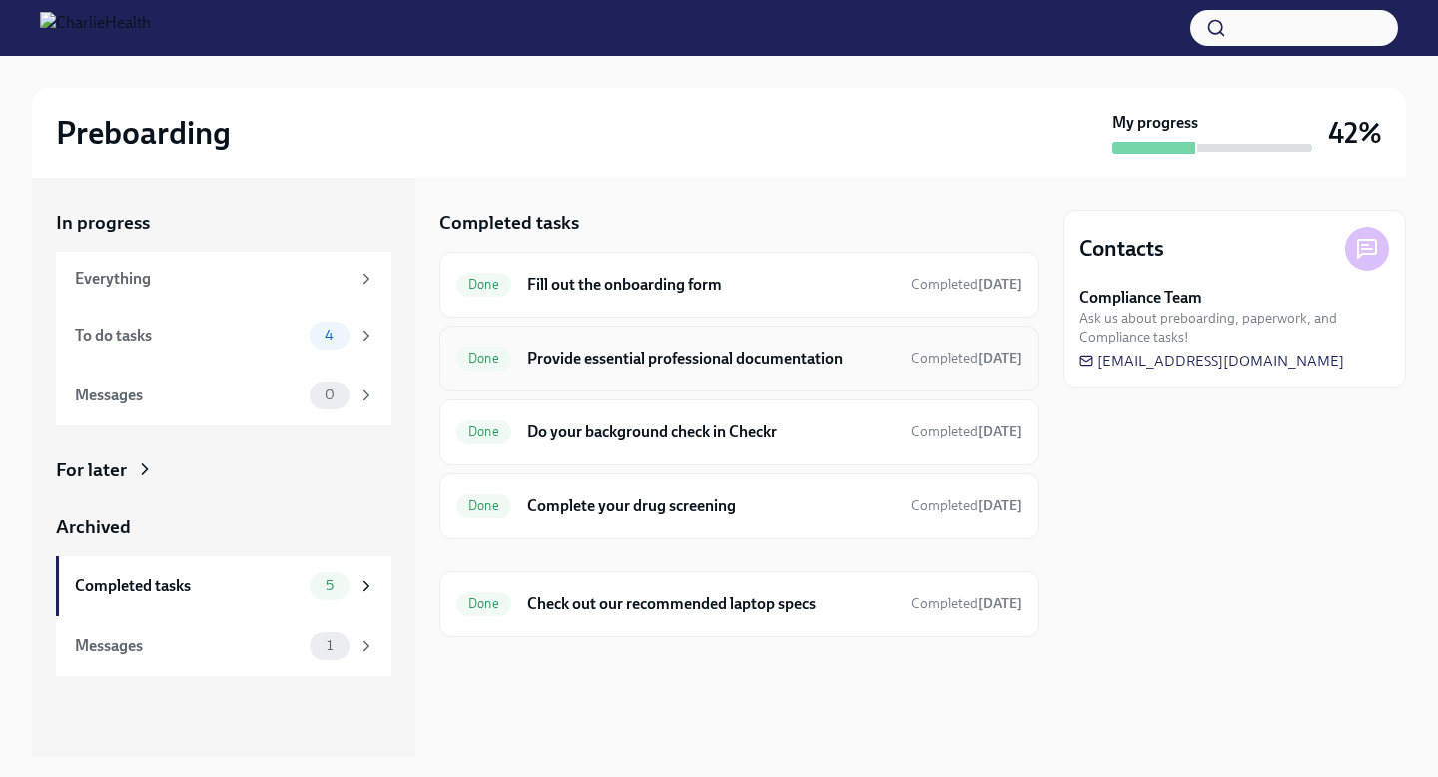
click at [603, 352] on h6 "Provide essential professional documentation" at bounding box center [710, 358] width 367 height 22
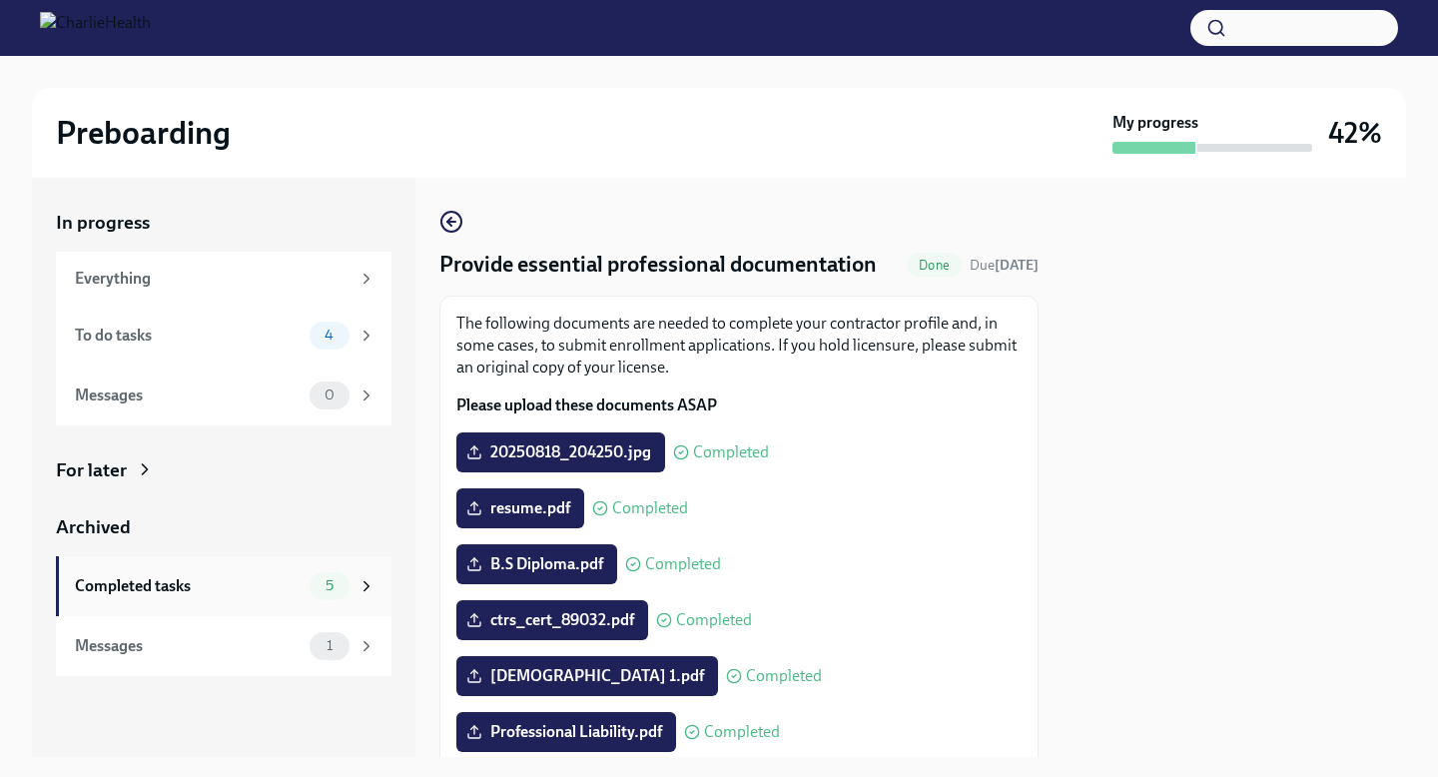
click at [218, 595] on div "Completed tasks" at bounding box center [188, 586] width 227 height 22
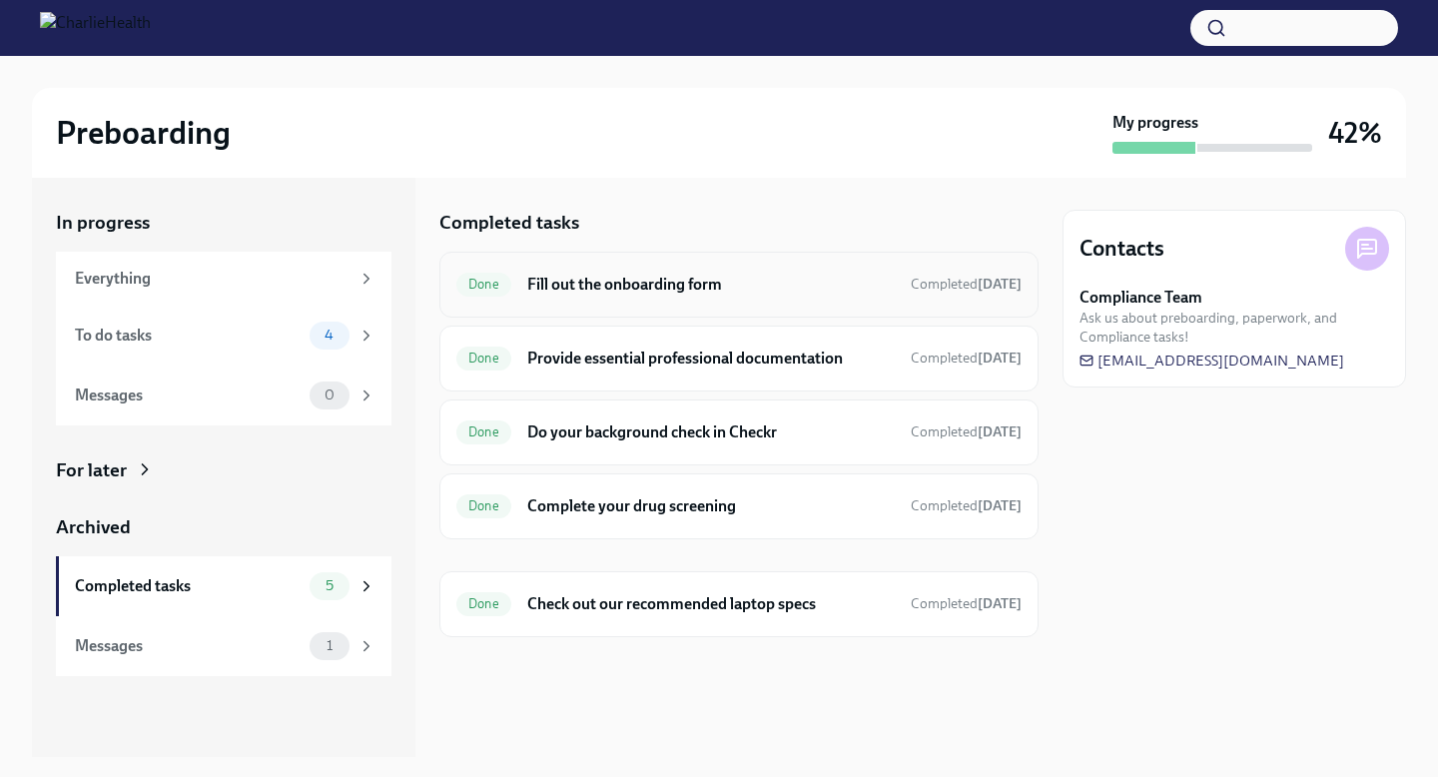
click at [606, 283] on h6 "Fill out the onboarding form" at bounding box center [710, 285] width 367 height 22
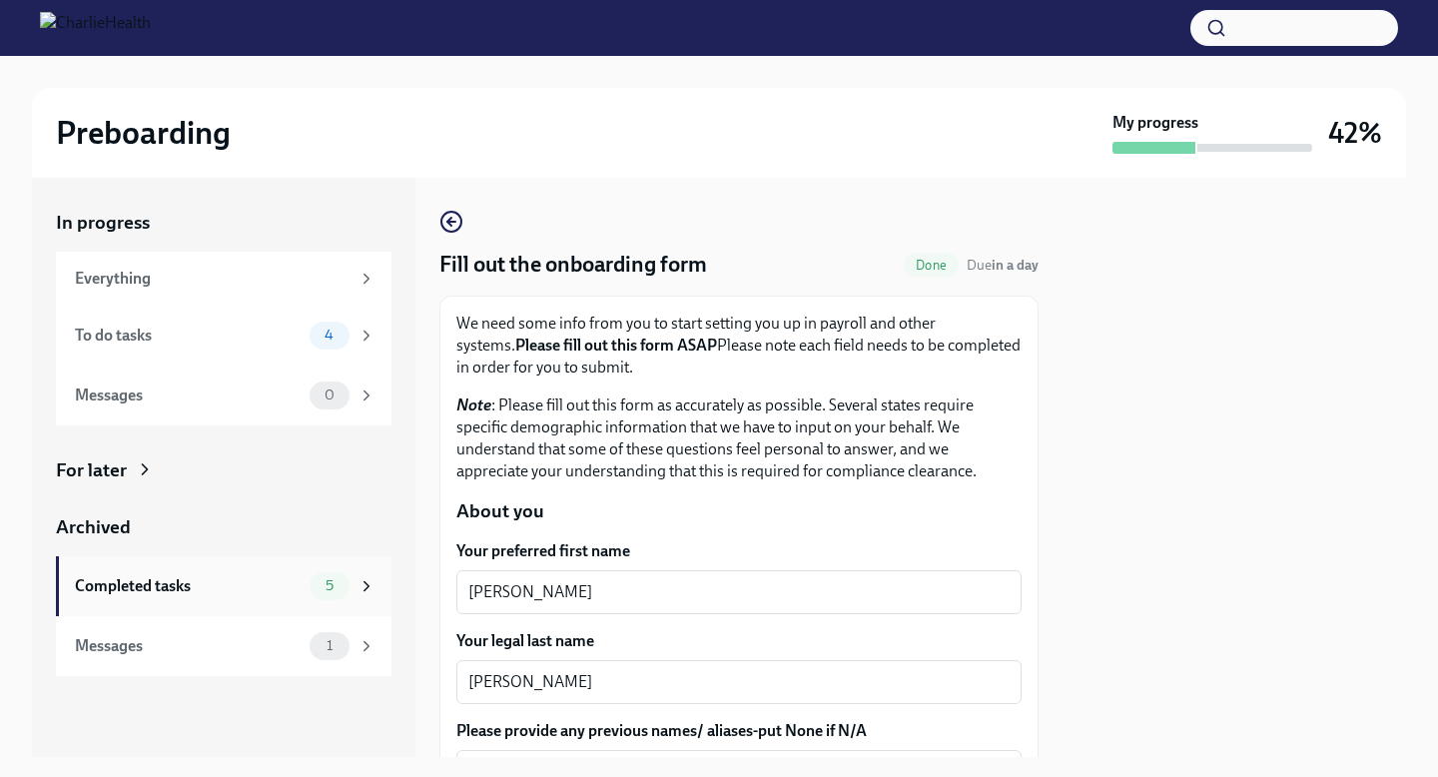
click at [216, 581] on div "Completed tasks" at bounding box center [188, 586] width 227 height 22
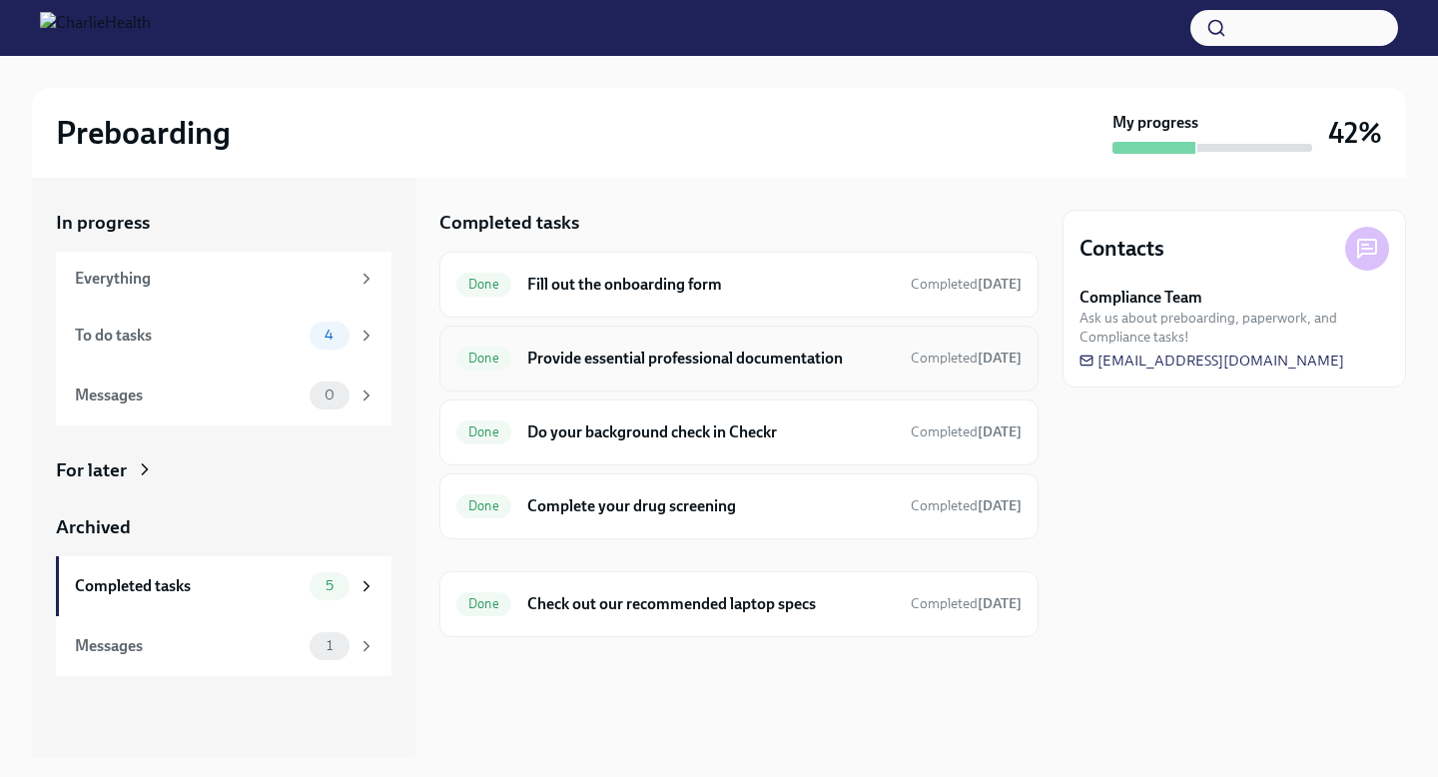
click at [685, 367] on h6 "Provide essential professional documentation" at bounding box center [710, 358] width 367 height 22
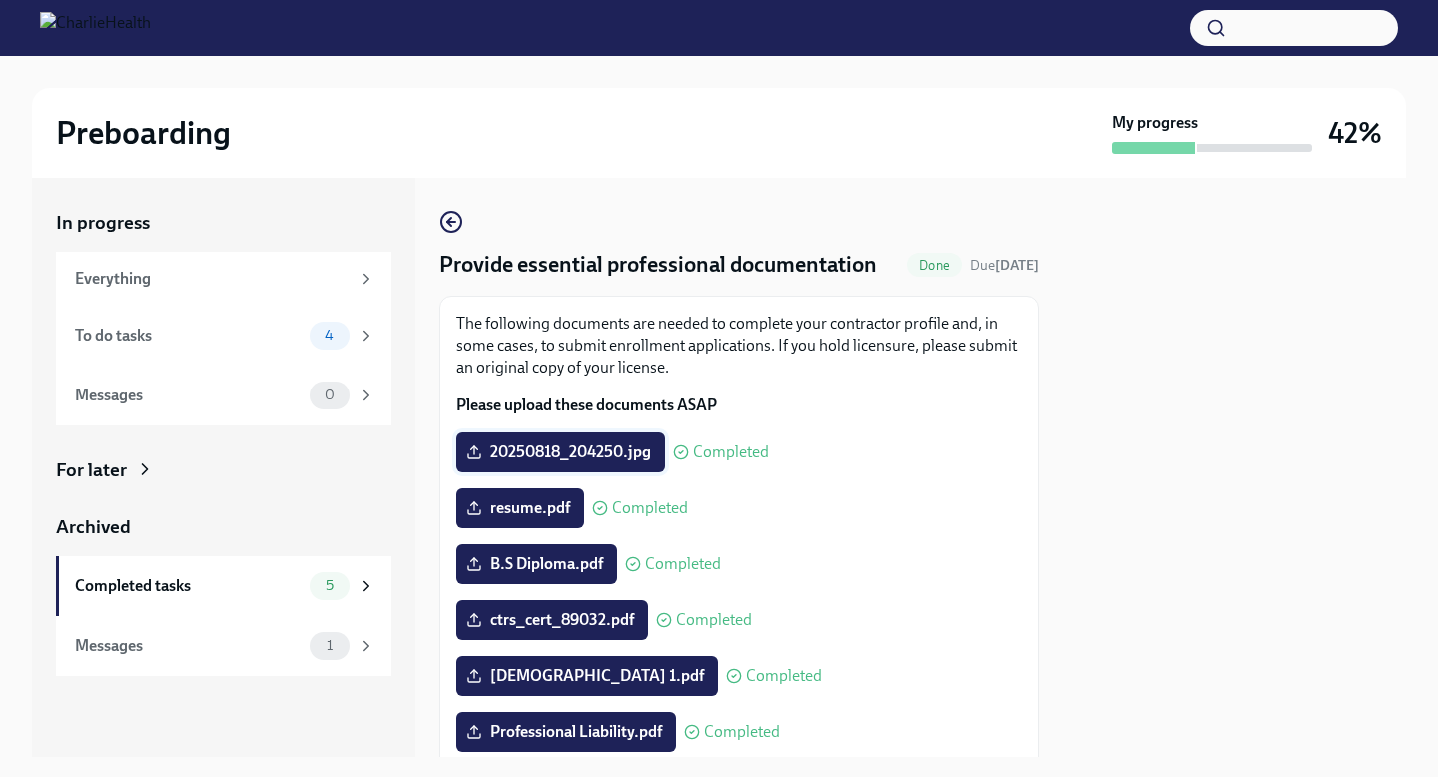
click at [561, 450] on span "20250818_204250.jpg" at bounding box center [560, 452] width 181 height 20
click at [0, 0] on input "20250818_204250.jpg" at bounding box center [0, 0] width 0 height 0
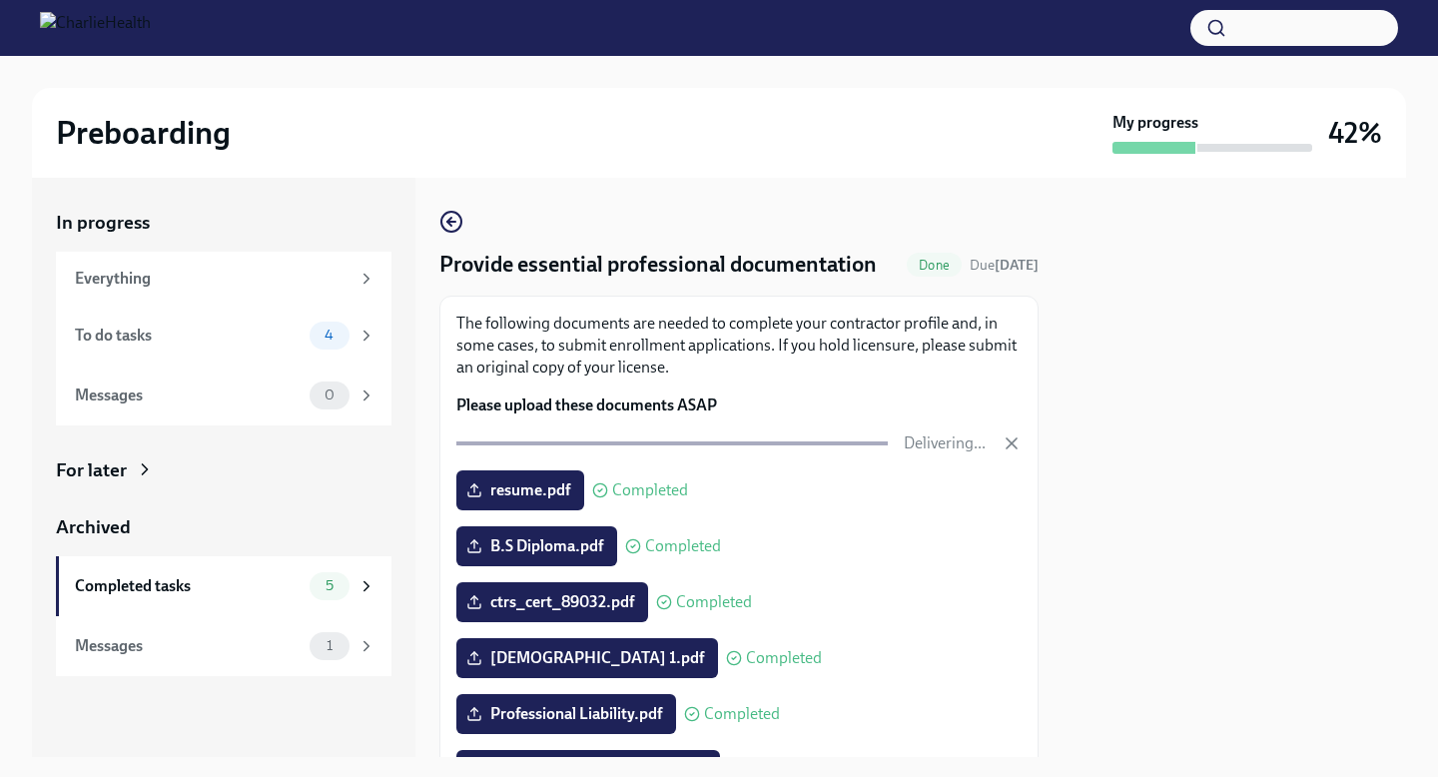
click at [1156, 554] on div at bounding box center [1233, 467] width 343 height 579
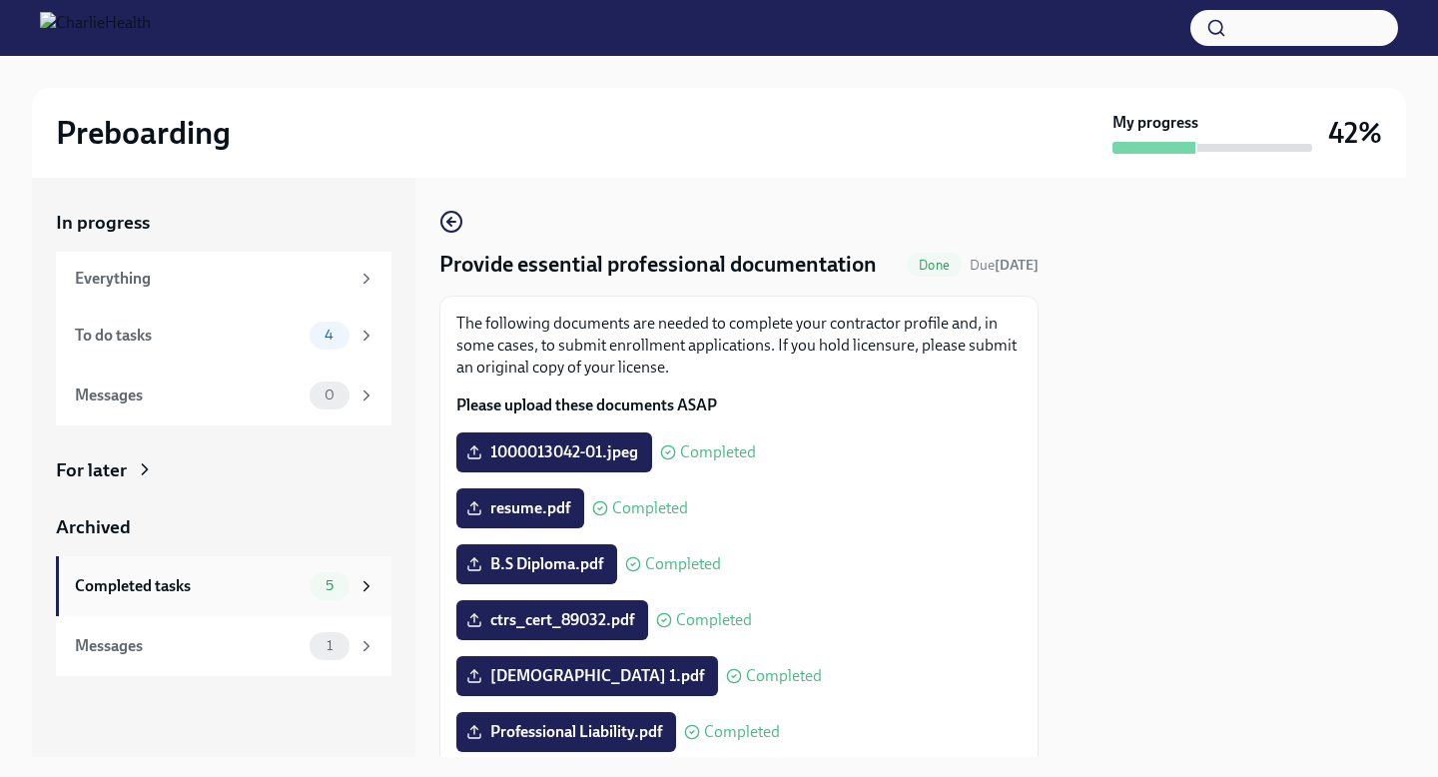
click at [123, 590] on div "Completed tasks" at bounding box center [188, 586] width 227 height 22
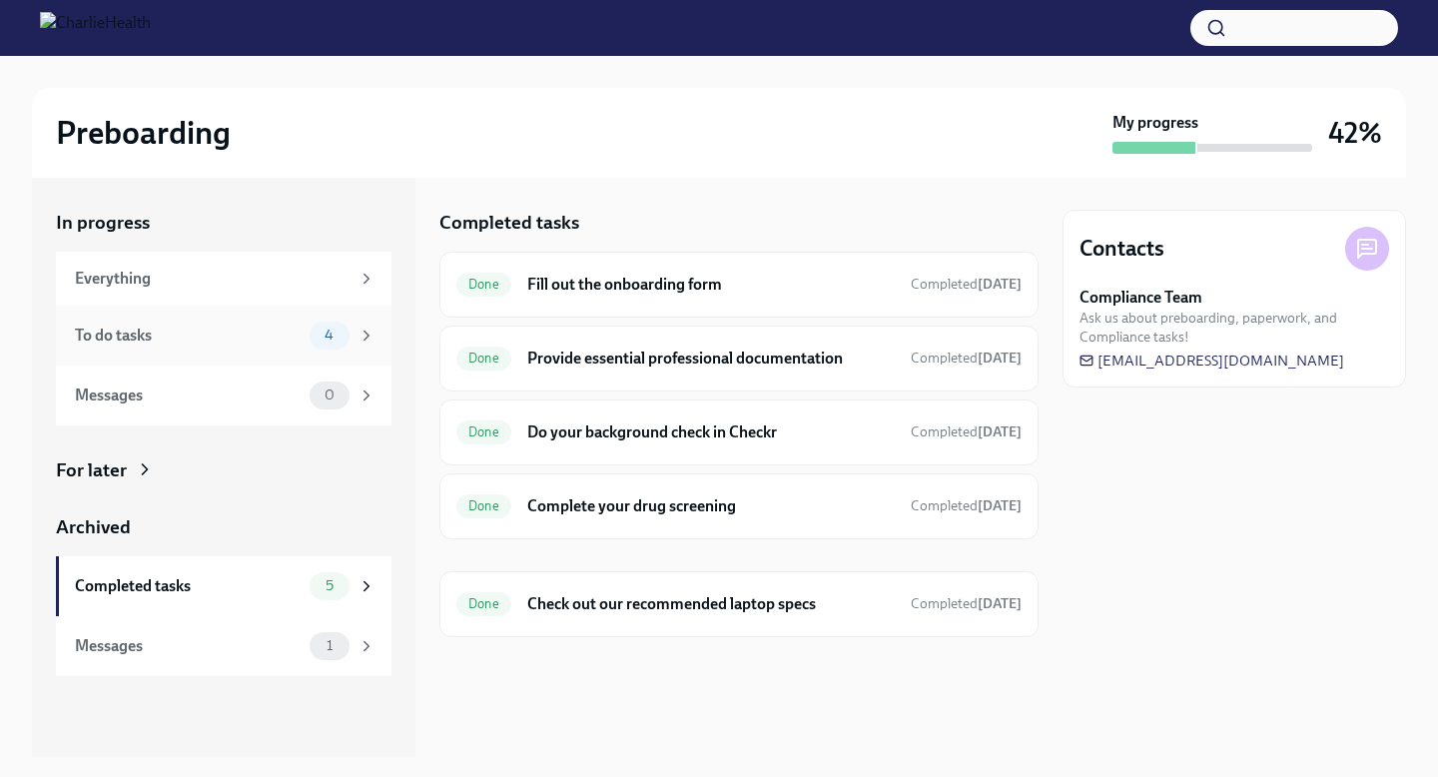
click at [195, 355] on div "To do tasks 4" at bounding box center [223, 335] width 335 height 60
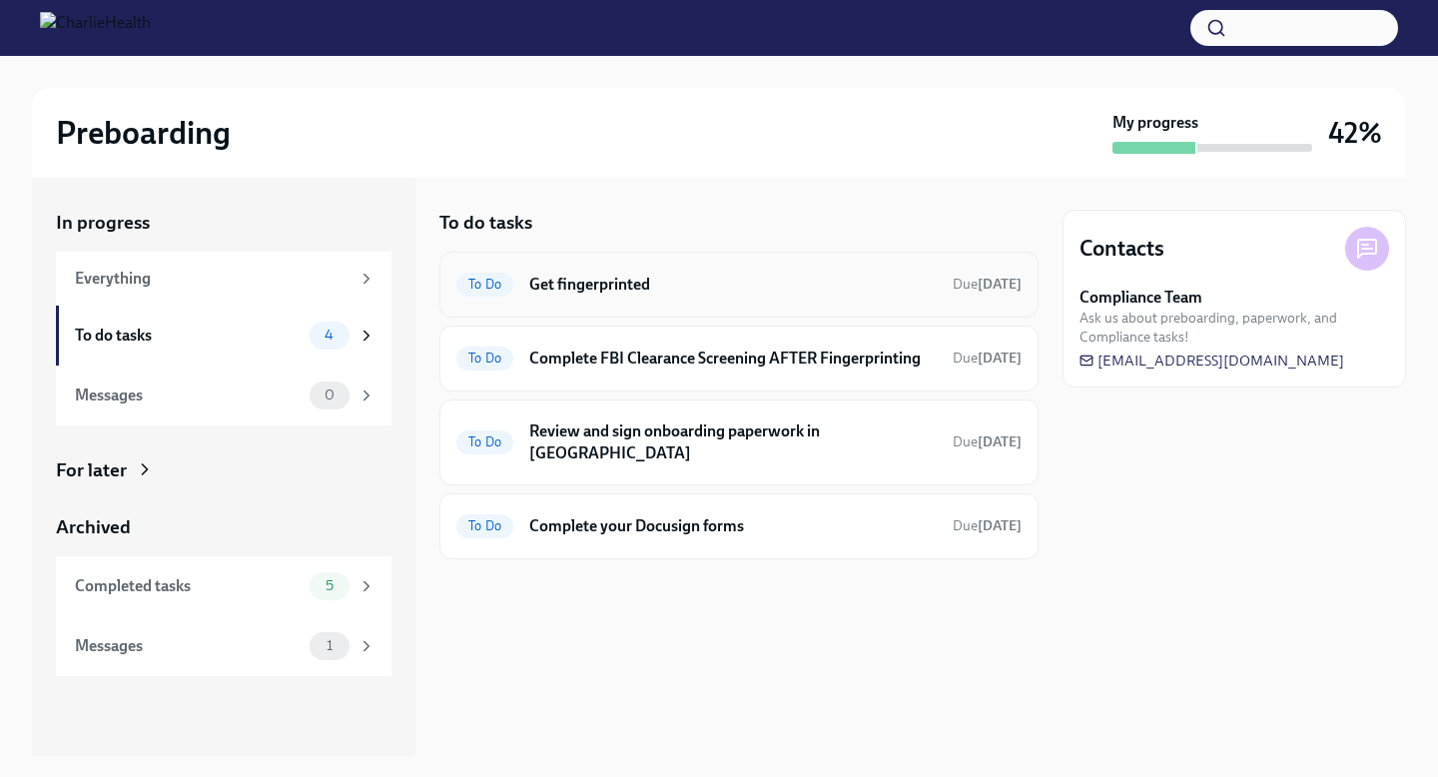
click at [633, 300] on div "To Do Get fingerprinted Due [DATE]" at bounding box center [738, 285] width 599 height 66
click at [614, 281] on h6 "Get fingerprinted" at bounding box center [732, 285] width 407 height 22
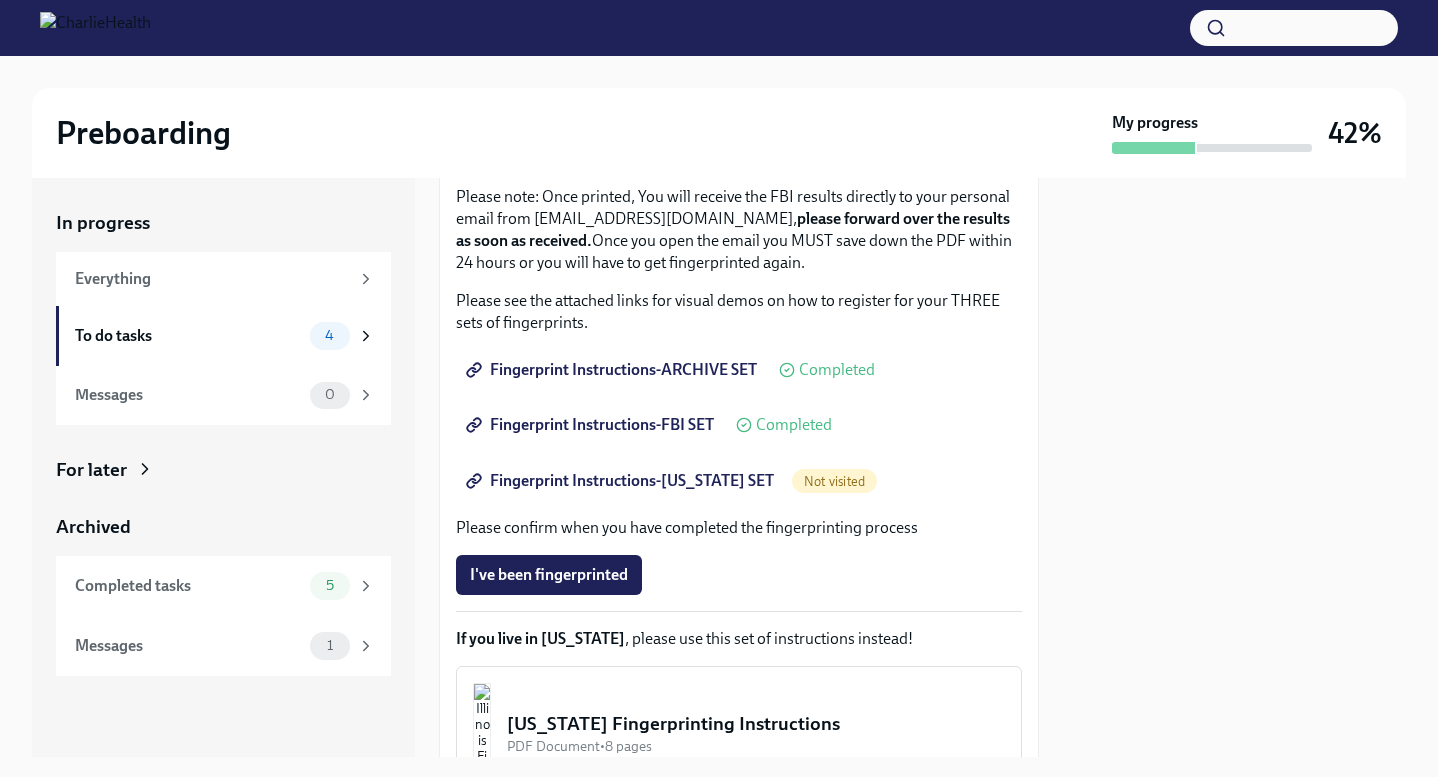
scroll to position [252, 0]
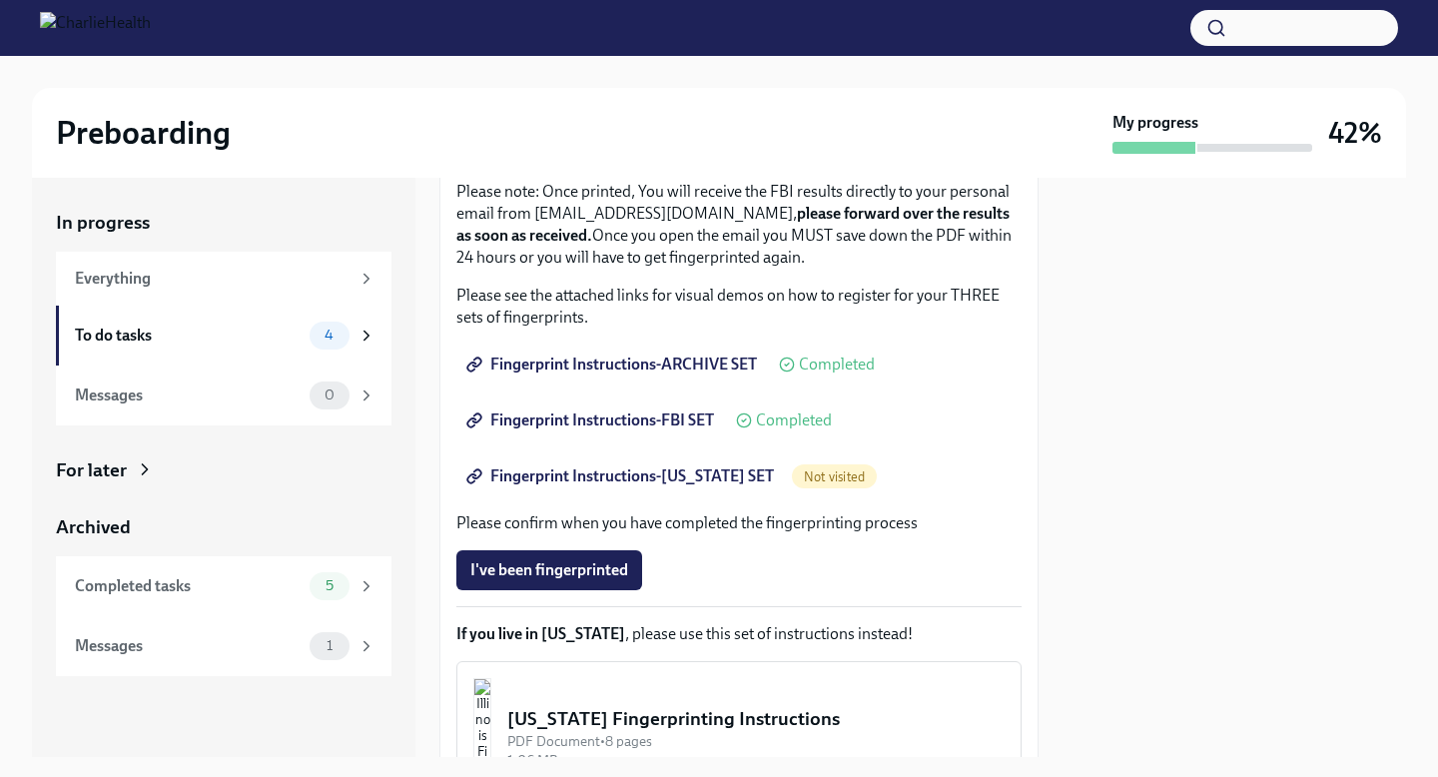
click at [578, 474] on span "Fingerprint Instructions-[US_STATE] SET" at bounding box center [621, 476] width 303 height 20
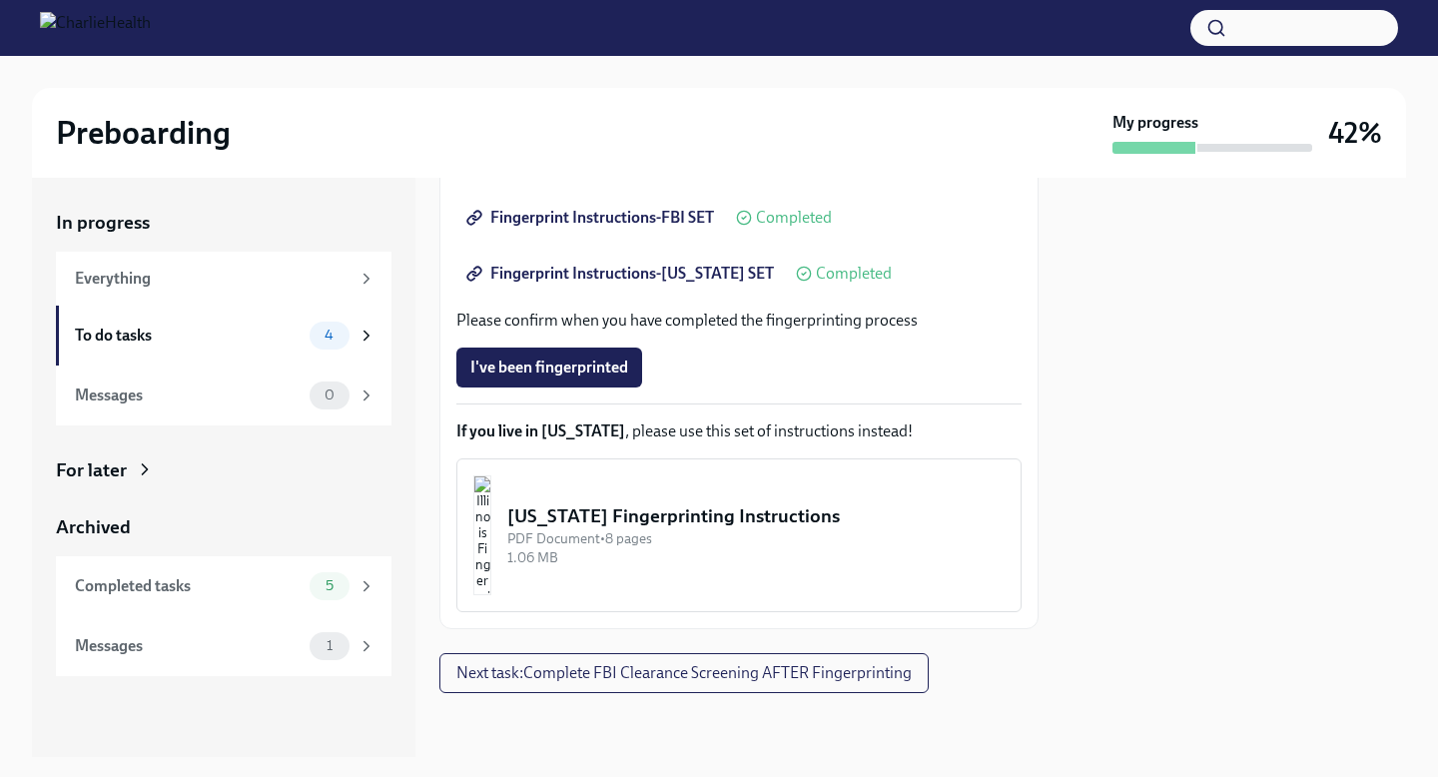
scroll to position [0, 0]
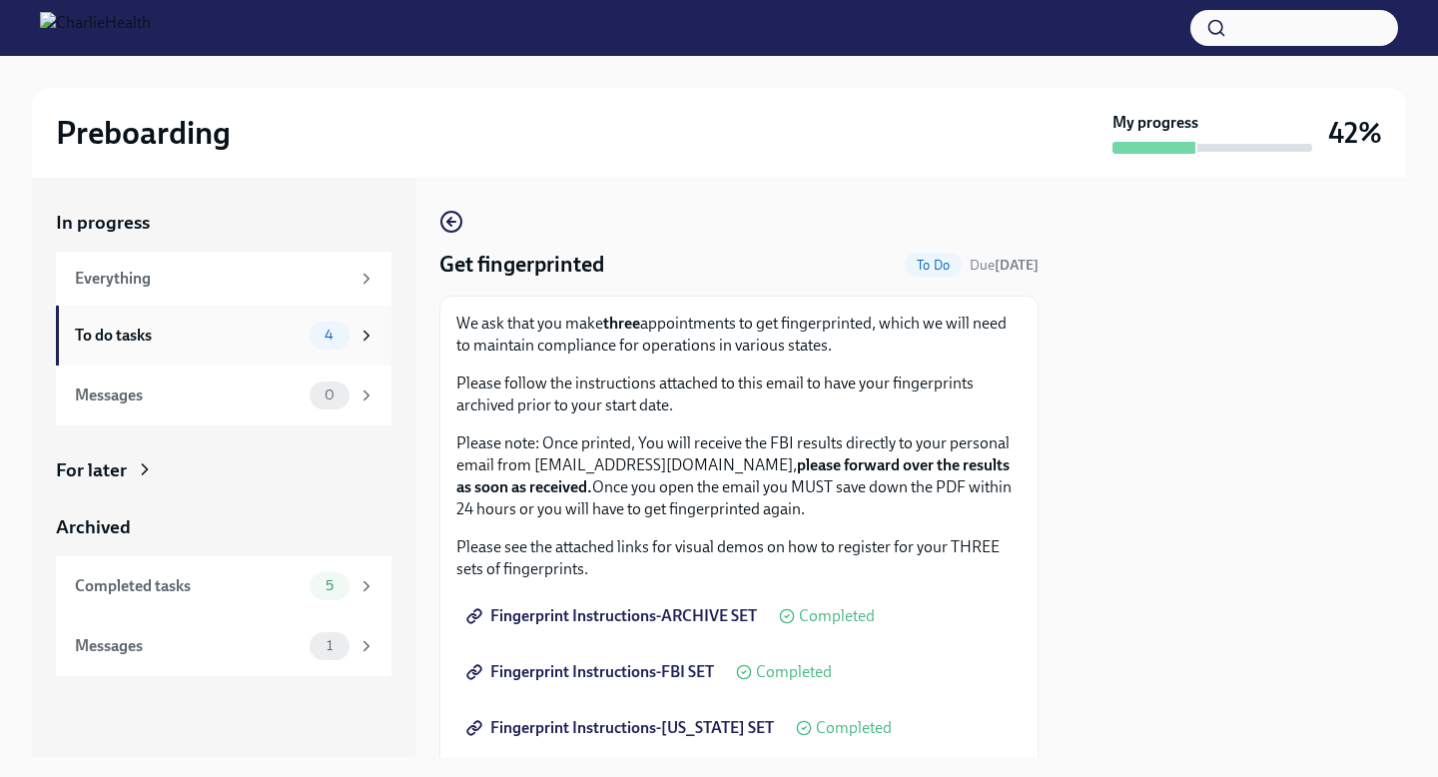
click at [234, 338] on div "To do tasks" at bounding box center [188, 335] width 227 height 22
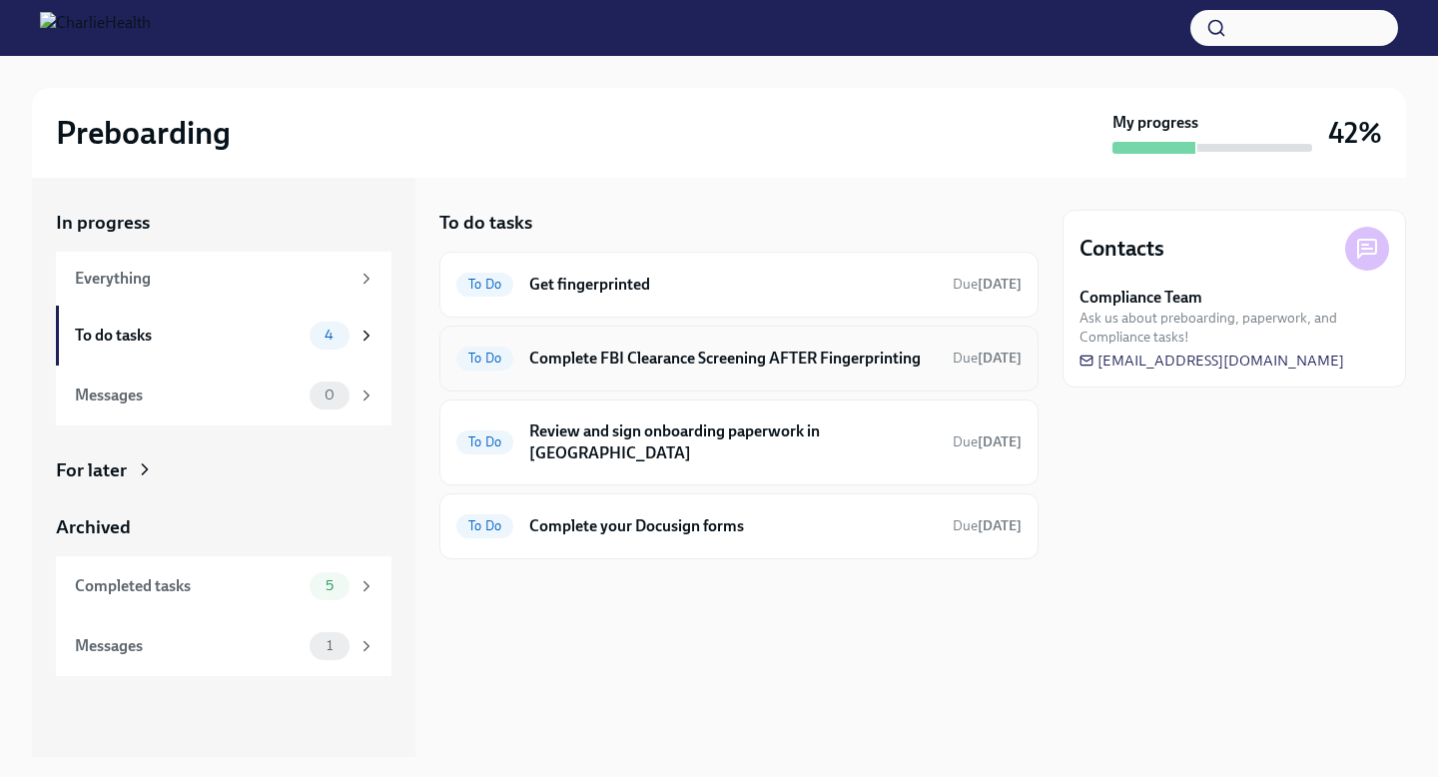
click at [652, 376] on div "To Do Complete FBI Clearance Screening AFTER Fingerprinting Due [DATE]" at bounding box center [738, 358] width 599 height 66
click at [648, 364] on h6 "Complete FBI Clearance Screening AFTER Fingerprinting" at bounding box center [732, 358] width 407 height 22
